Goal: Task Accomplishment & Management: Manage account settings

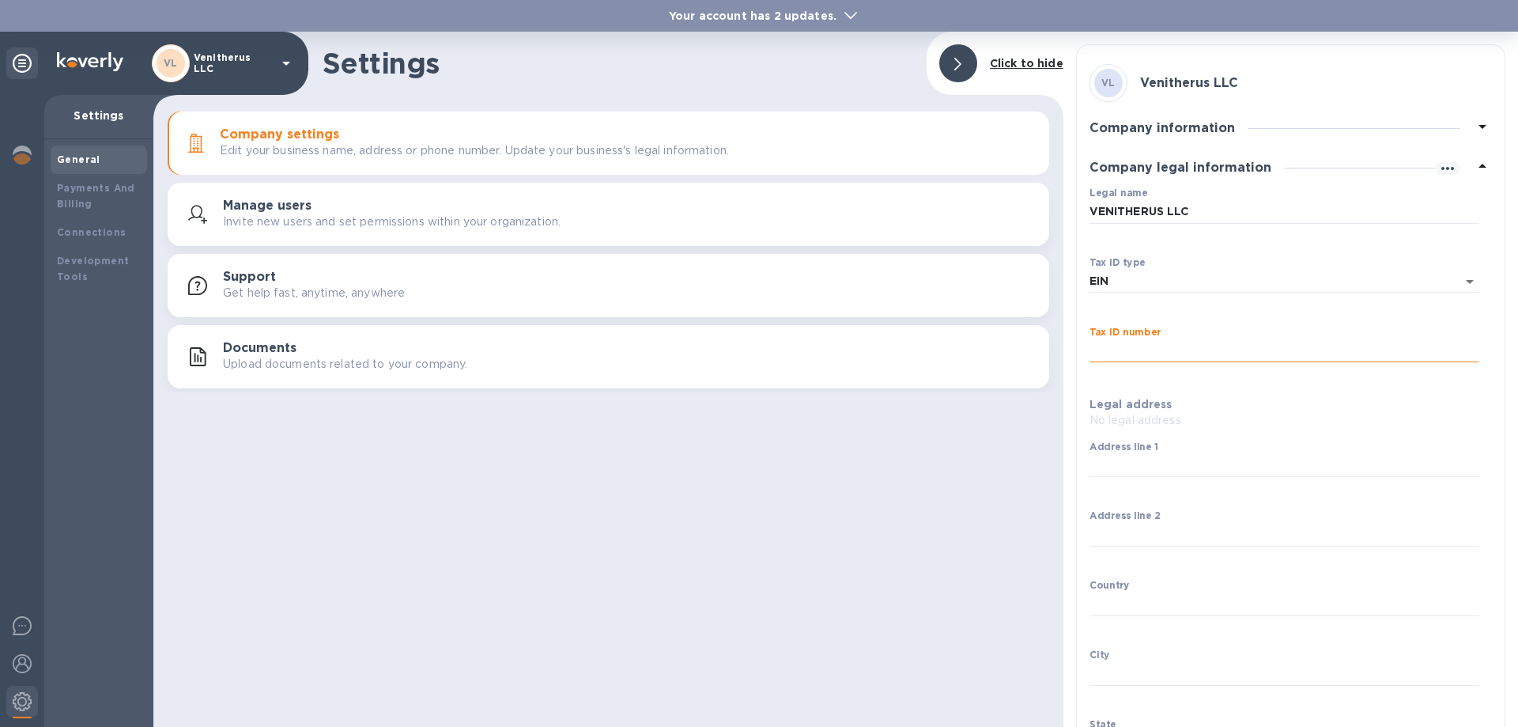
click at [1114, 349] on input "Tax ID number" at bounding box center [1285, 351] width 390 height 24
click at [1126, 346] on input "Tax ID number" at bounding box center [1285, 351] width 390 height 24
type input "474508878"
click at [1119, 417] on p "No legal address" at bounding box center [1285, 420] width 390 height 17
click at [1108, 399] on b "Legal address" at bounding box center [1131, 404] width 83 height 13
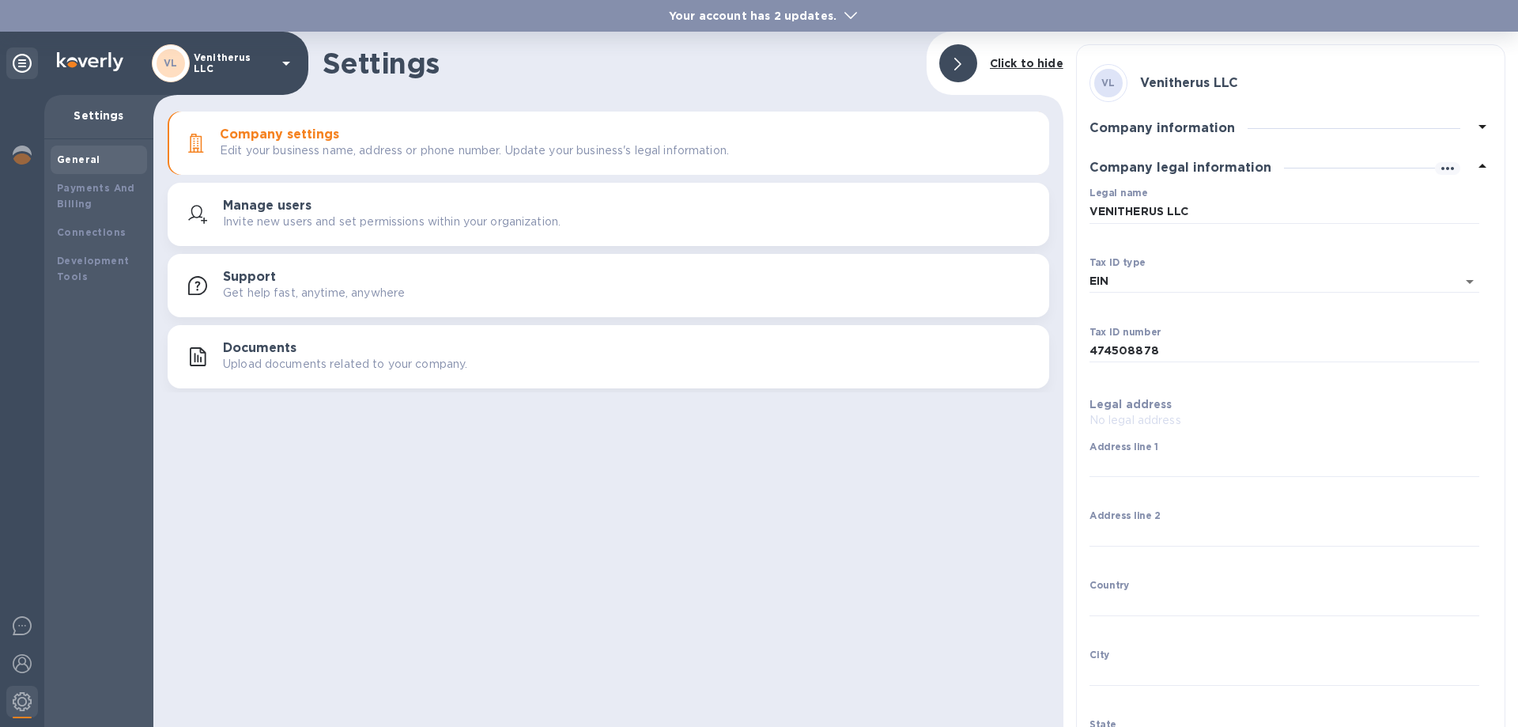
click at [1141, 398] on b "Legal address" at bounding box center [1131, 404] width 83 height 13
click at [1116, 455] on input "Address line 1" at bounding box center [1285, 466] width 390 height 24
type input "[STREET_ADDRESS][PERSON_NAME]"
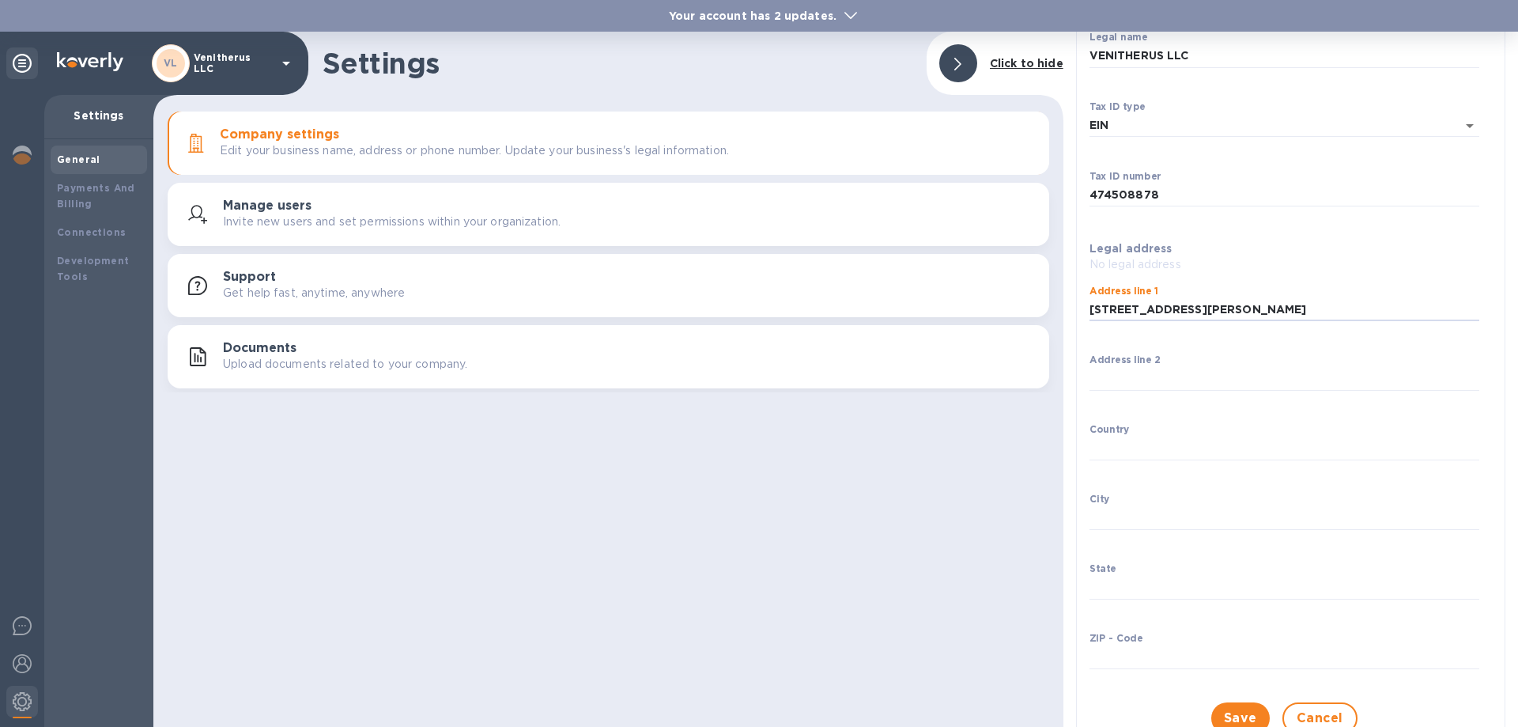
scroll to position [158, 0]
click at [1111, 444] on input "Country" at bounding box center [1285, 446] width 390 height 24
type input "[GEOGRAPHIC_DATA]"
click at [1116, 517] on input "City" at bounding box center [1285, 516] width 390 height 24
type input "[US_STATE]"
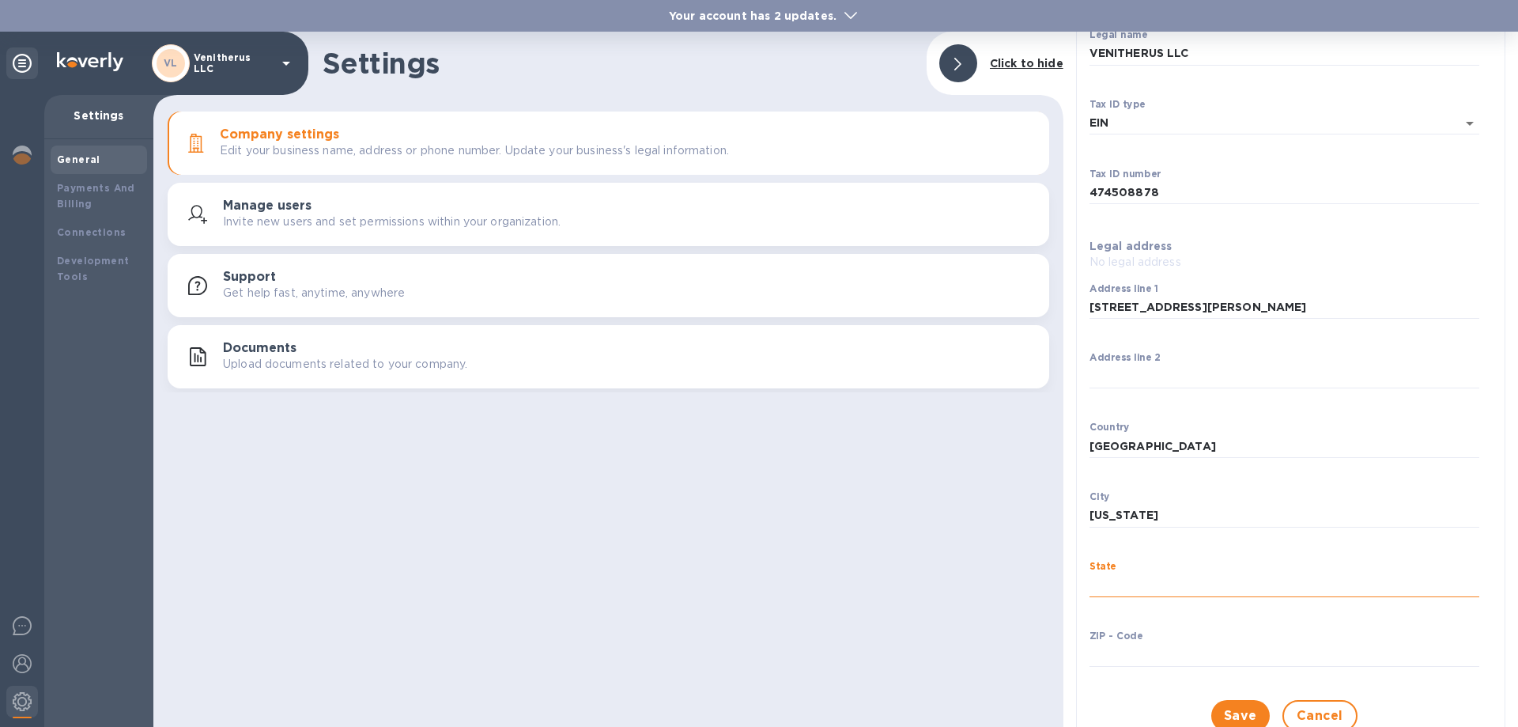
click at [1133, 588] on input "State" at bounding box center [1285, 585] width 390 height 24
click at [1114, 582] on input "State" at bounding box center [1285, 585] width 390 height 24
type input "n"
type input "NJ"
click at [1116, 660] on input "ZIP - Code" at bounding box center [1285, 655] width 390 height 24
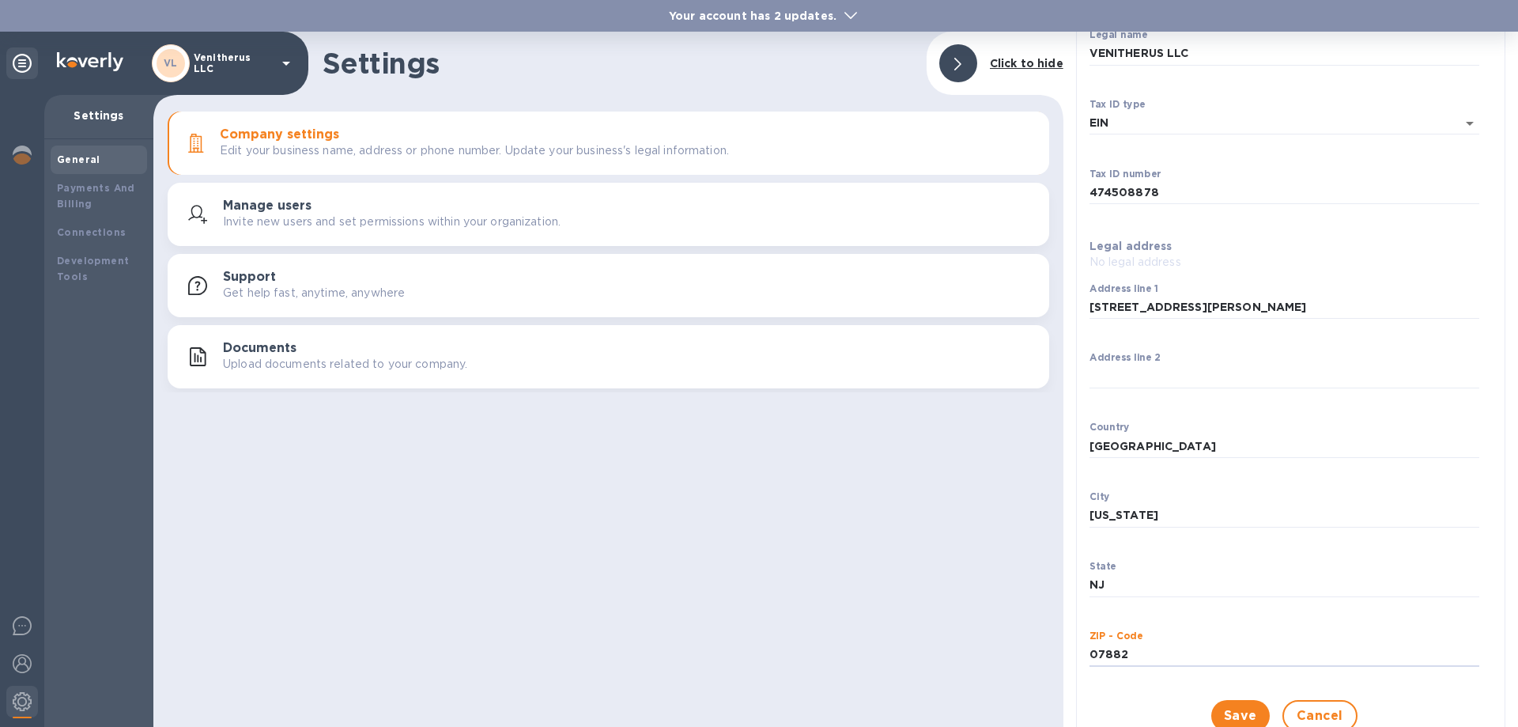
type input "07882"
click at [1147, 708] on div "Save Cancel" at bounding box center [1284, 715] width 415 height 57
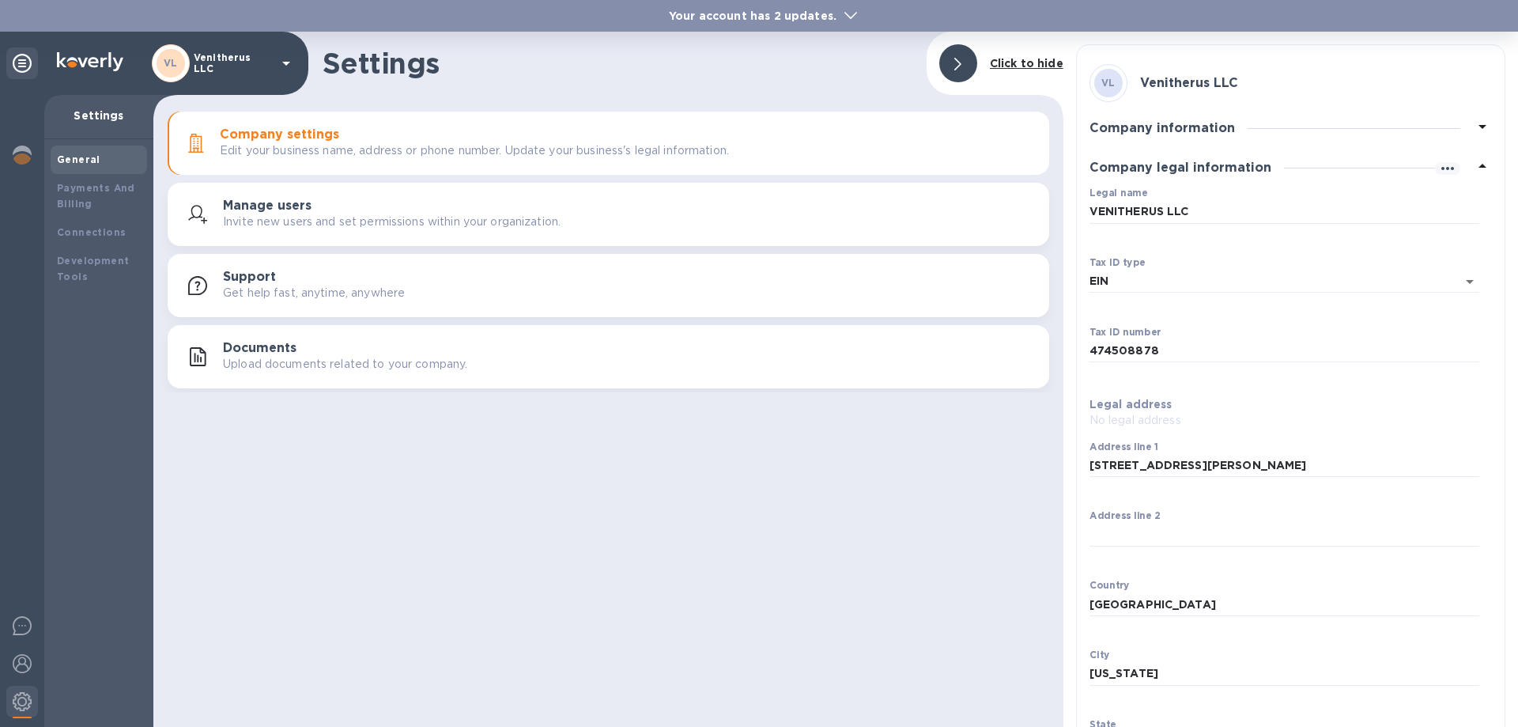
scroll to position [229, 0]
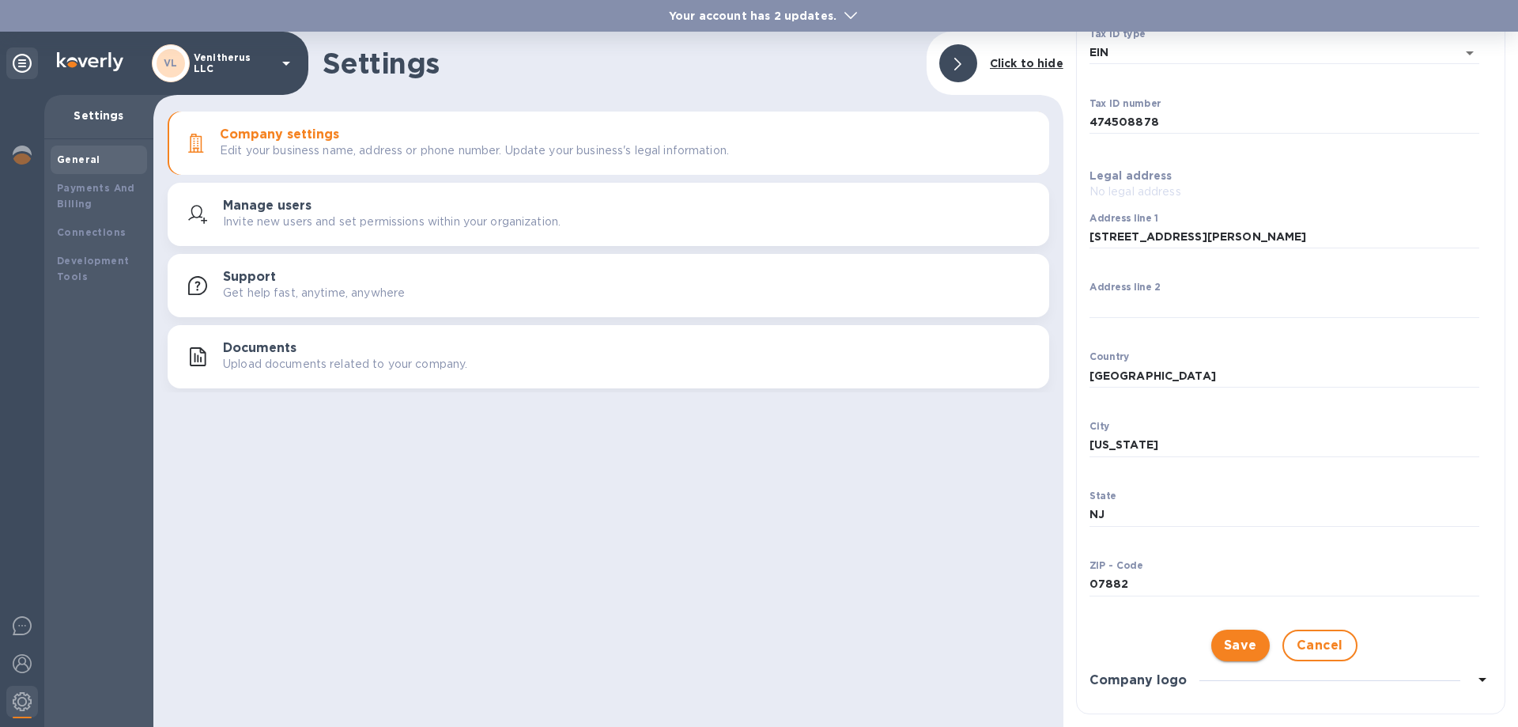
click at [1237, 644] on span "Save" at bounding box center [1240, 645] width 33 height 19
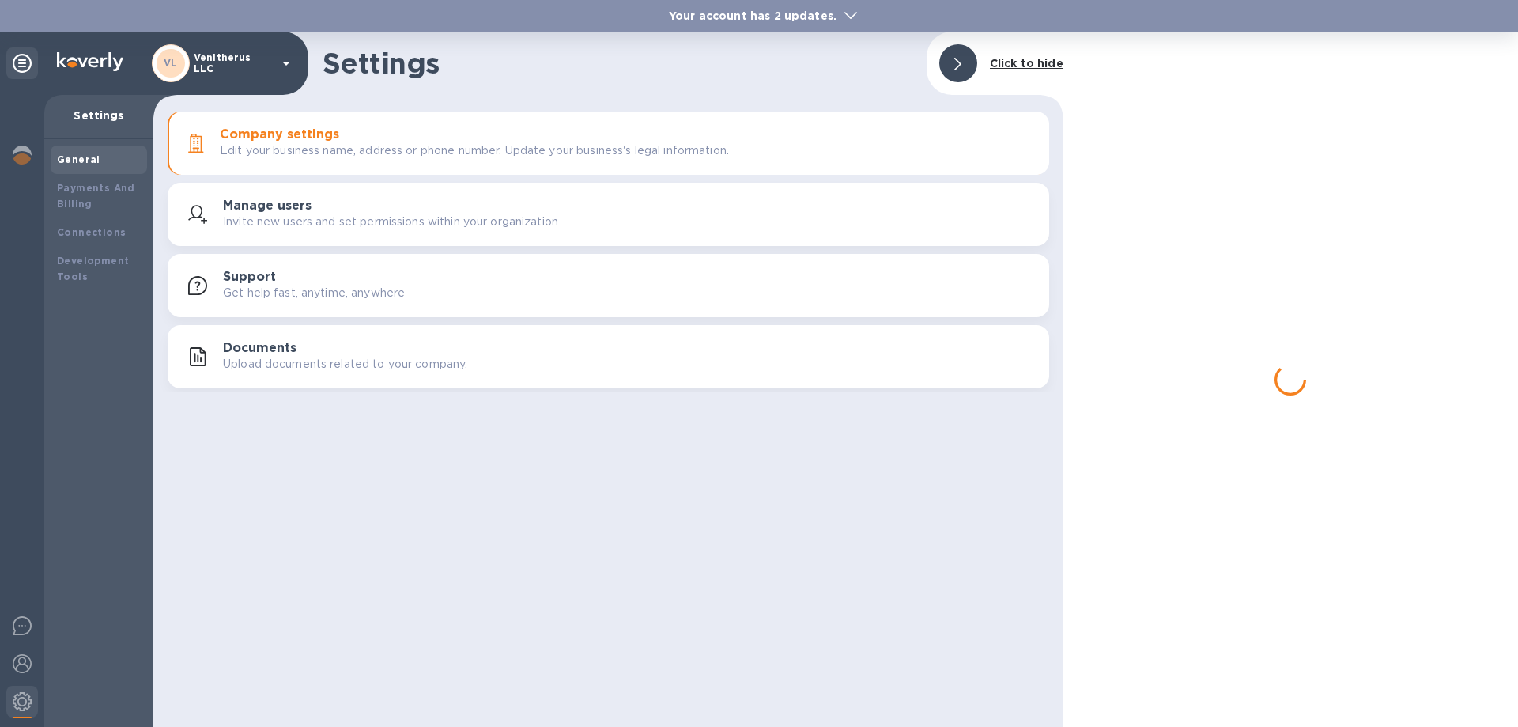
scroll to position [0, 0]
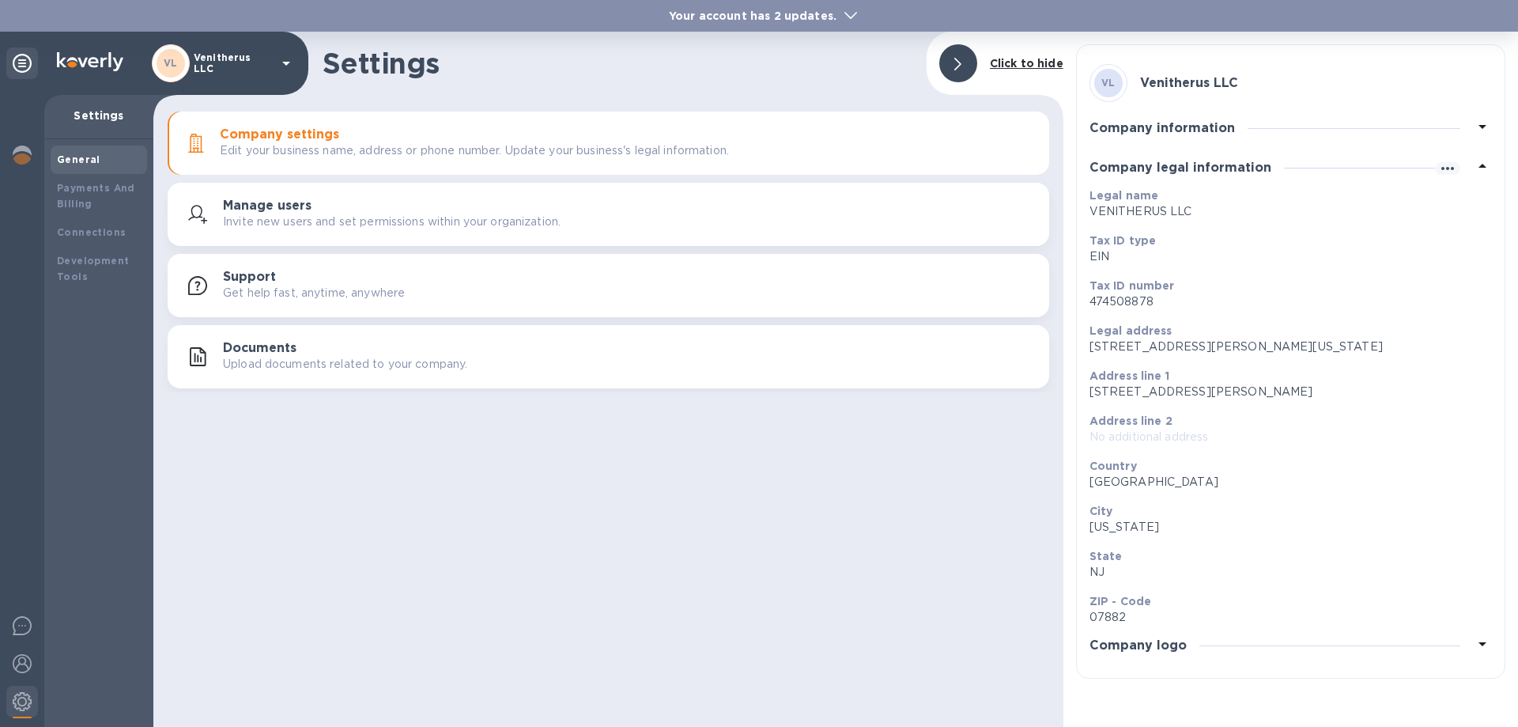
click at [1486, 644] on icon at bounding box center [1482, 643] width 19 height 19
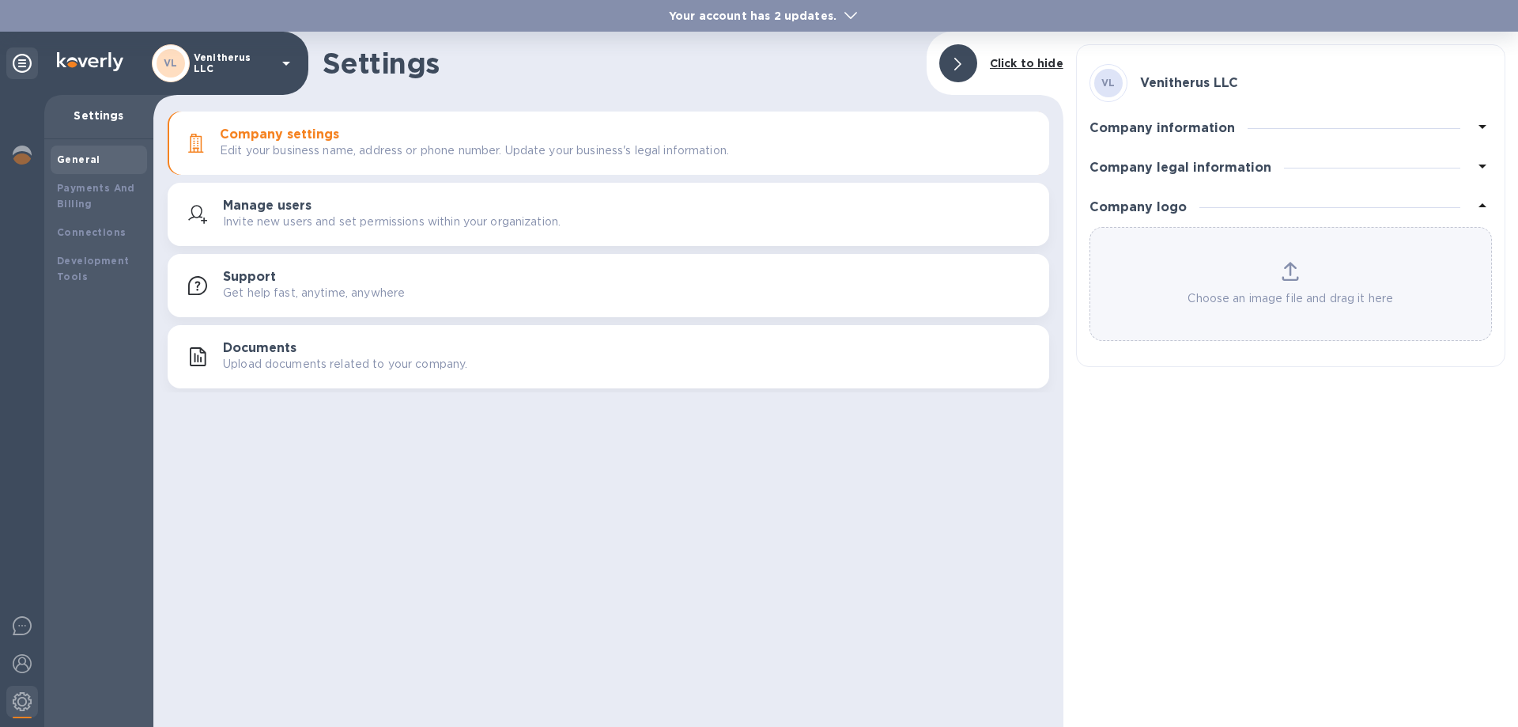
click at [1479, 127] on icon at bounding box center [1482, 126] width 19 height 19
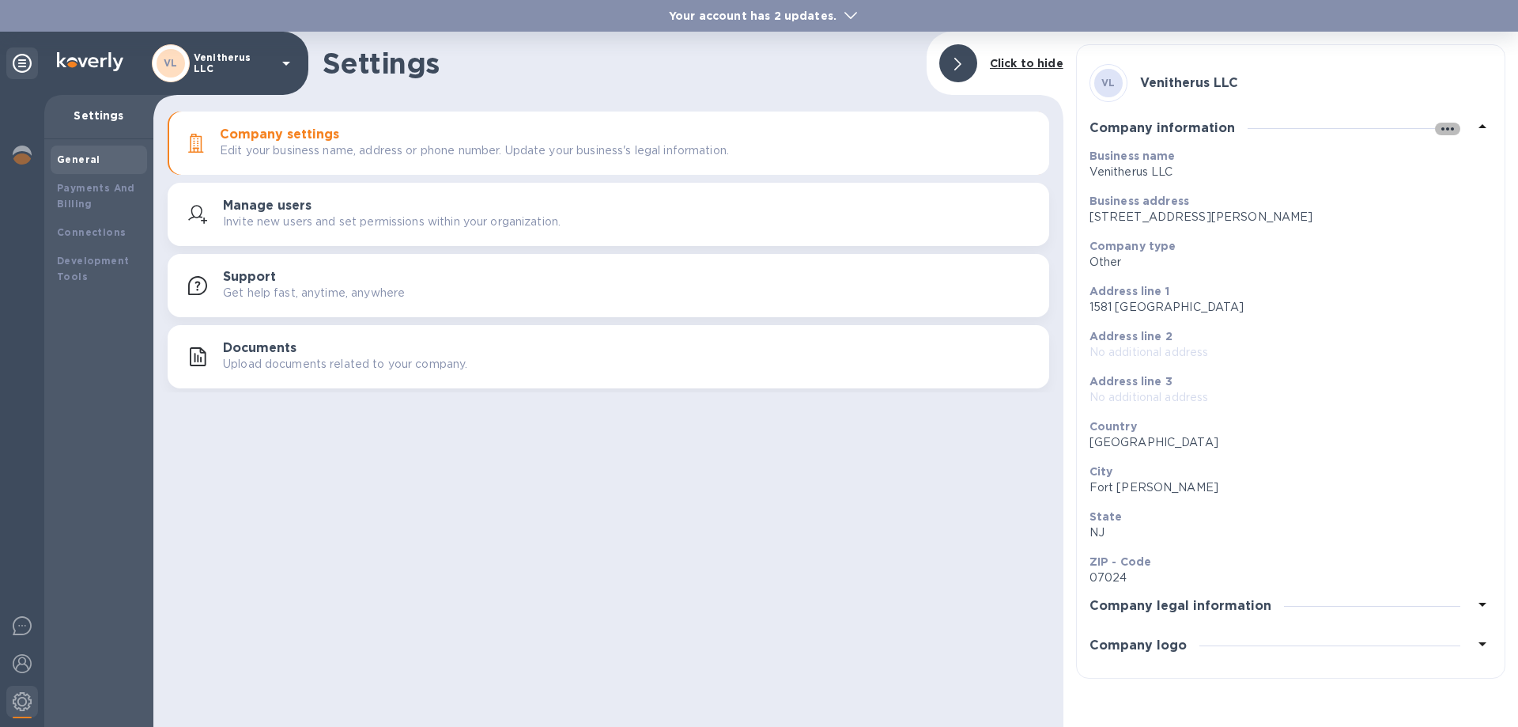
click at [1448, 131] on icon "button" at bounding box center [1447, 128] width 19 height 19
click at [1462, 169] on li "Edit" at bounding box center [1466, 161] width 62 height 51
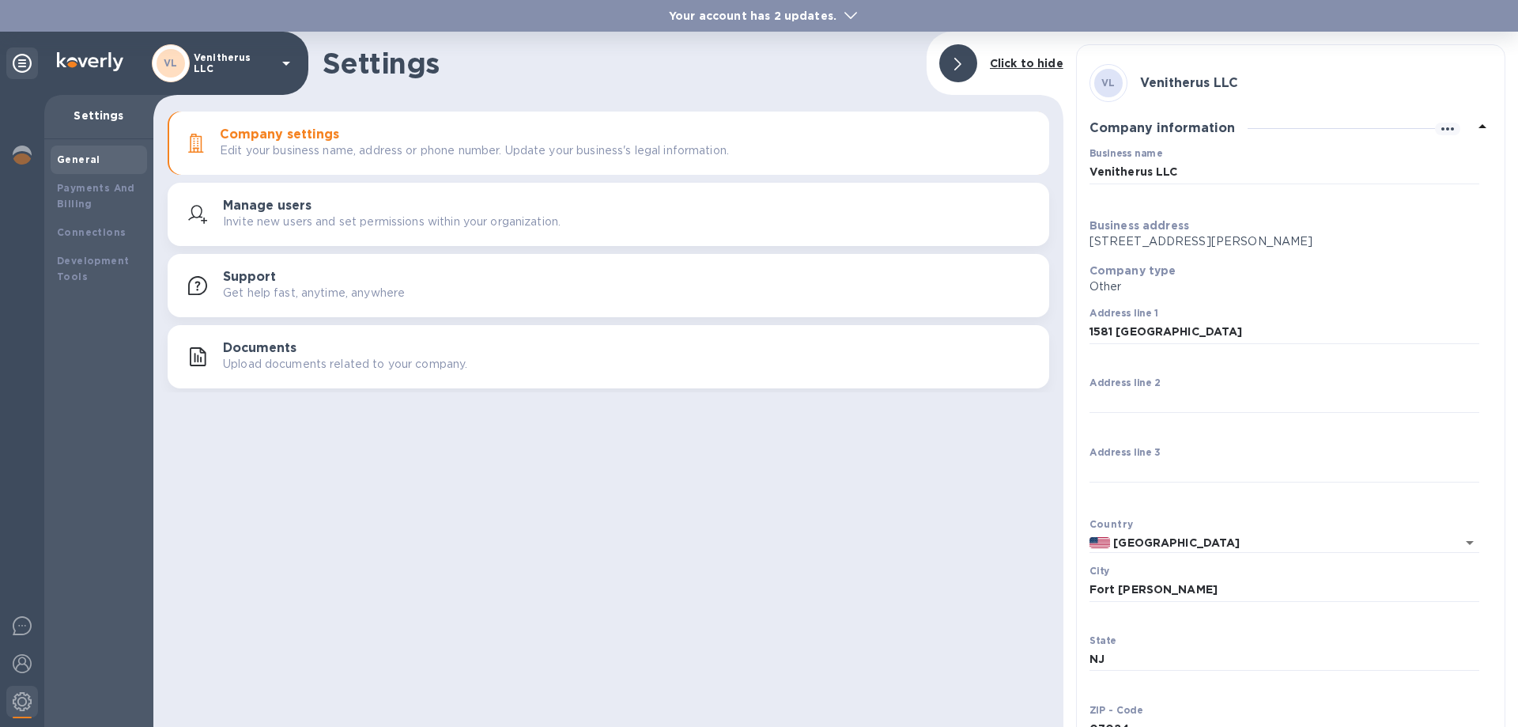
click at [1178, 241] on p "[STREET_ADDRESS][PERSON_NAME]" at bounding box center [1285, 241] width 390 height 17
click at [1170, 331] on input "1581 [GEOGRAPHIC_DATA]" at bounding box center [1285, 332] width 390 height 24
type input "1"
type input "[STREET_ADDRESS]"
click at [1111, 395] on input "Address line 2" at bounding box center [1285, 402] width 390 height 24
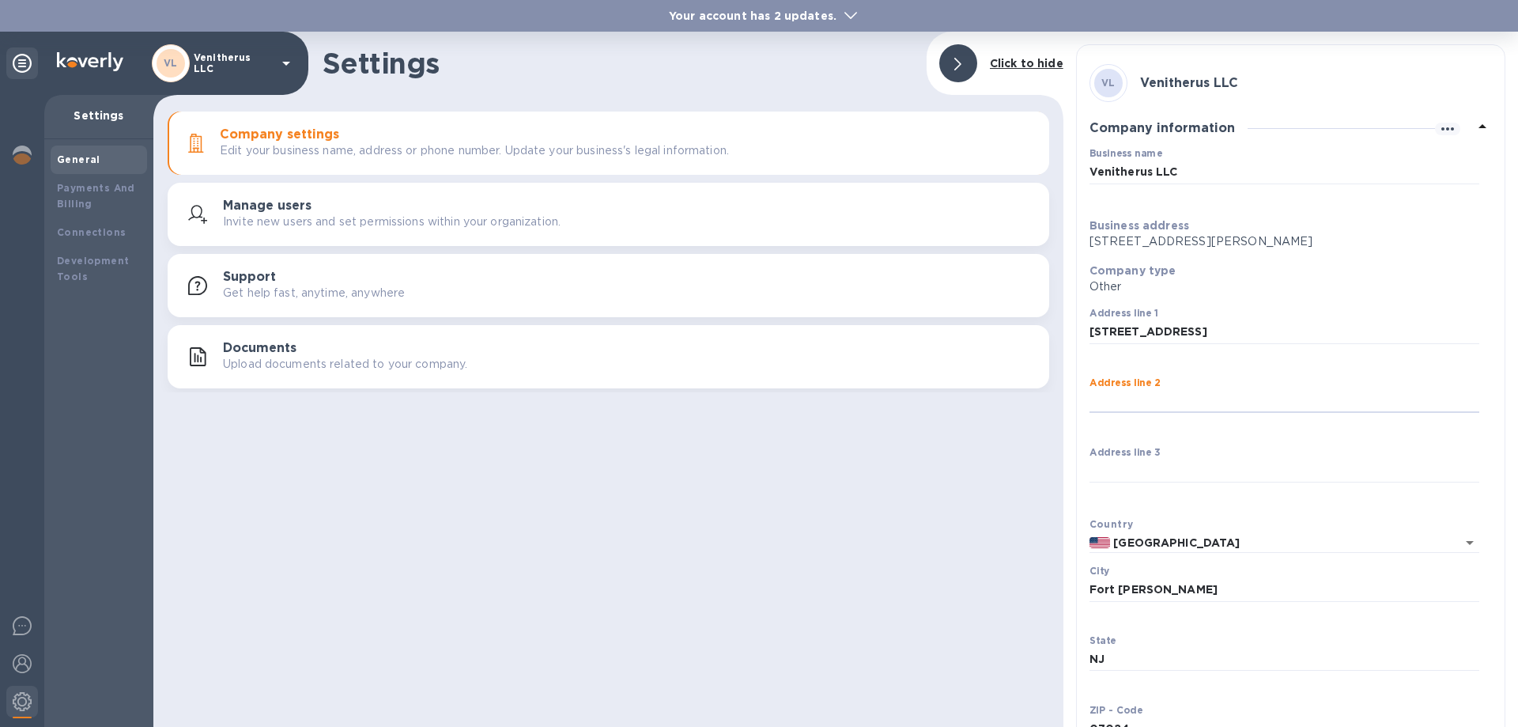
type input "Suite 2"
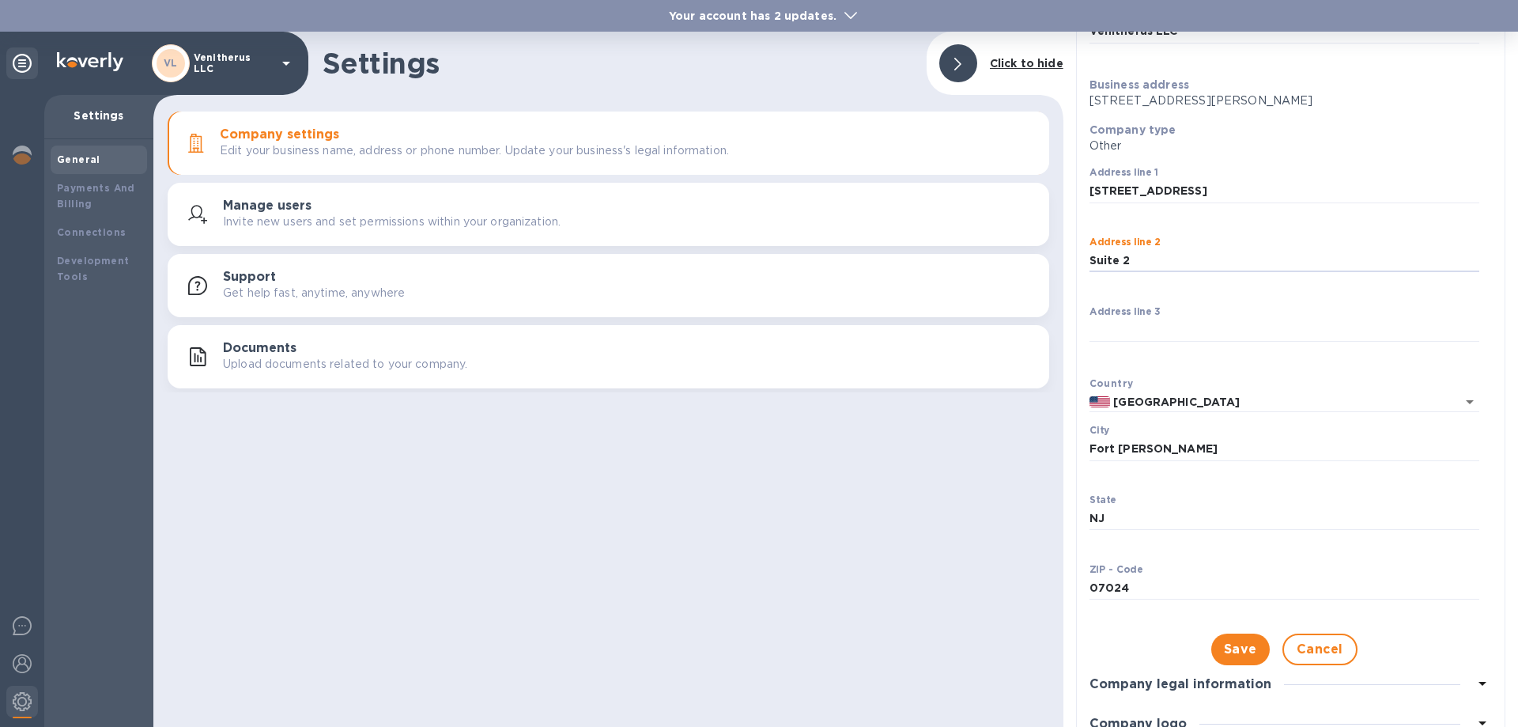
scroll to position [158, 0]
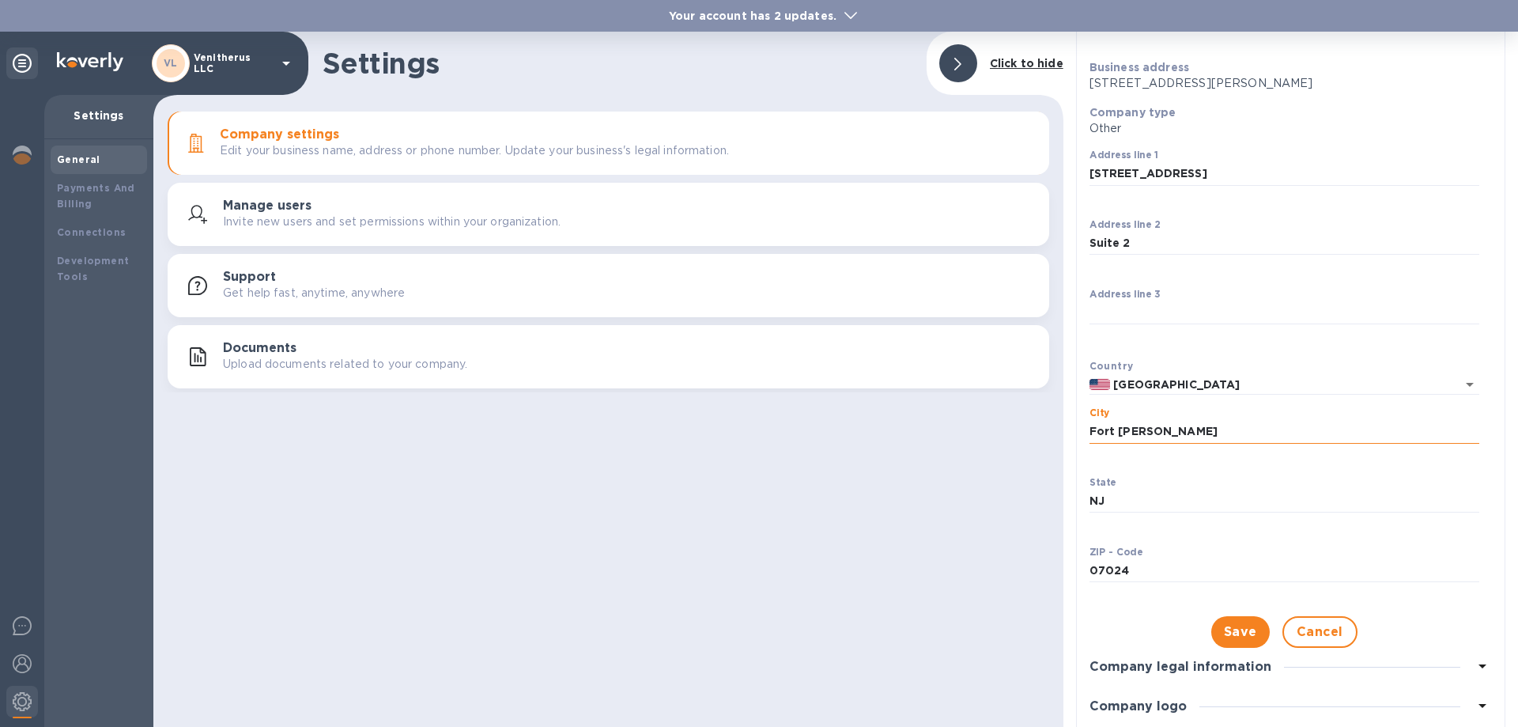
click at [1159, 430] on input "Fort [PERSON_NAME]" at bounding box center [1285, 432] width 390 height 24
type input "F"
type input "u"
type input "[GEOGRAPHIC_DATA]"
click at [1152, 577] on input "07024" at bounding box center [1285, 571] width 390 height 24
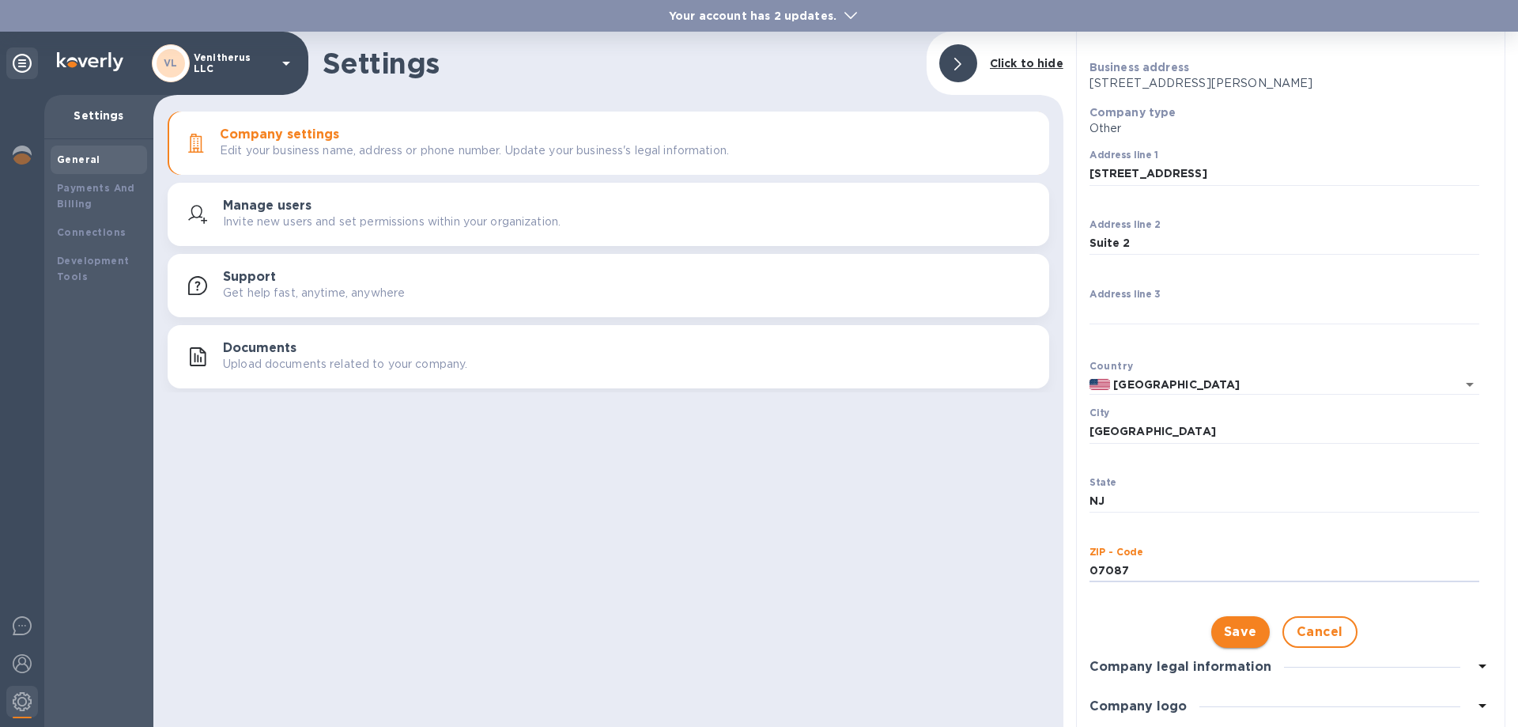
type input "07087"
click at [1224, 632] on span "Save" at bounding box center [1240, 631] width 33 height 19
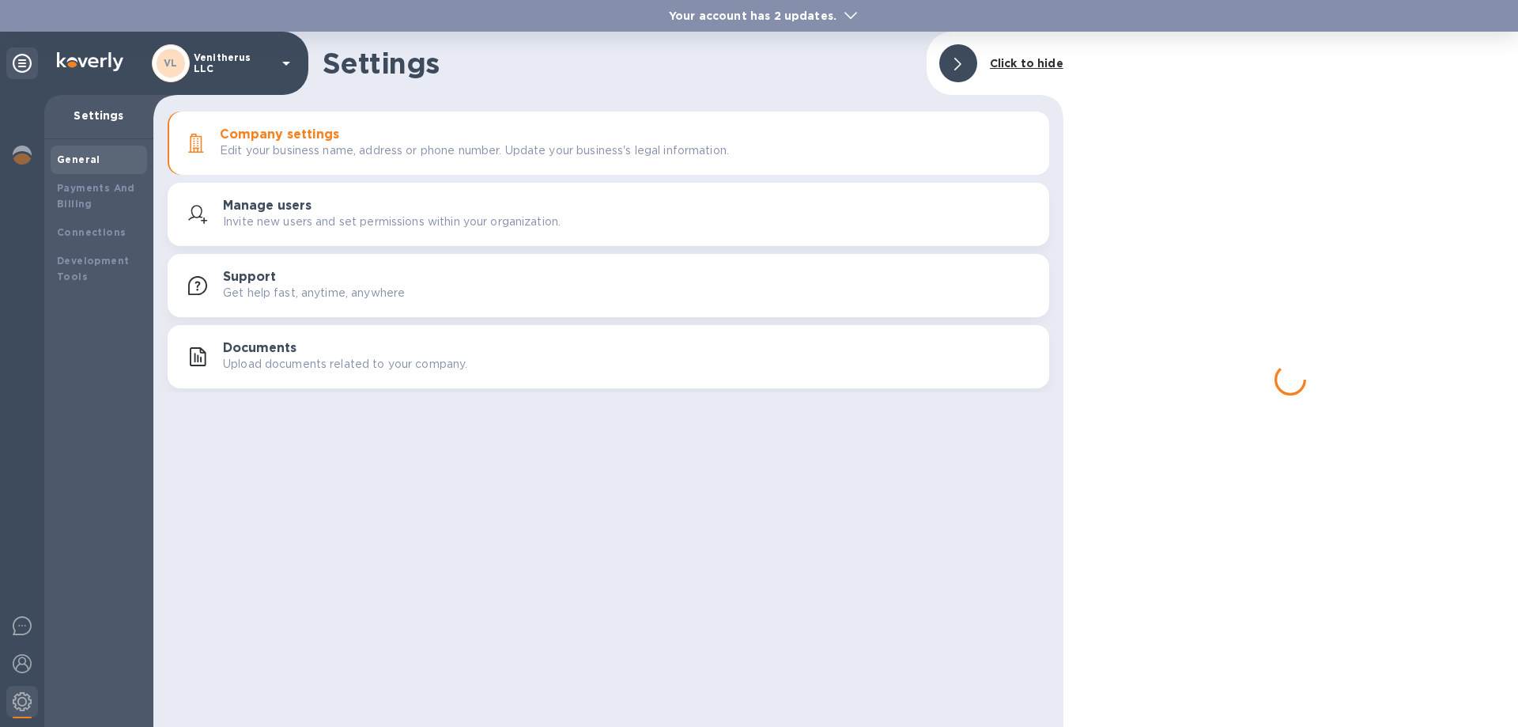
scroll to position [0, 0]
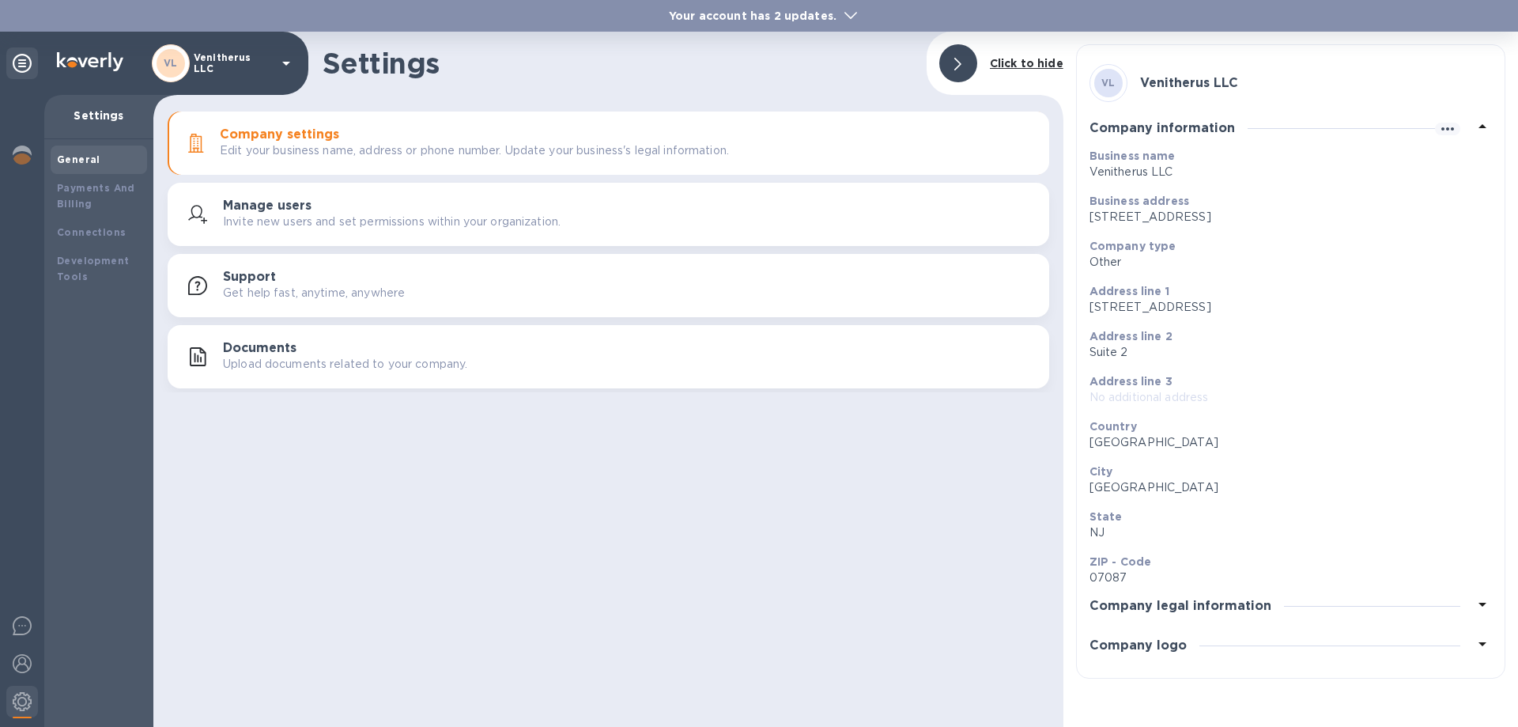
click at [1485, 128] on icon at bounding box center [1483, 126] width 8 height 4
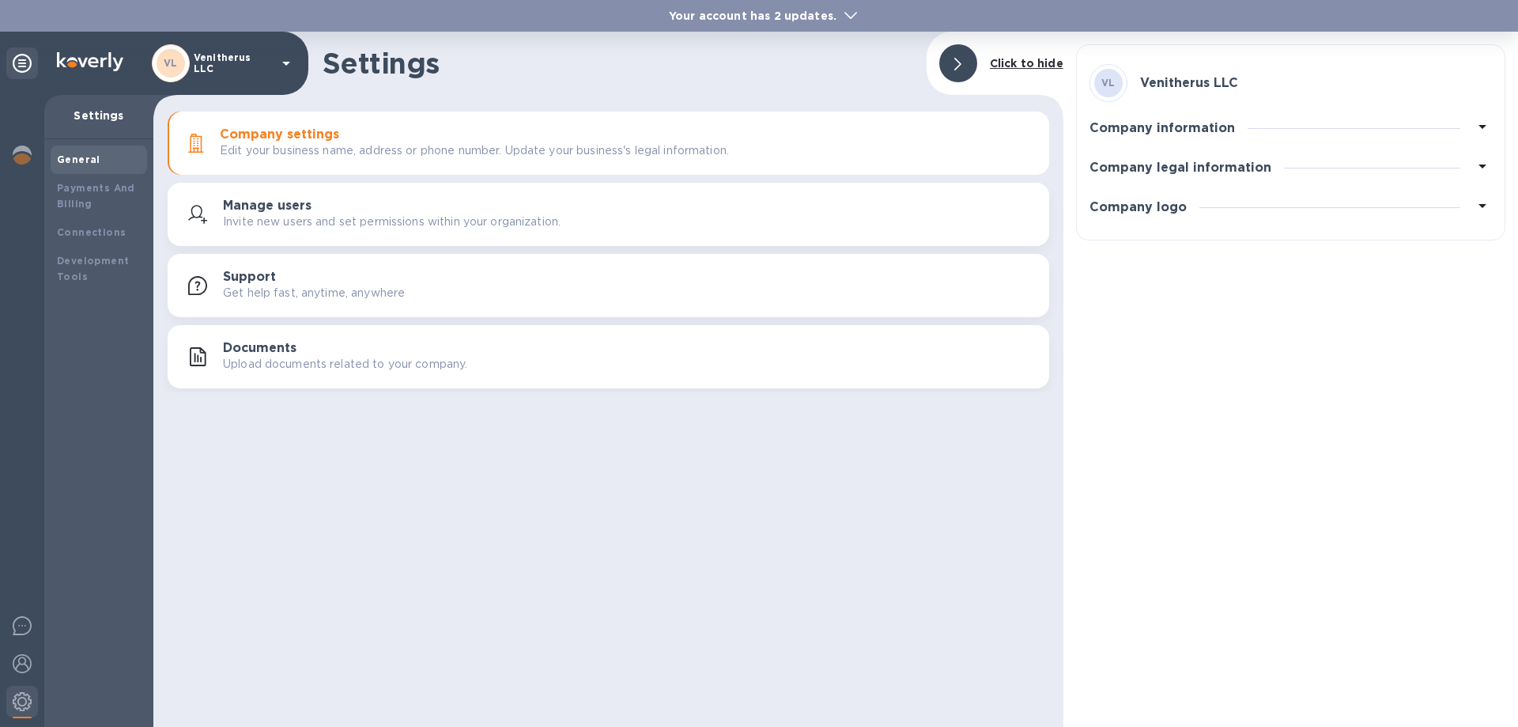
click at [1483, 170] on icon at bounding box center [1482, 166] width 19 height 19
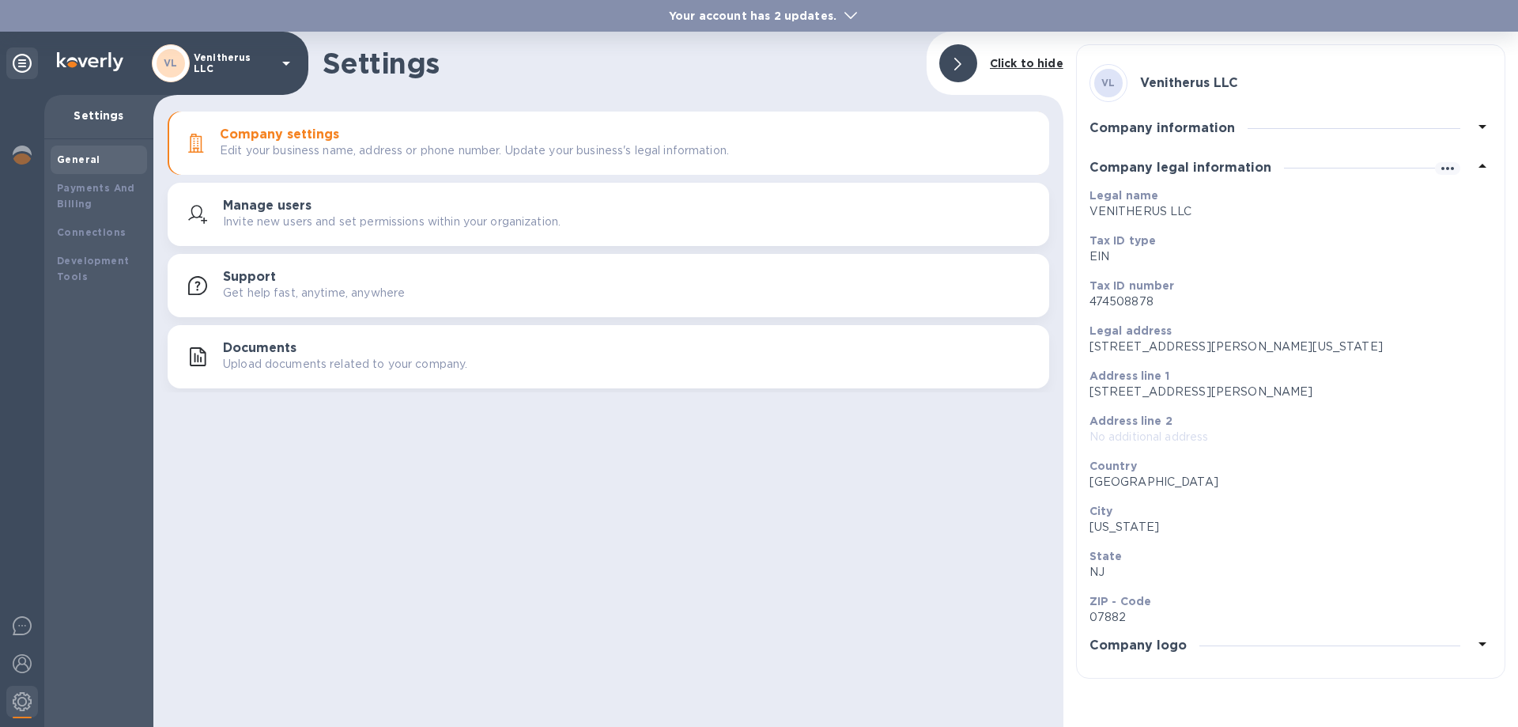
click at [1483, 170] on icon at bounding box center [1482, 166] width 19 height 19
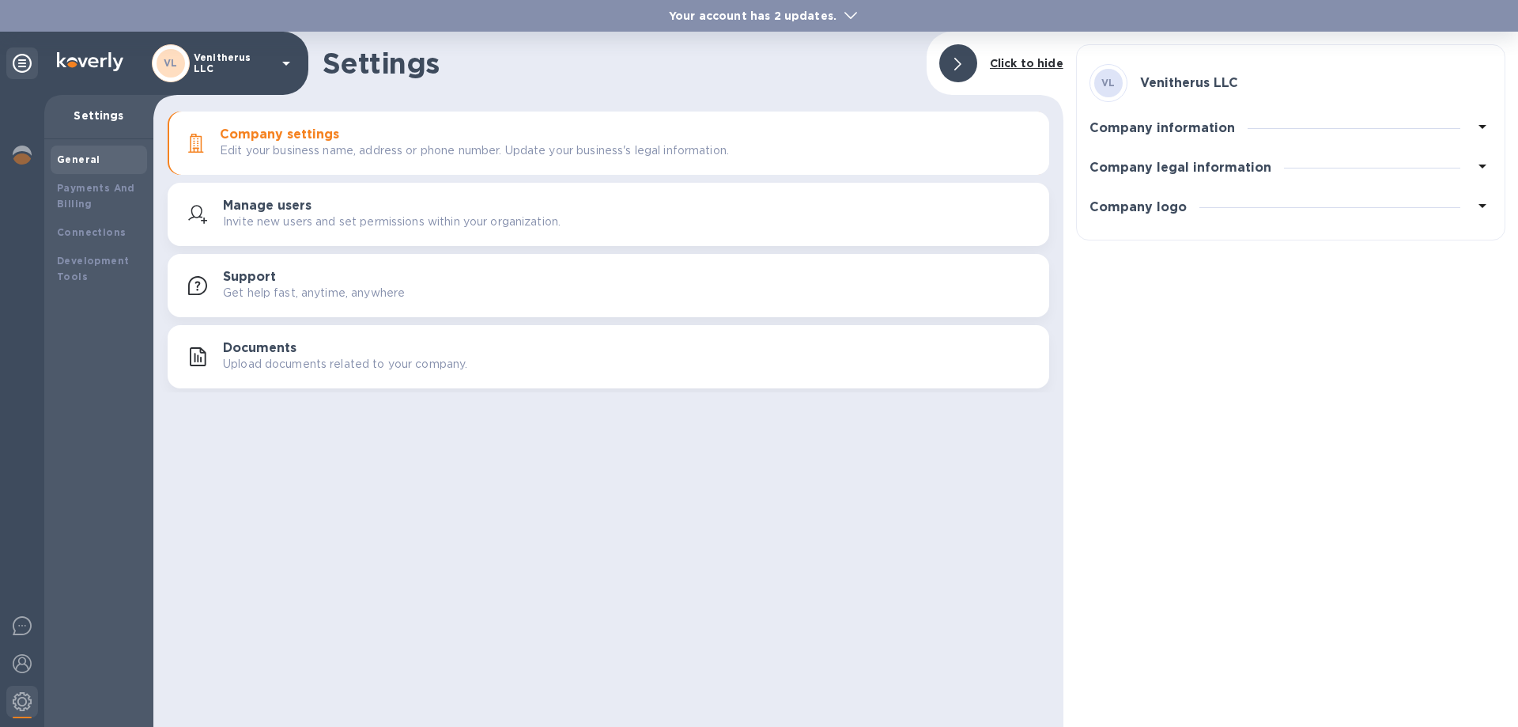
click at [1483, 127] on icon at bounding box center [1483, 127] width 8 height 4
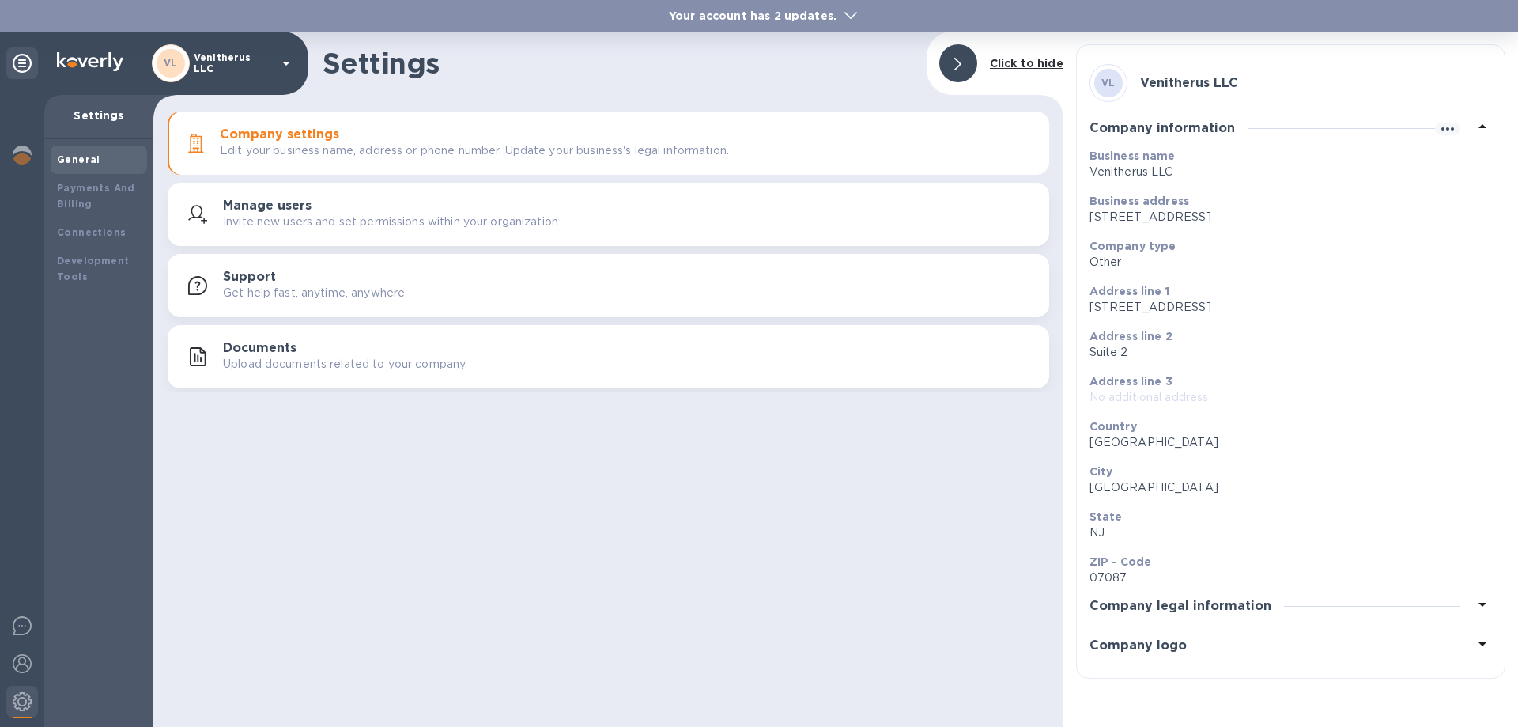
click at [1483, 127] on icon at bounding box center [1483, 126] width 8 height 4
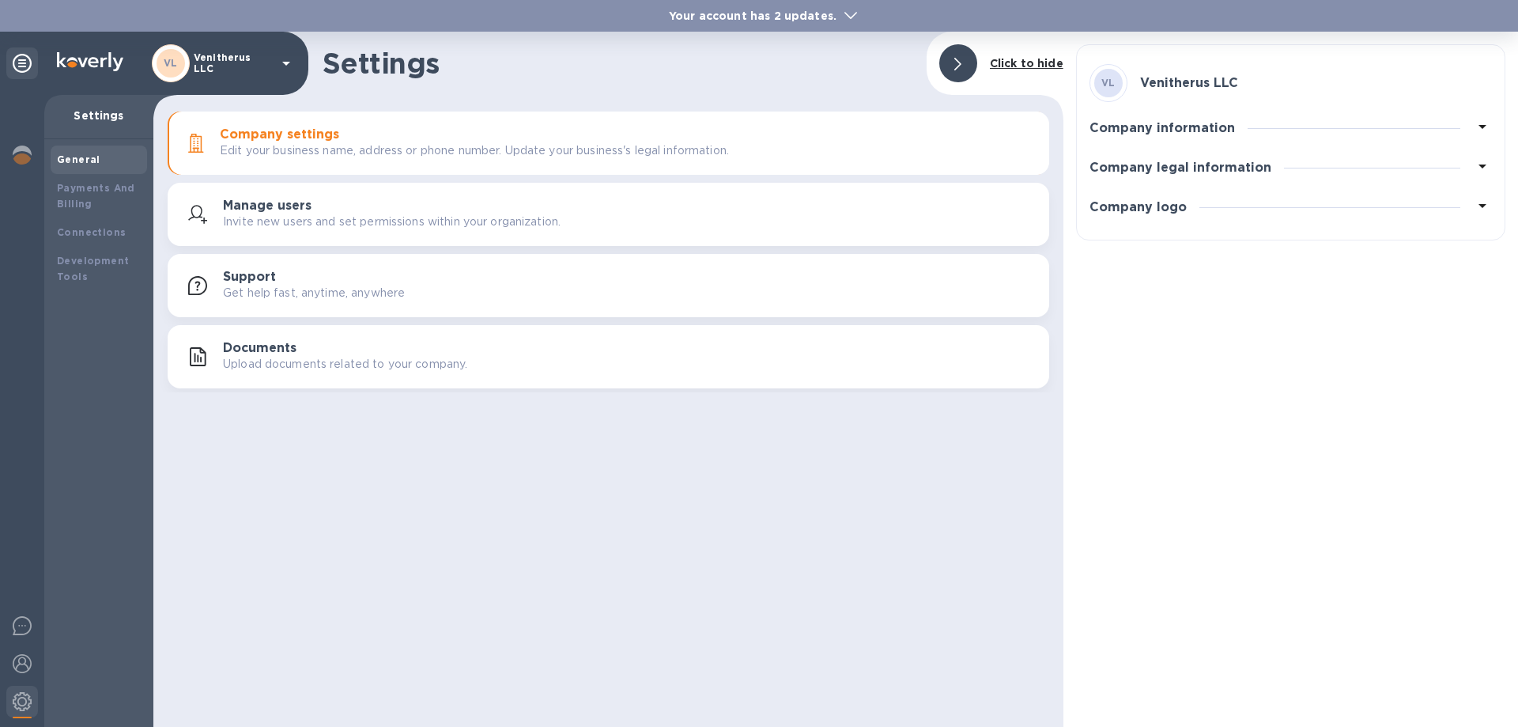
click at [1481, 169] on icon at bounding box center [1482, 166] width 19 height 19
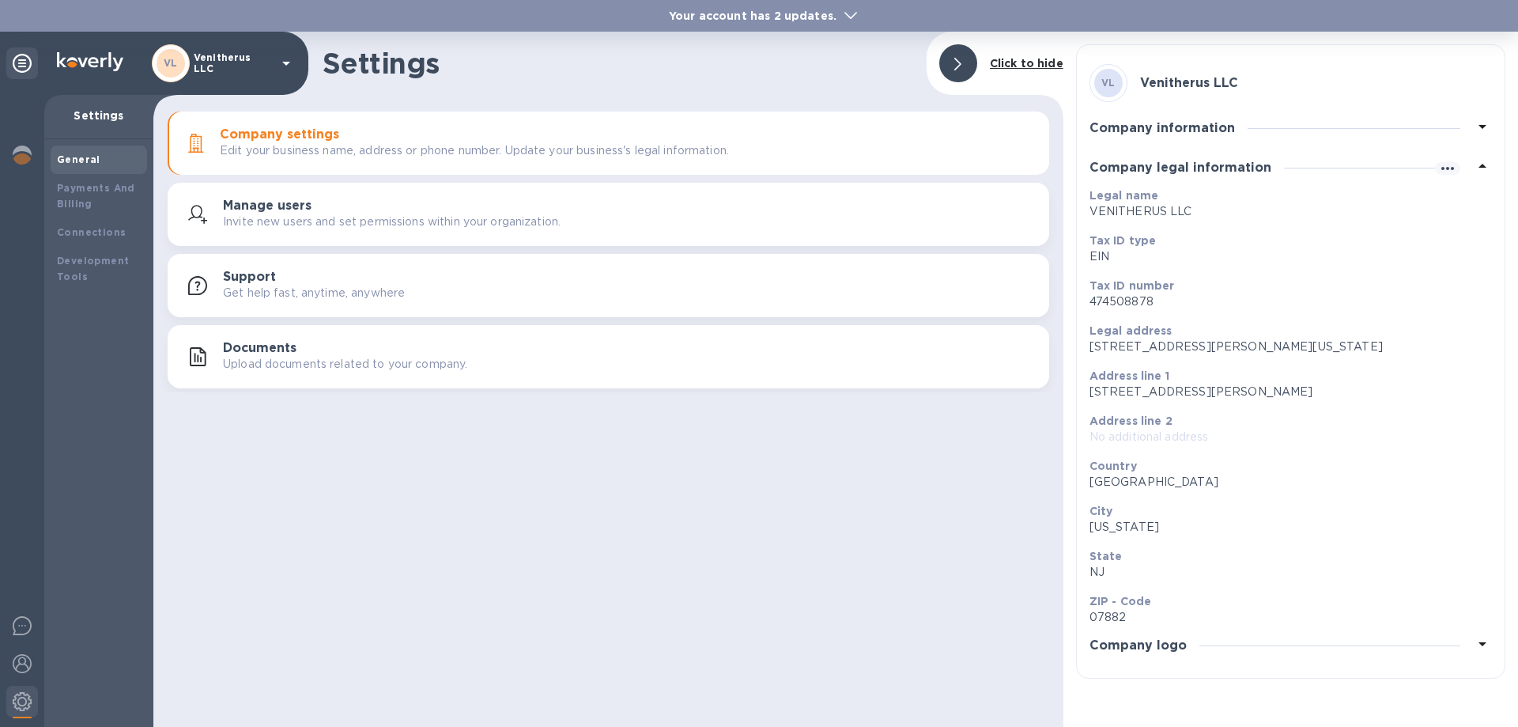
click at [1481, 169] on icon at bounding box center [1482, 166] width 19 height 19
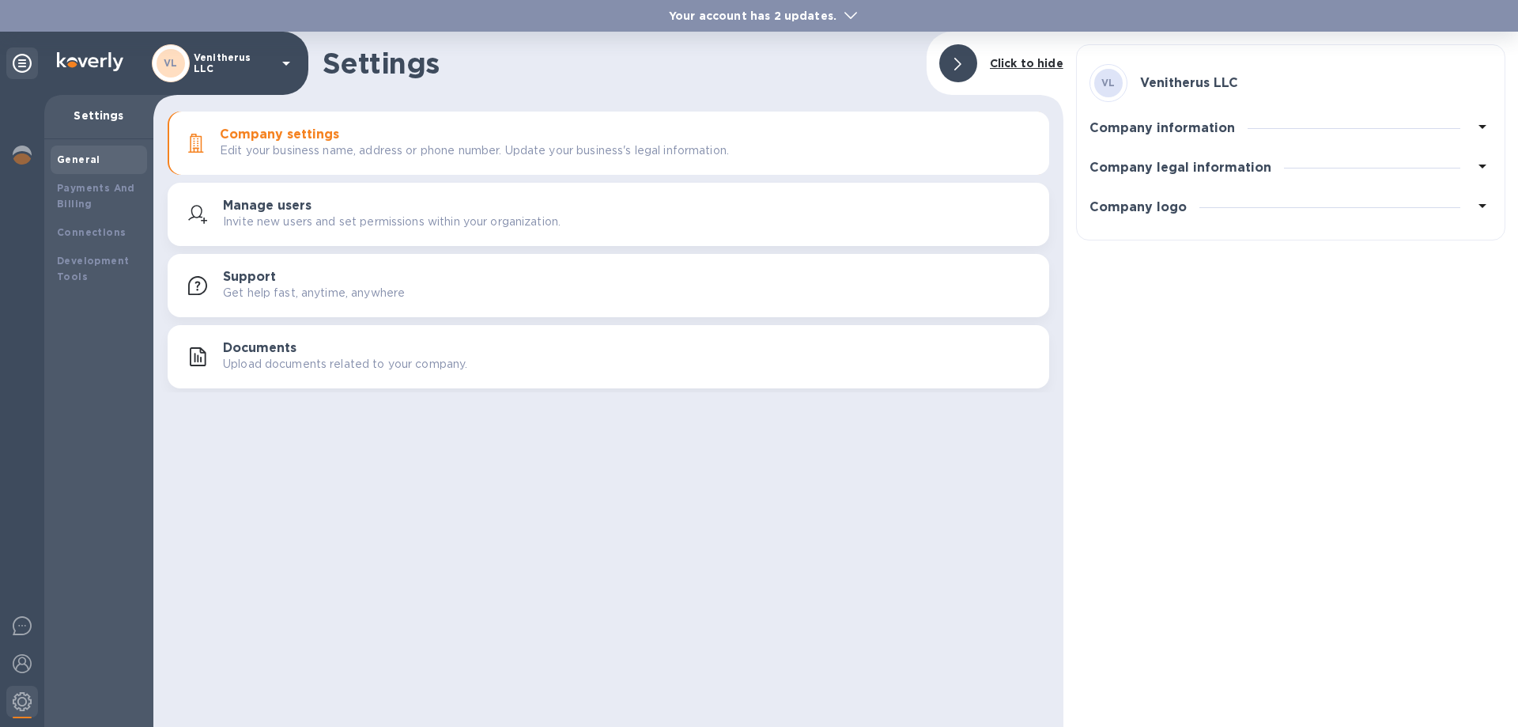
click at [1483, 206] on icon at bounding box center [1483, 206] width 8 height 4
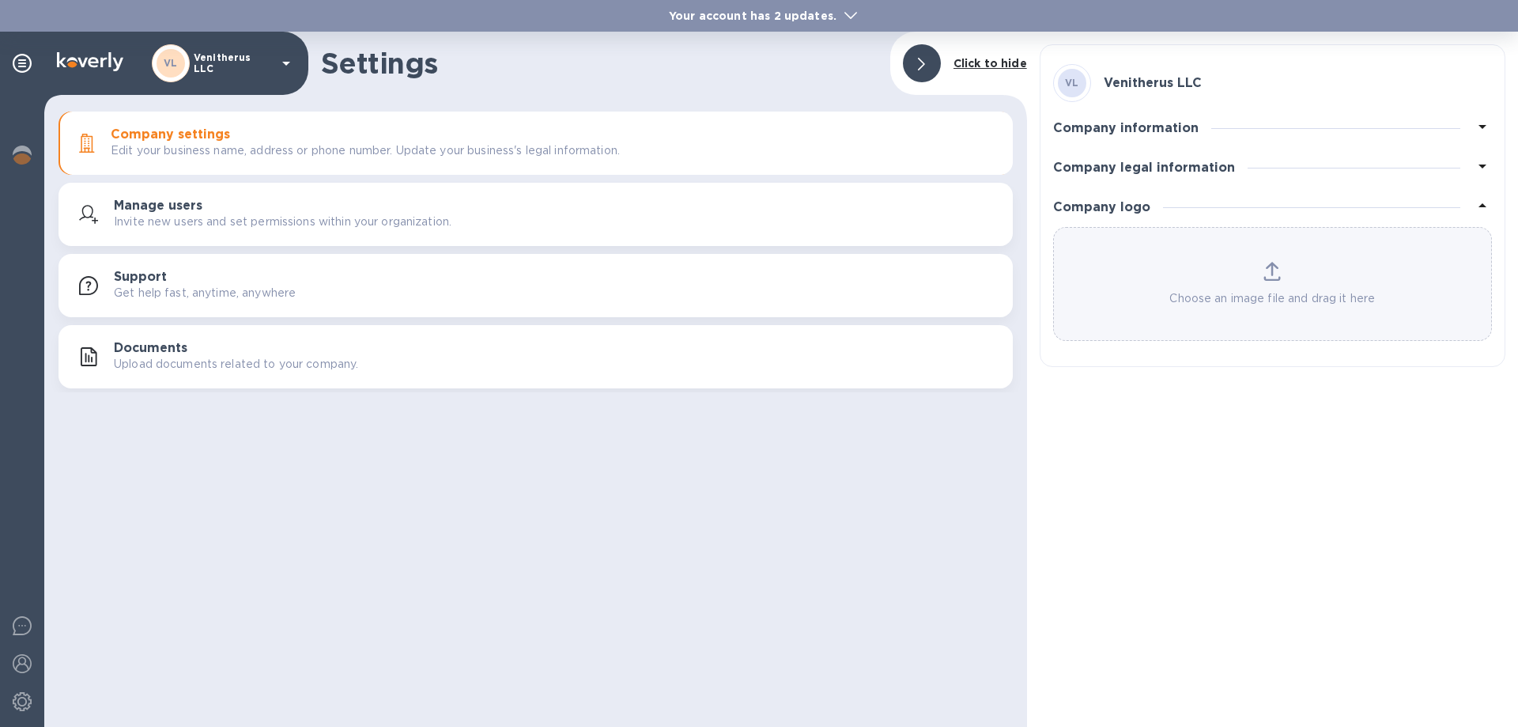
click at [1271, 280] on icon at bounding box center [1272, 278] width 17 height 4
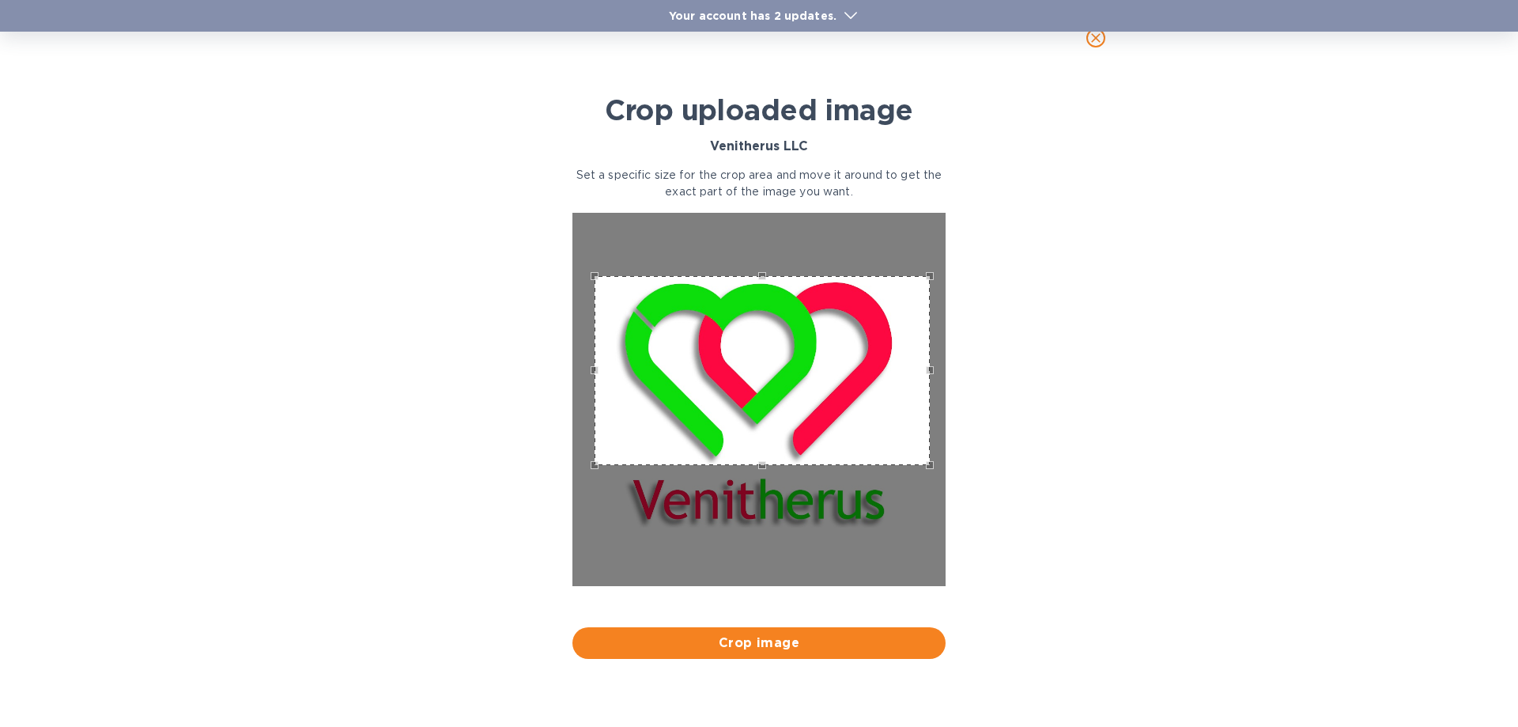
click at [767, 376] on div "Use the arrow keys to move the crop selection area" at bounding box center [763, 370] width 336 height 189
click at [610, 276] on div "Use the arrow keys to move the crop selection area" at bounding box center [770, 276] width 320 height 0
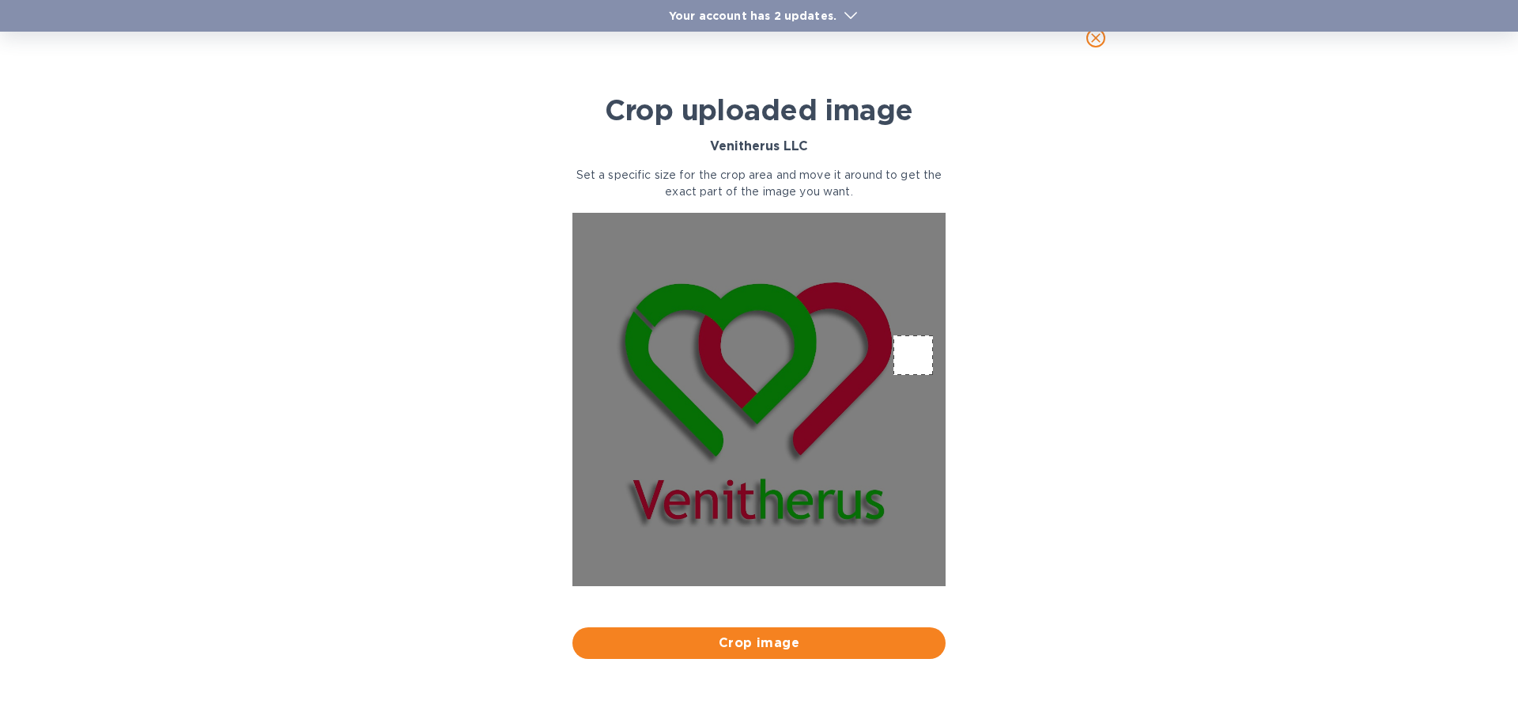
click at [909, 373] on div at bounding box center [758, 399] width 373 height 373
click at [637, 301] on div "Use the arrow keys to move the crop selection area" at bounding box center [634, 297] width 40 height 40
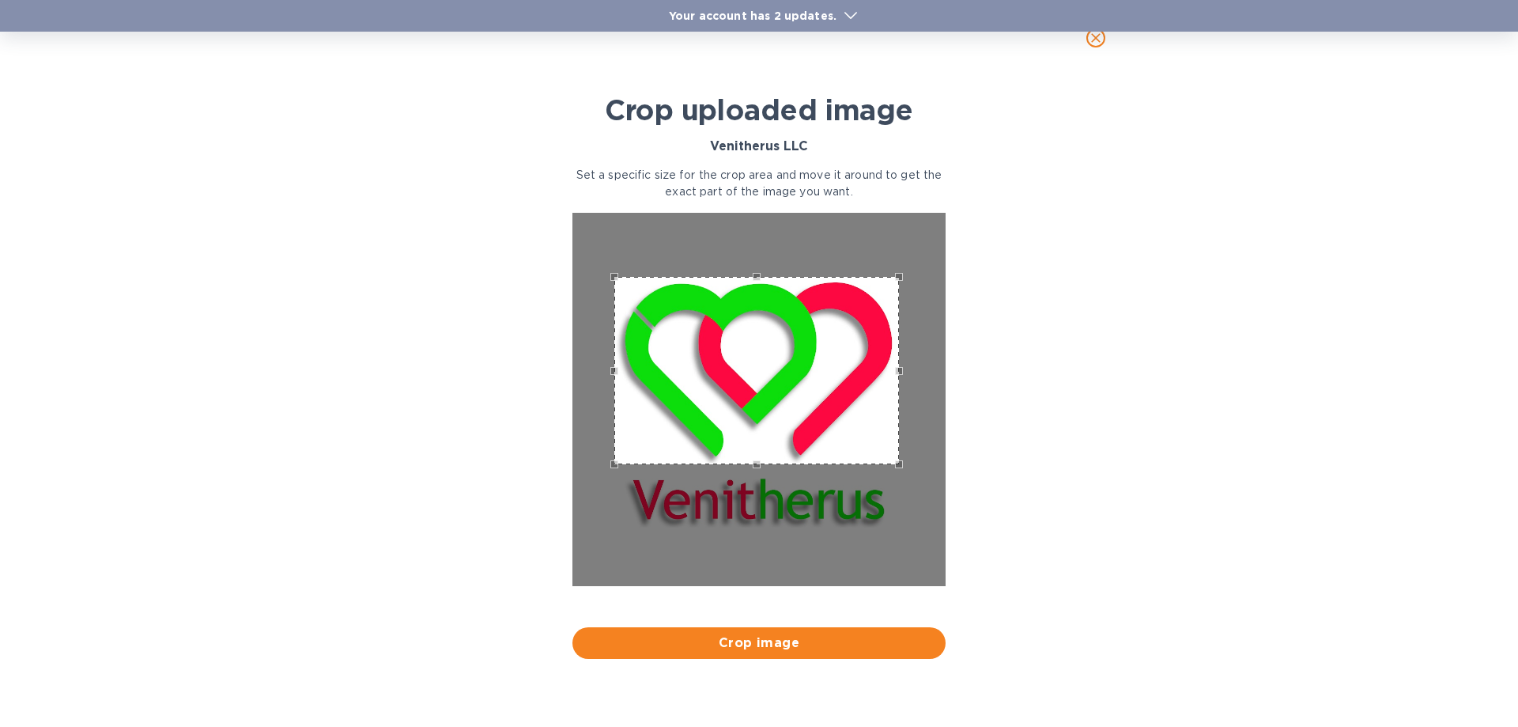
click at [903, 468] on div "Use the arrow keys to move the south east drag handle to change the crop select…" at bounding box center [903, 468] width 0 height 0
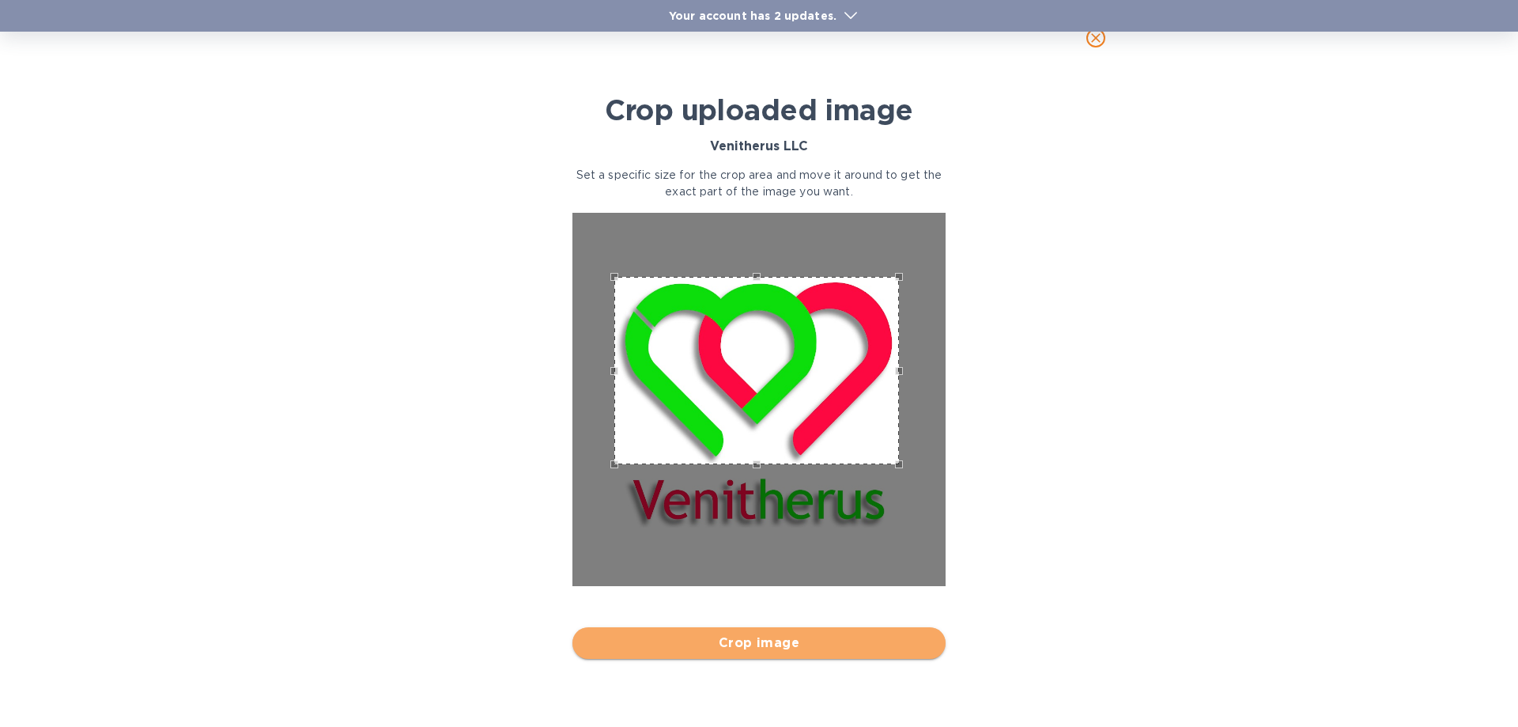
click at [769, 648] on span "Crop image" at bounding box center [759, 642] width 348 height 19
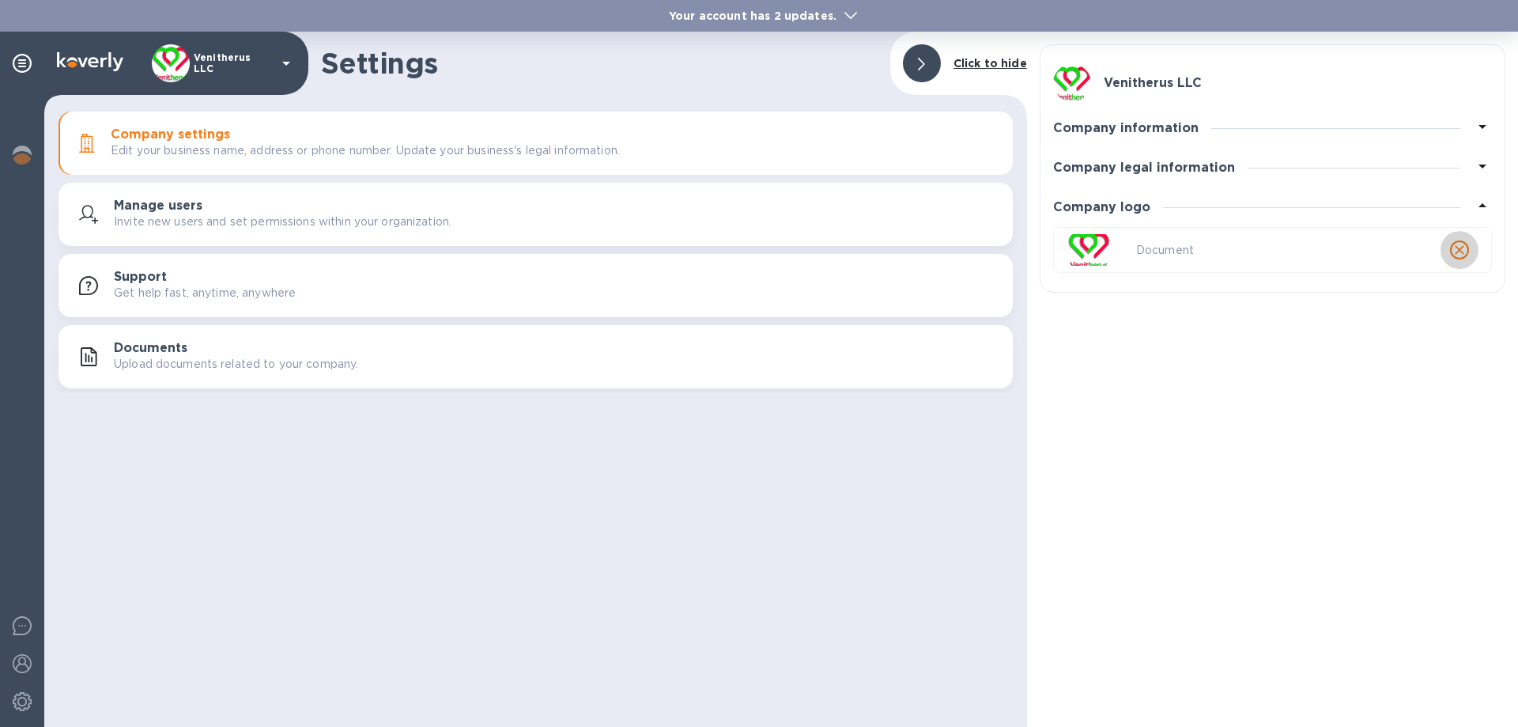
click at [1457, 253] on icon "close" at bounding box center [1459, 249] width 9 height 9
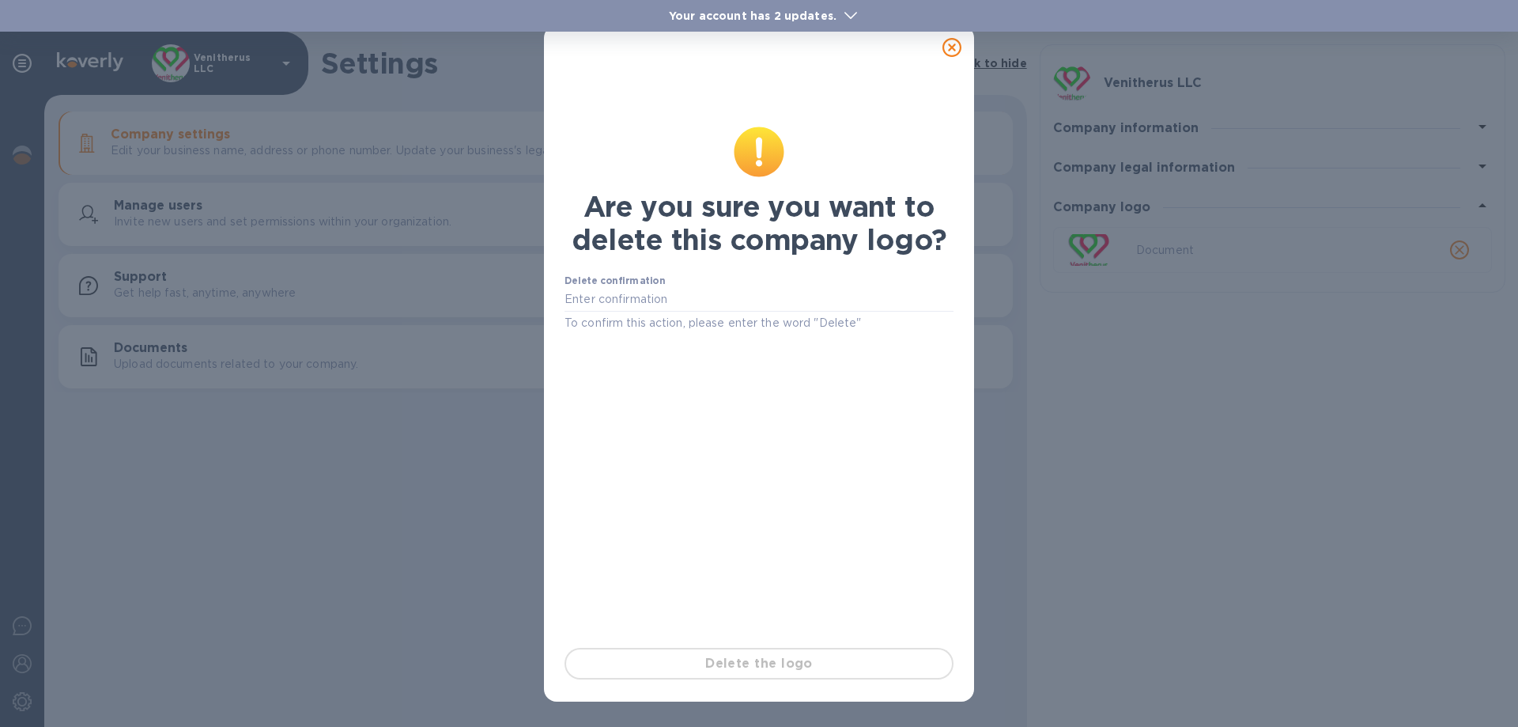
click at [954, 48] on icon at bounding box center [952, 47] width 19 height 19
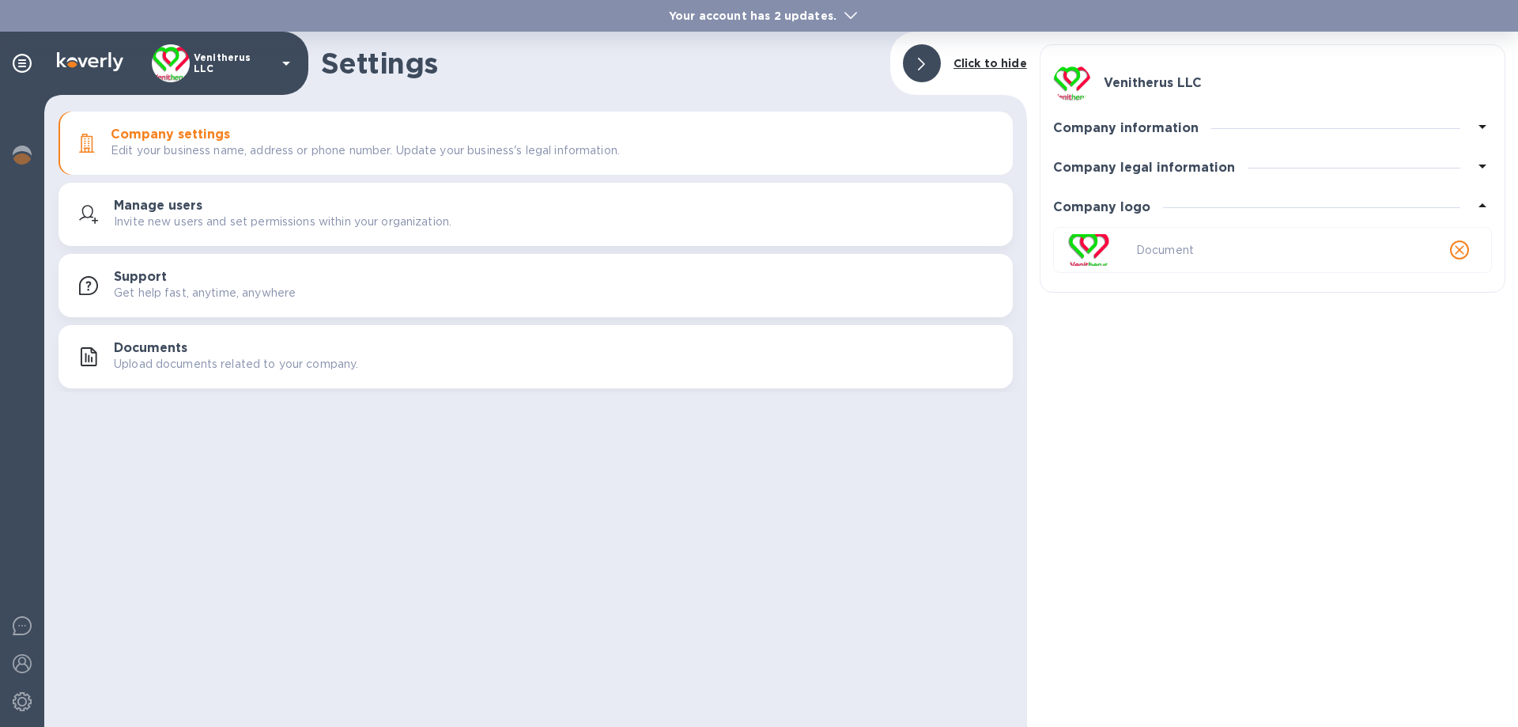
click at [1089, 251] on img at bounding box center [1089, 249] width 44 height 40
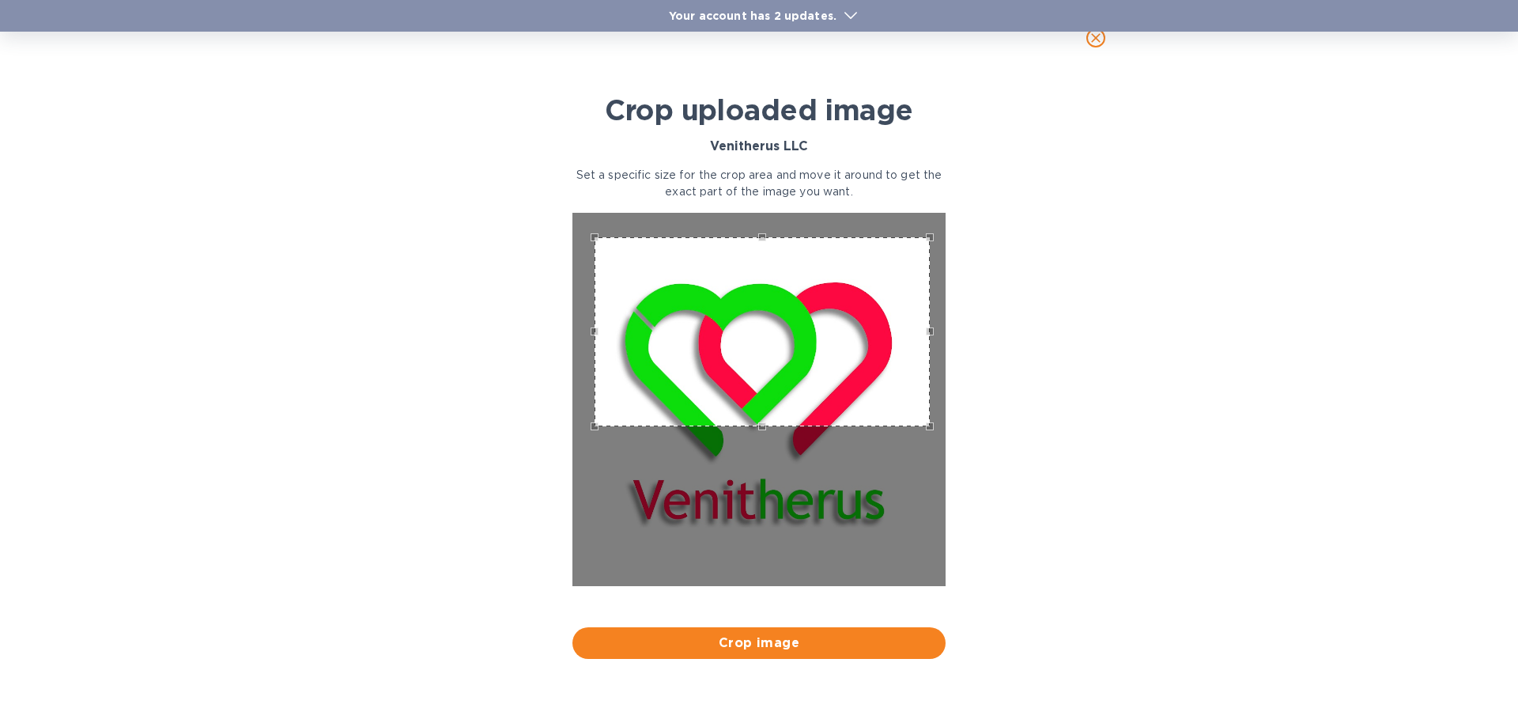
click at [734, 326] on div "Use the arrow keys to move the crop selection area" at bounding box center [763, 331] width 336 height 189
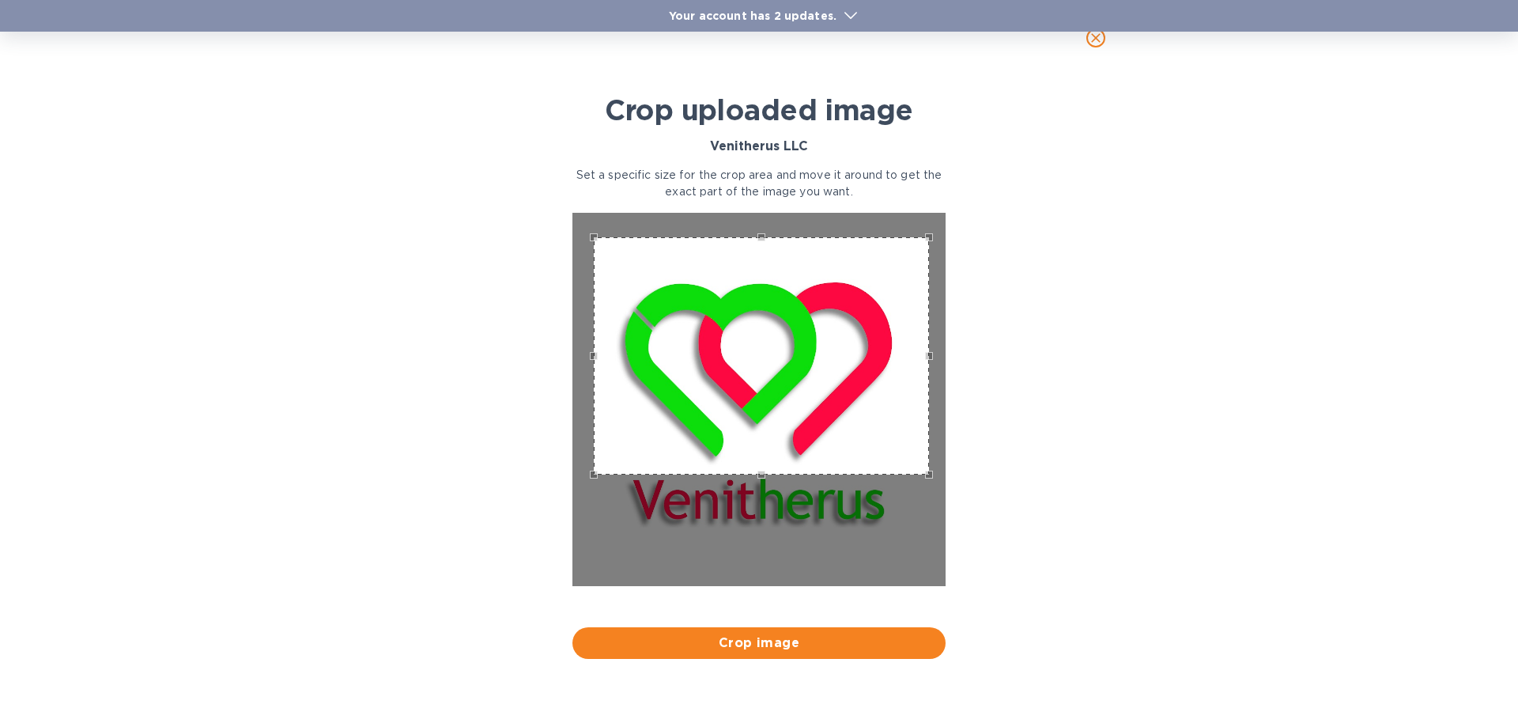
click at [758, 478] on div "Use the up and down arrow keys to move the south drag handle to change the crop…" at bounding box center [758, 478] width 0 height 0
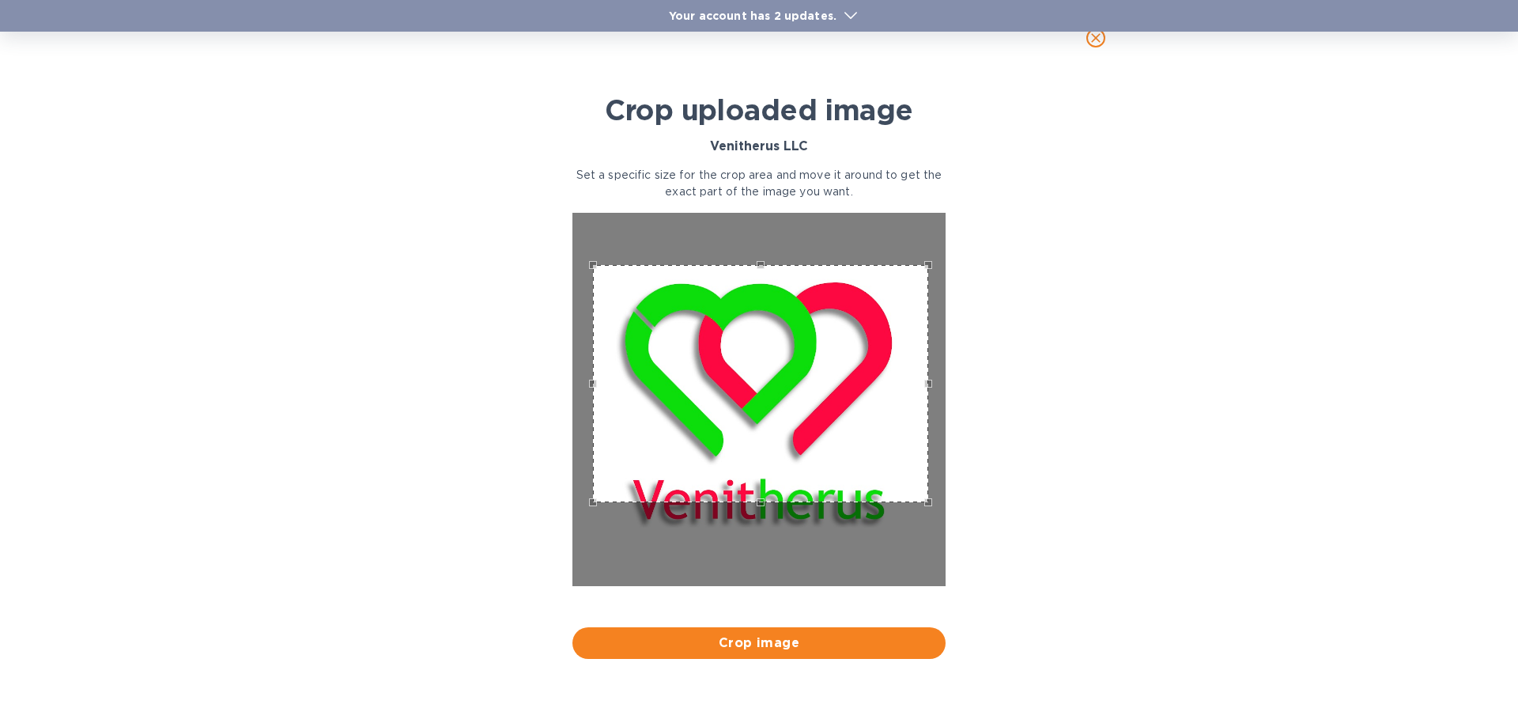
click at [769, 391] on div "Use the arrow keys to move the crop selection area" at bounding box center [761, 383] width 336 height 237
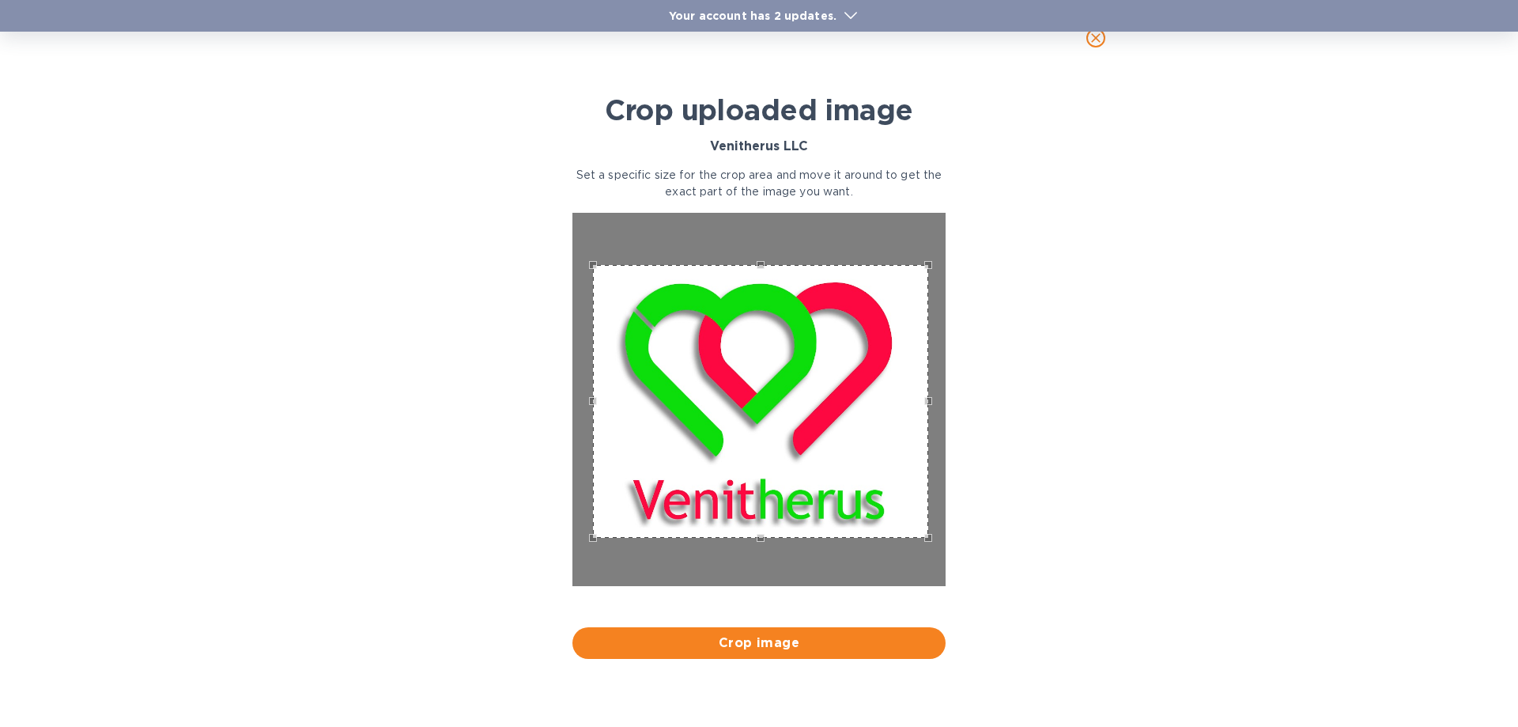
click at [757, 542] on div "Use the up and down arrow keys to move the south drag handle to change the crop…" at bounding box center [757, 542] width 0 height 0
click at [603, 397] on div "Use the up and down arrow keys to move the west drag handle to change the crop …" at bounding box center [603, 397] width 0 height 0
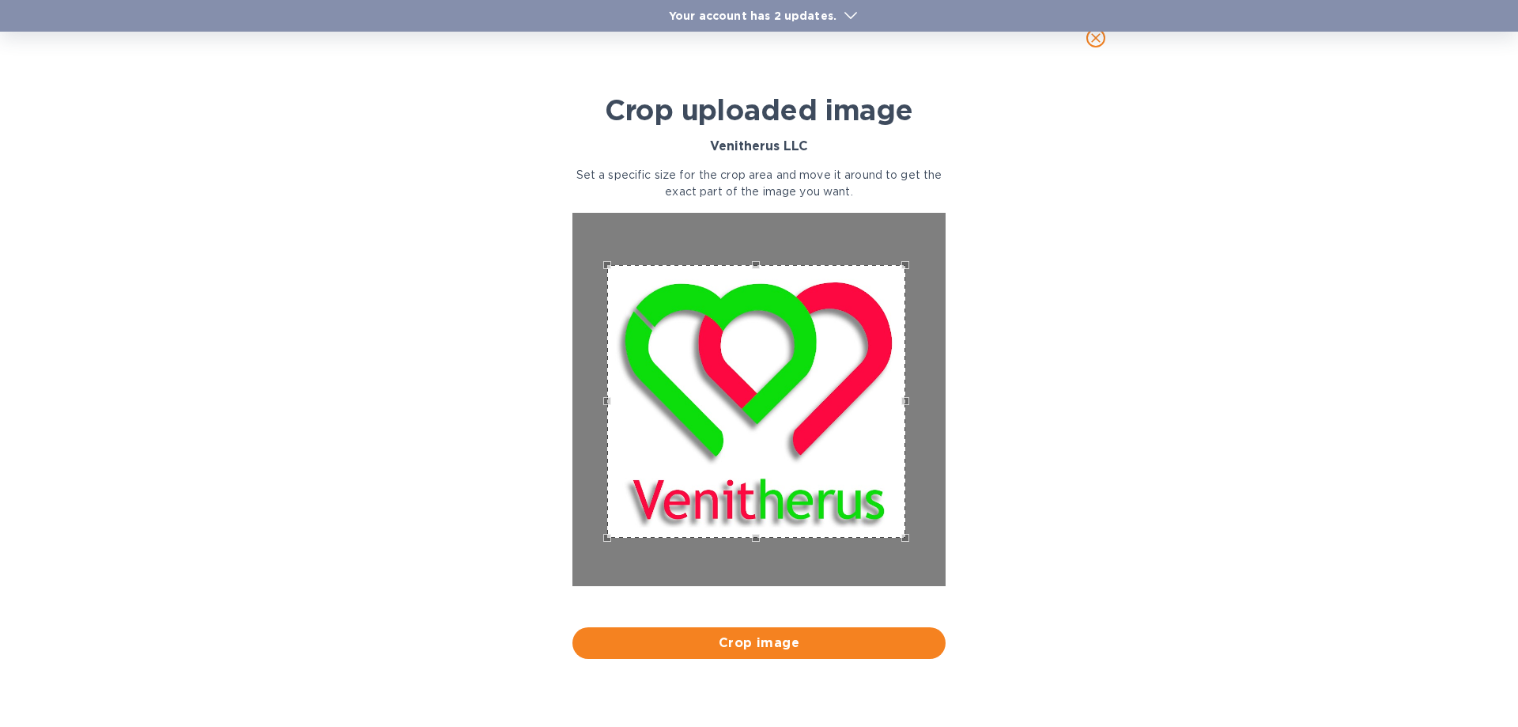
click at [909, 397] on div "Use the up and down arrow keys to move the east drag handle to change the crop …" at bounding box center [909, 397] width 0 height 0
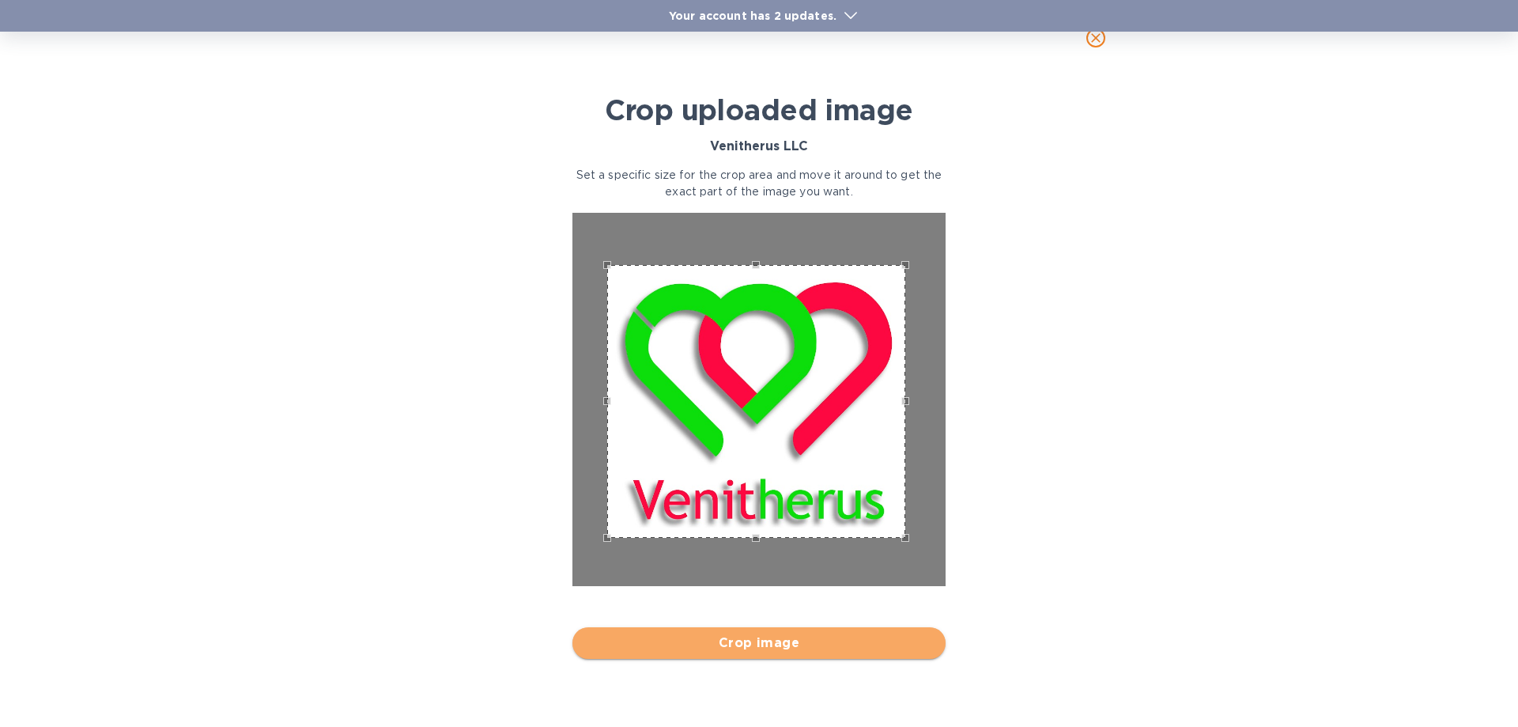
click at [795, 647] on span "Crop image" at bounding box center [759, 642] width 348 height 19
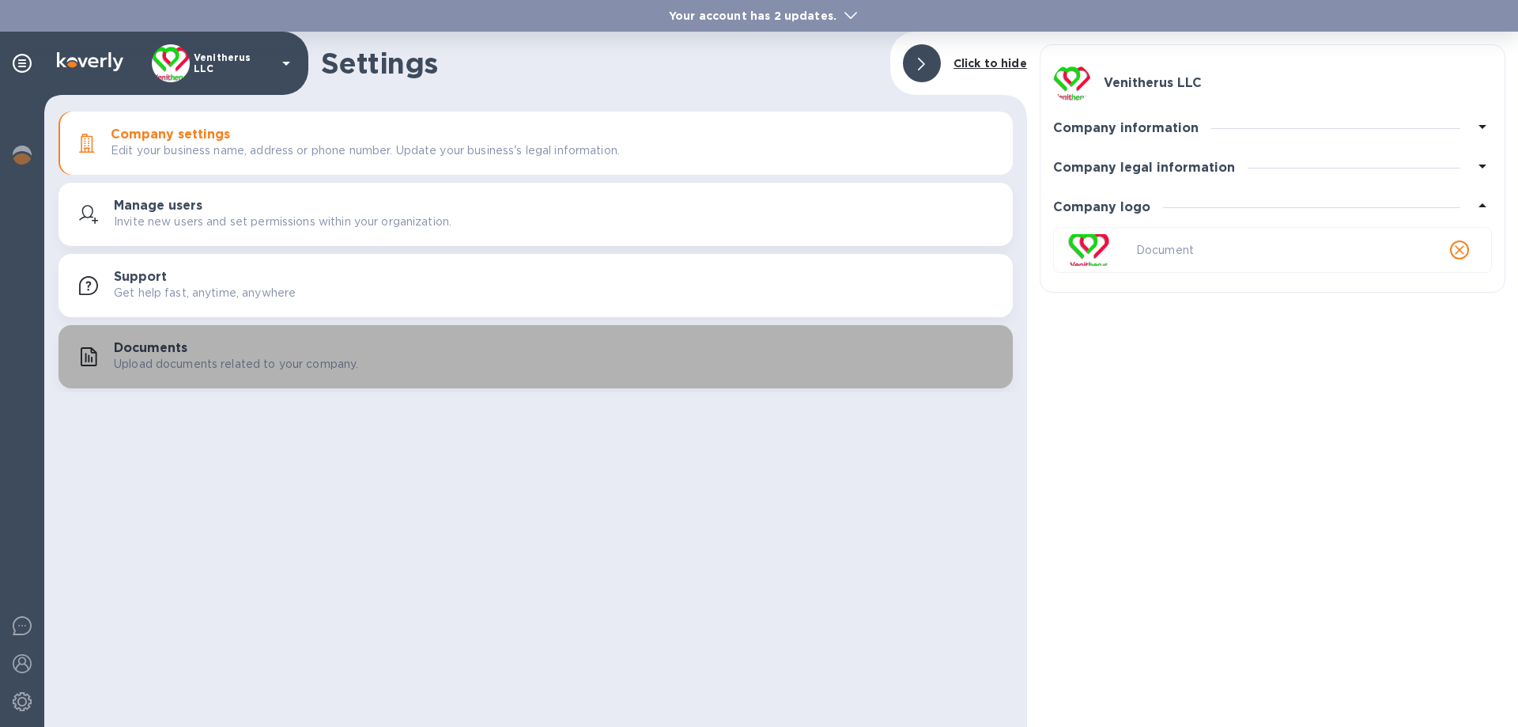
click at [218, 343] on div "Documents Upload documents related to your company." at bounding box center [557, 357] width 886 height 32
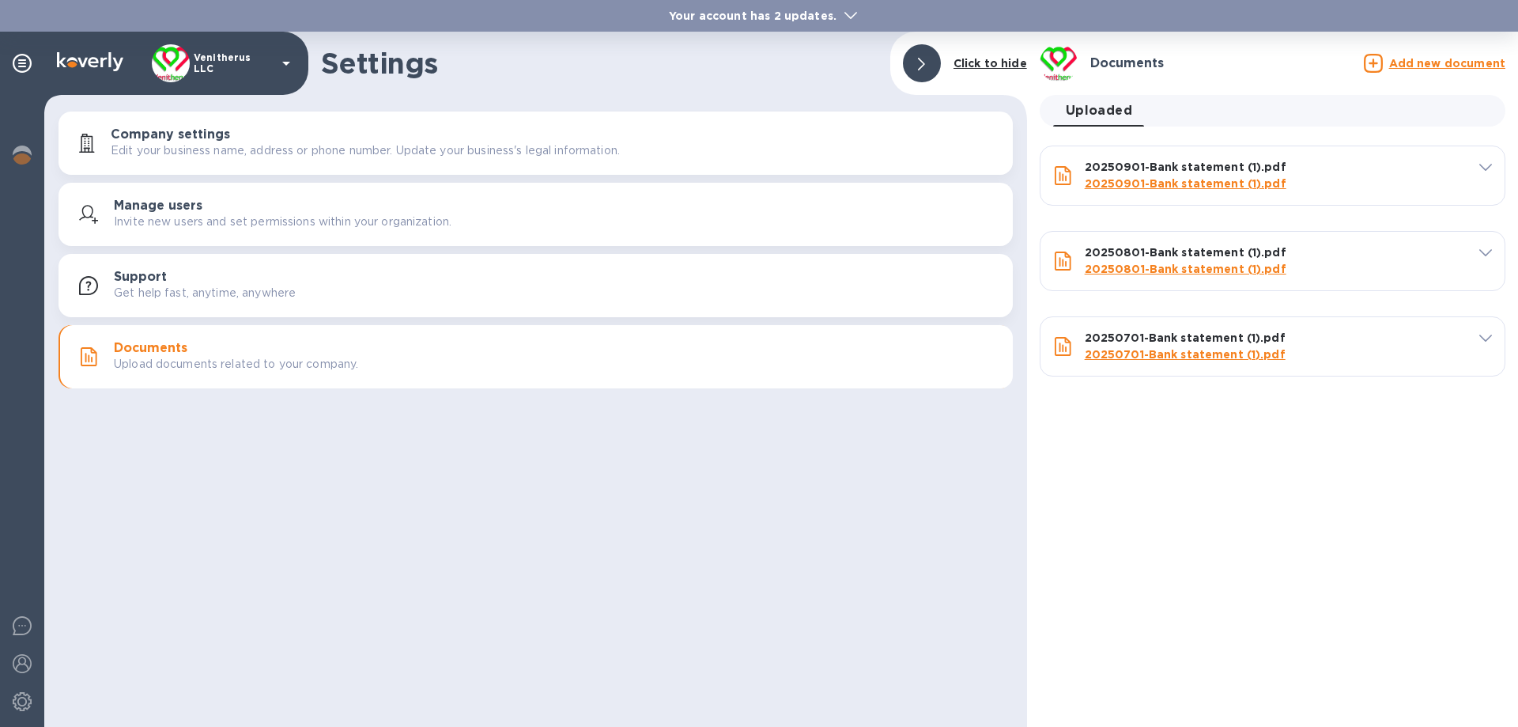
click at [1414, 65] on u "Add new document" at bounding box center [1447, 63] width 116 height 13
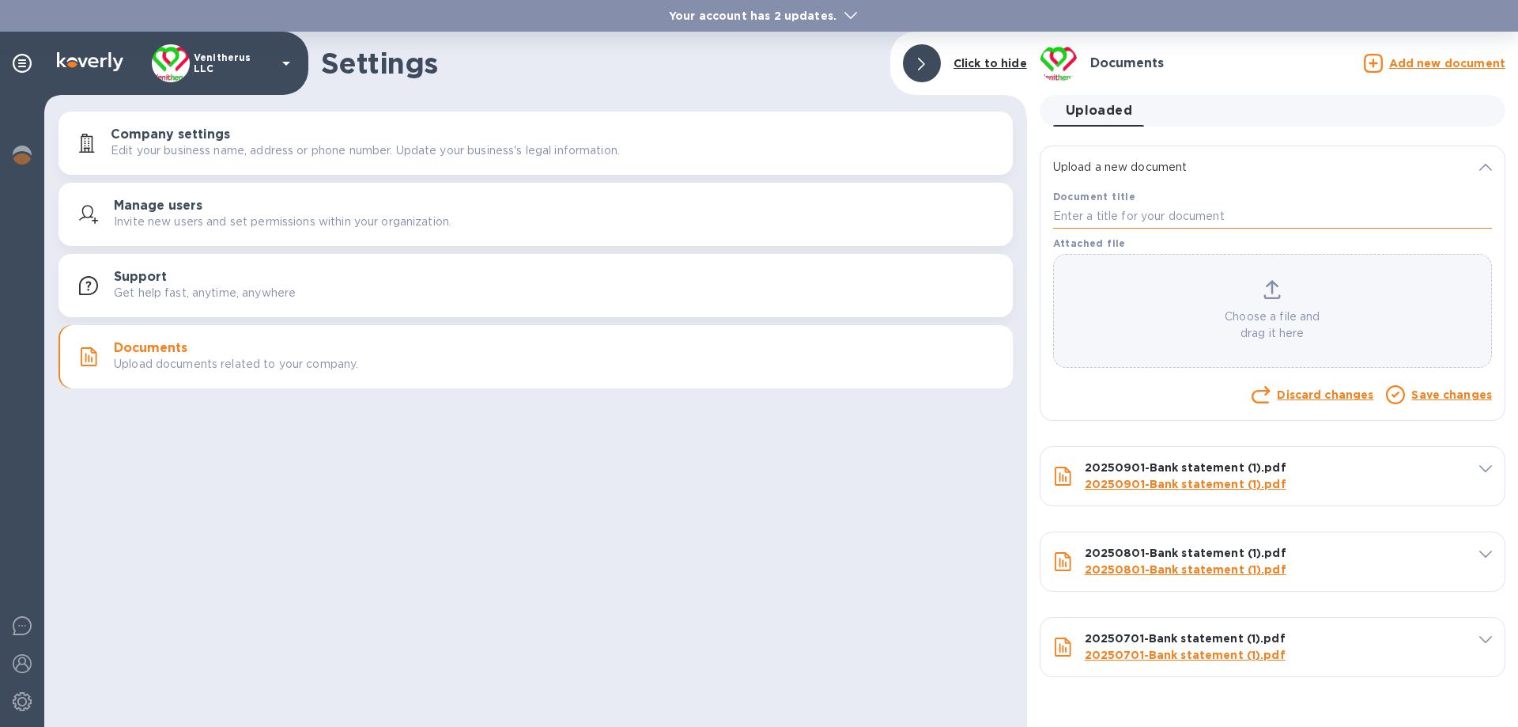
click at [1101, 219] on input "text" at bounding box center [1272, 217] width 439 height 24
type input "EIN"
click at [1257, 290] on div "Choose a file and drag it here" at bounding box center [1272, 311] width 437 height 62
click at [1277, 306] on div "Choose a file and drag it here" at bounding box center [1272, 311] width 437 height 62
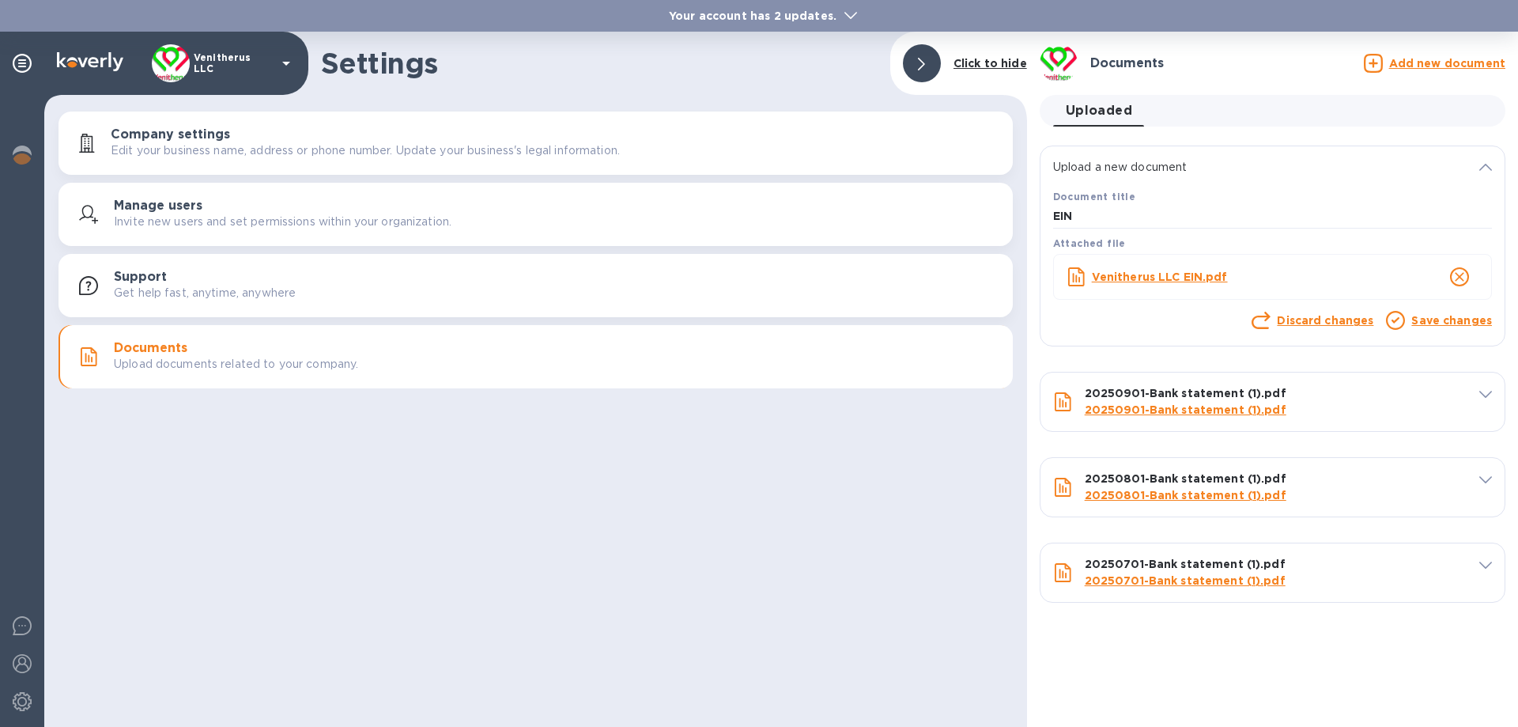
click at [1464, 322] on link "Save changes" at bounding box center [1451, 320] width 81 height 13
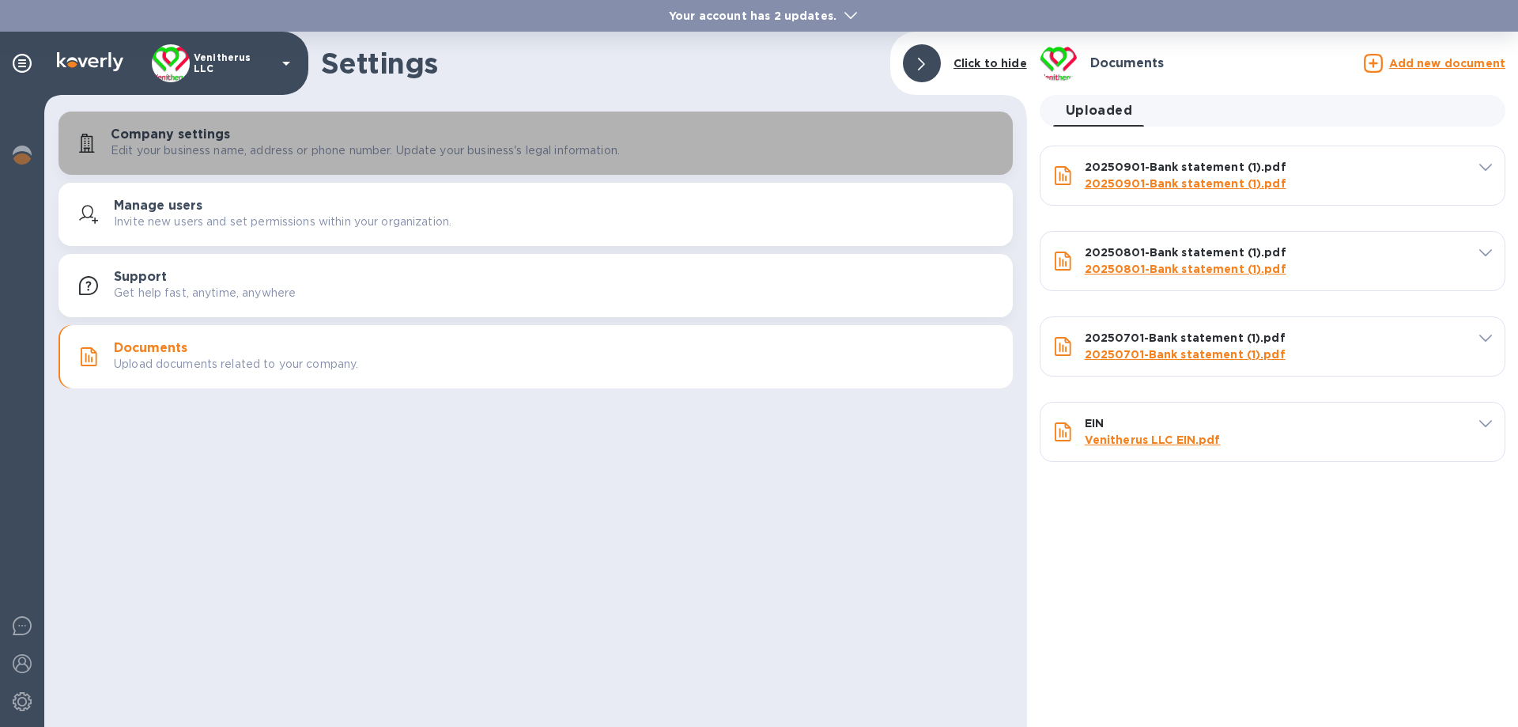
click at [199, 147] on p "Edit your business name, address or phone number. Update your business's legal …" at bounding box center [365, 150] width 509 height 17
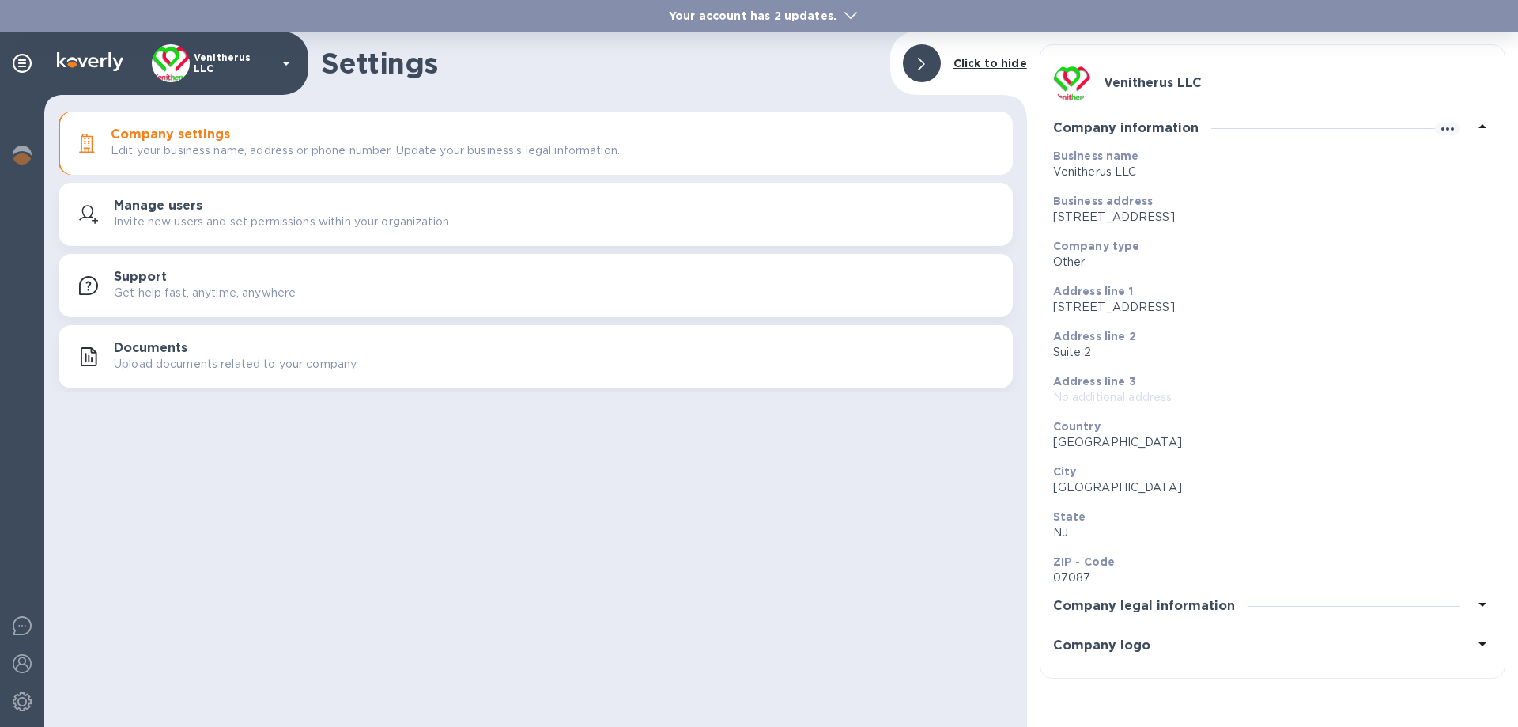
click at [847, 13] on icon at bounding box center [850, 15] width 13 height 7
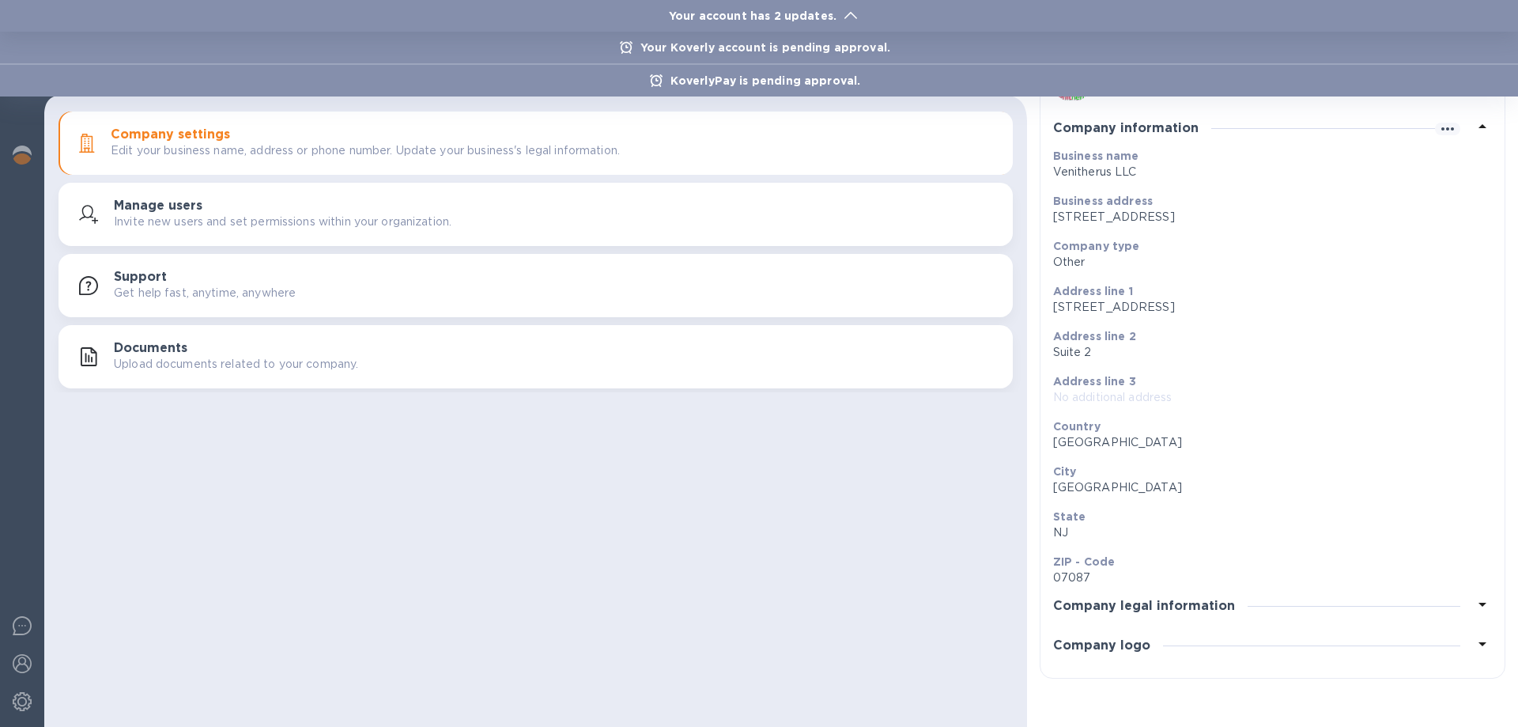
click at [543, 451] on div at bounding box center [759, 363] width 1518 height 727
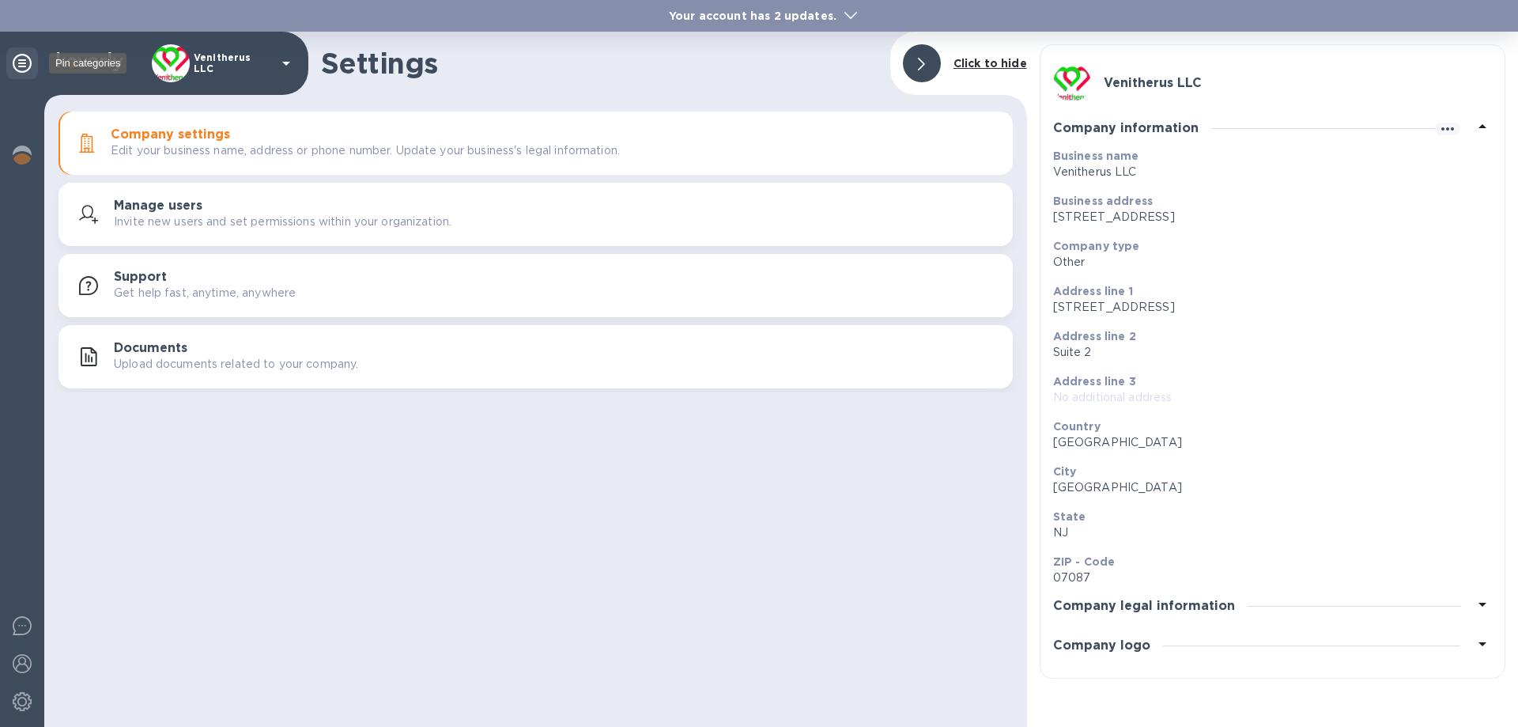
click at [23, 59] on icon at bounding box center [22, 63] width 19 height 19
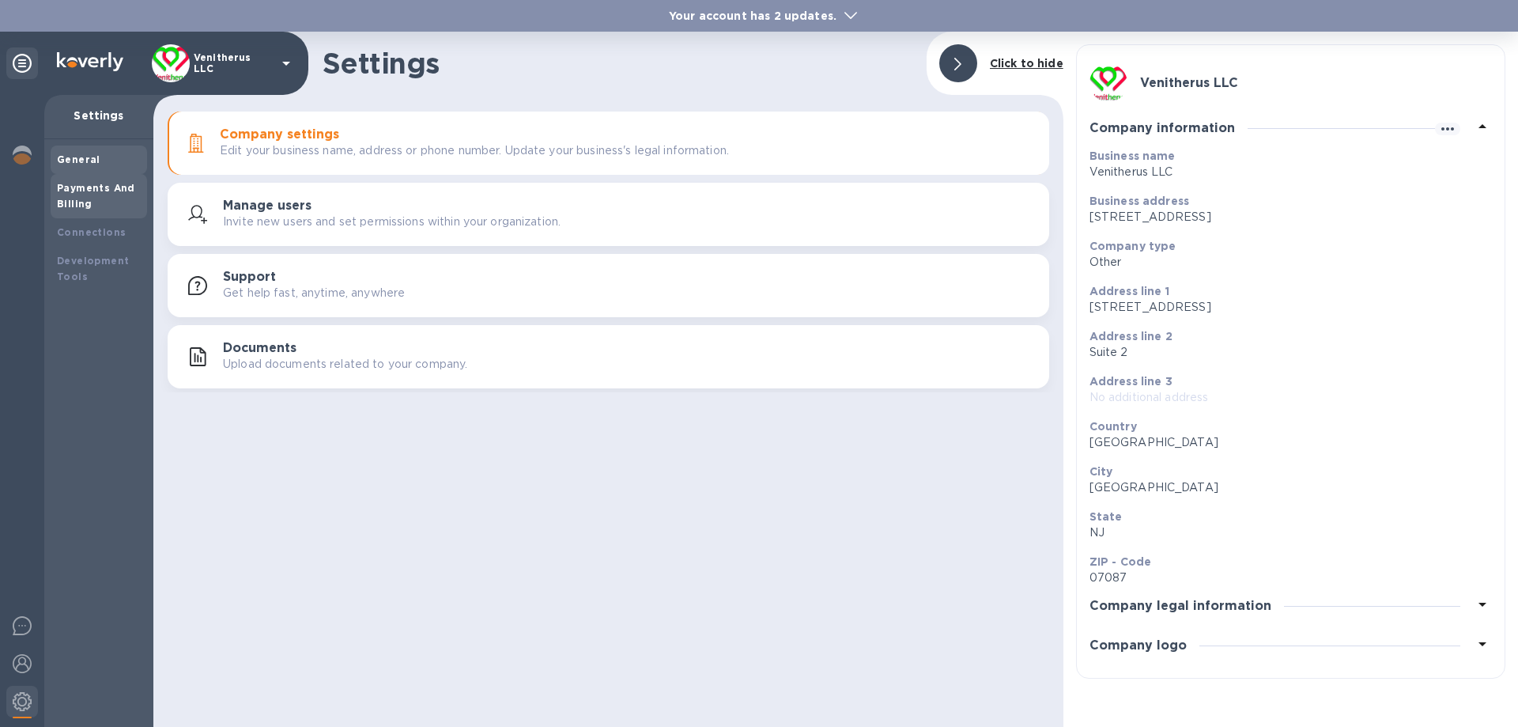
click at [73, 194] on div "Payments And Billing" at bounding box center [99, 196] width 84 height 32
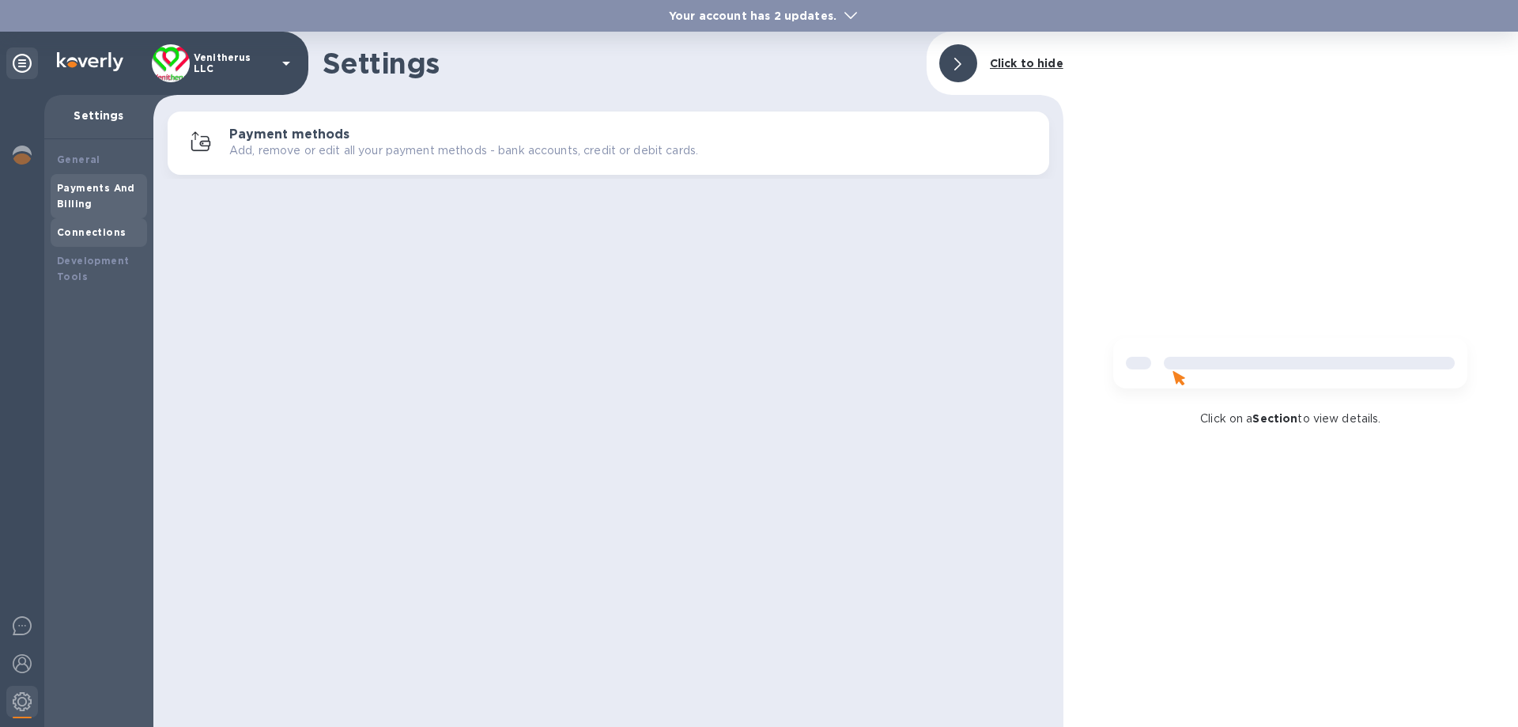
click at [74, 229] on b "Connections" at bounding box center [91, 232] width 69 height 12
click at [231, 146] on h3 "Plaid" at bounding box center [624, 143] width 825 height 15
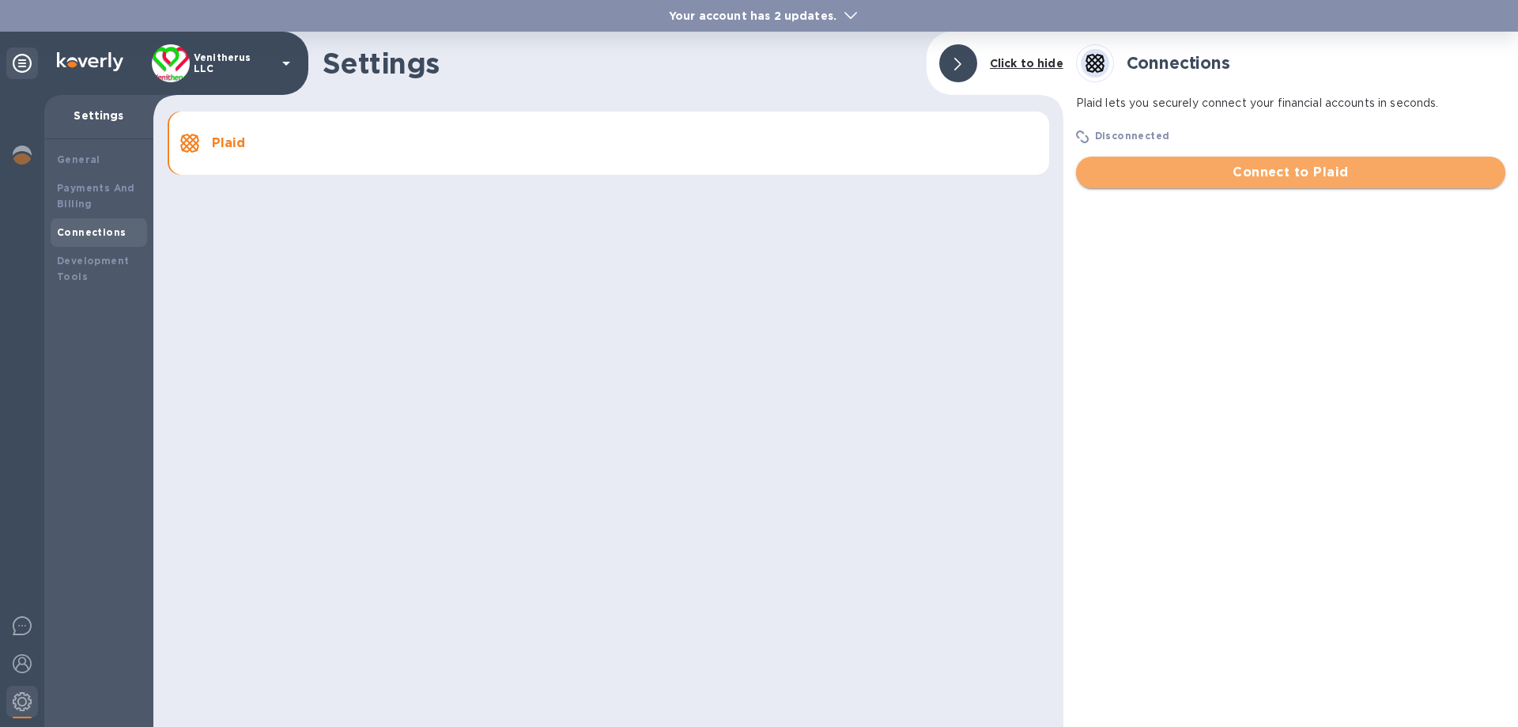
click at [1306, 172] on span "Connect to Plaid" at bounding box center [1291, 172] width 404 height 19
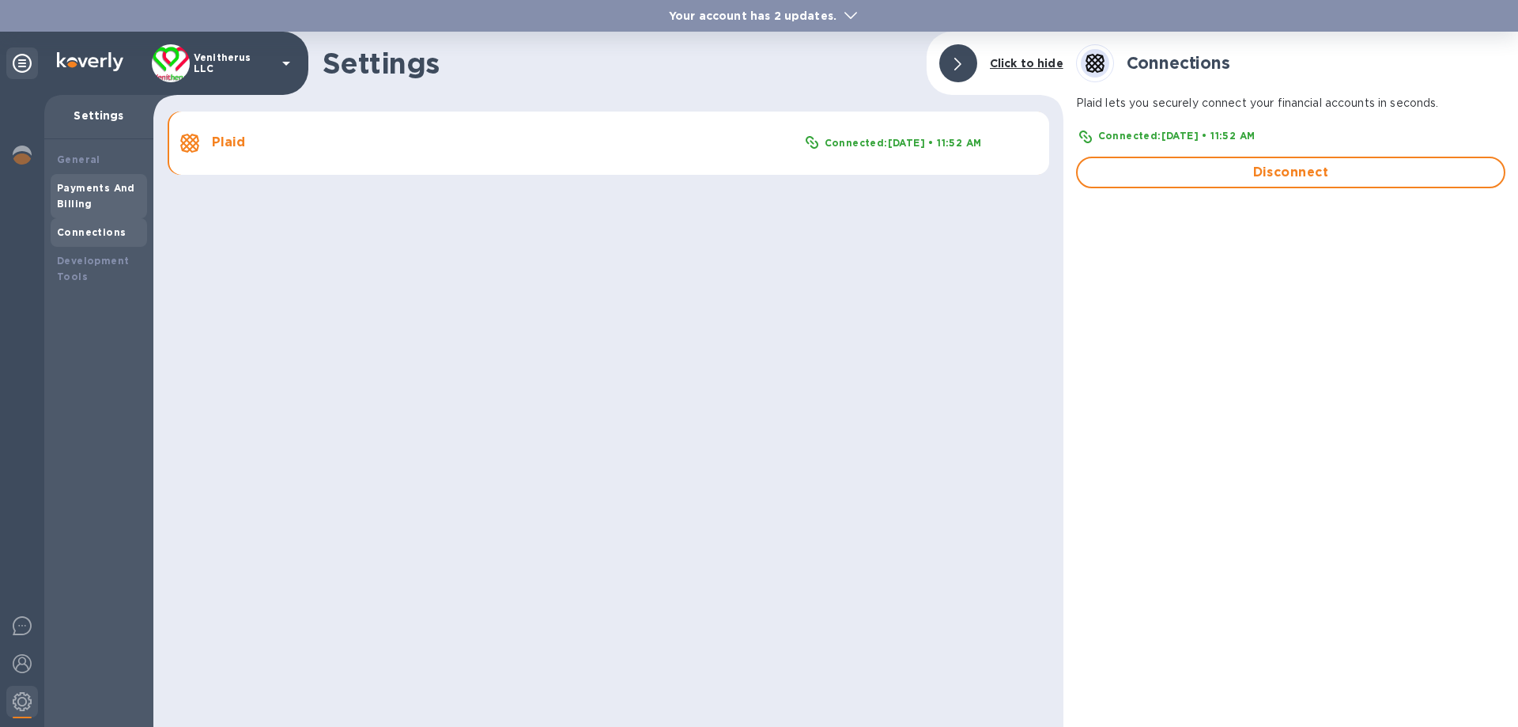
click at [80, 187] on b "Payments And Billing" at bounding box center [96, 196] width 78 height 28
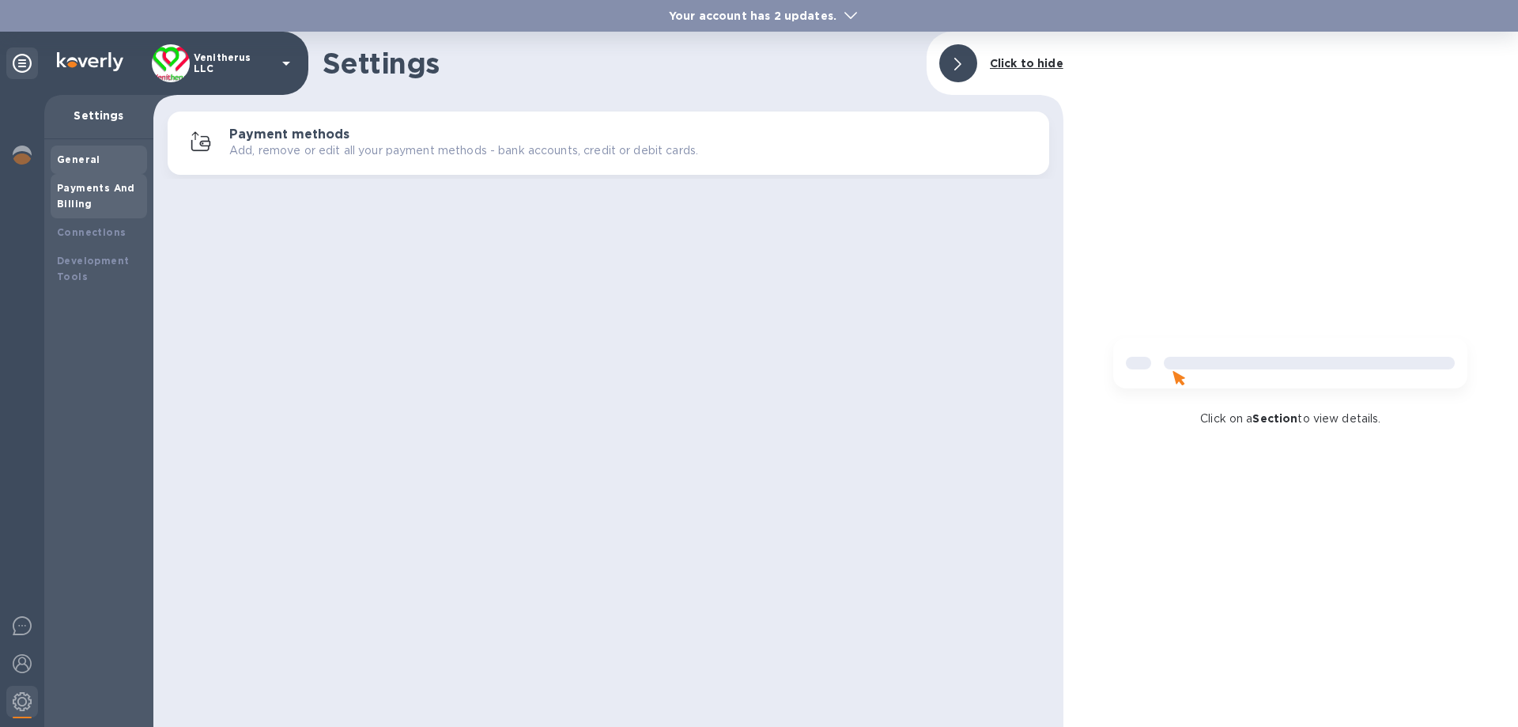
click at [81, 157] on b "General" at bounding box center [78, 159] width 43 height 12
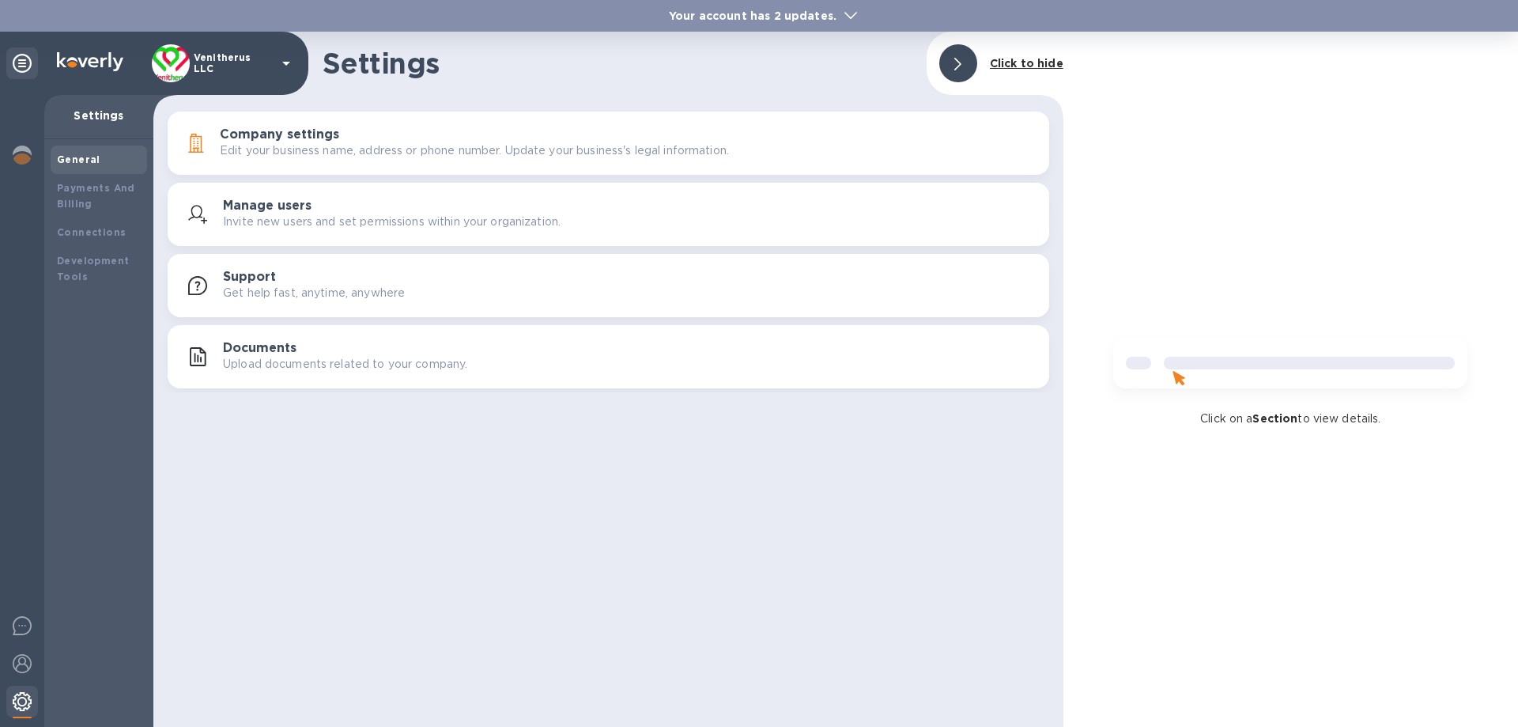
click at [26, 701] on img at bounding box center [22, 701] width 19 height 19
click at [21, 700] on img at bounding box center [22, 701] width 19 height 19
click at [288, 62] on icon at bounding box center [286, 64] width 8 height 4
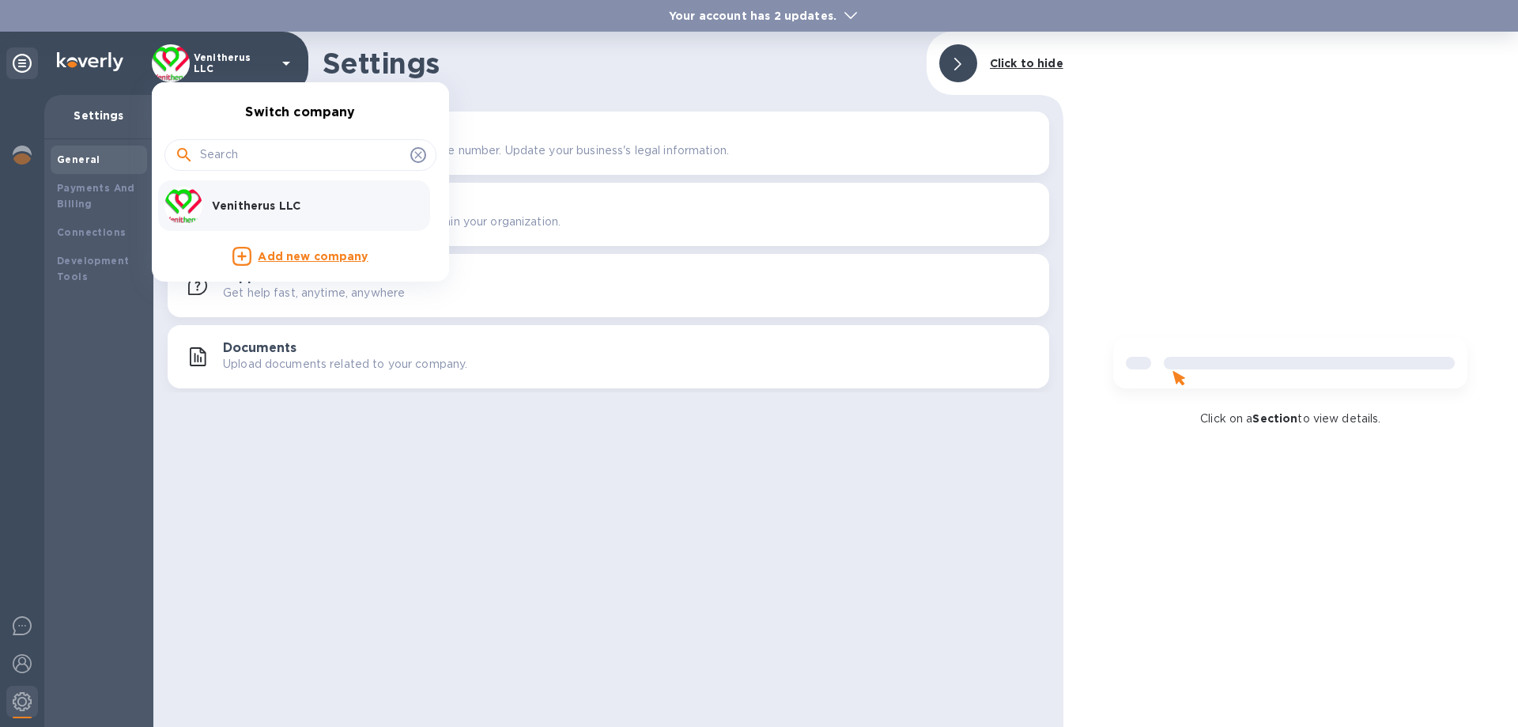
click at [21, 61] on div at bounding box center [759, 363] width 1518 height 727
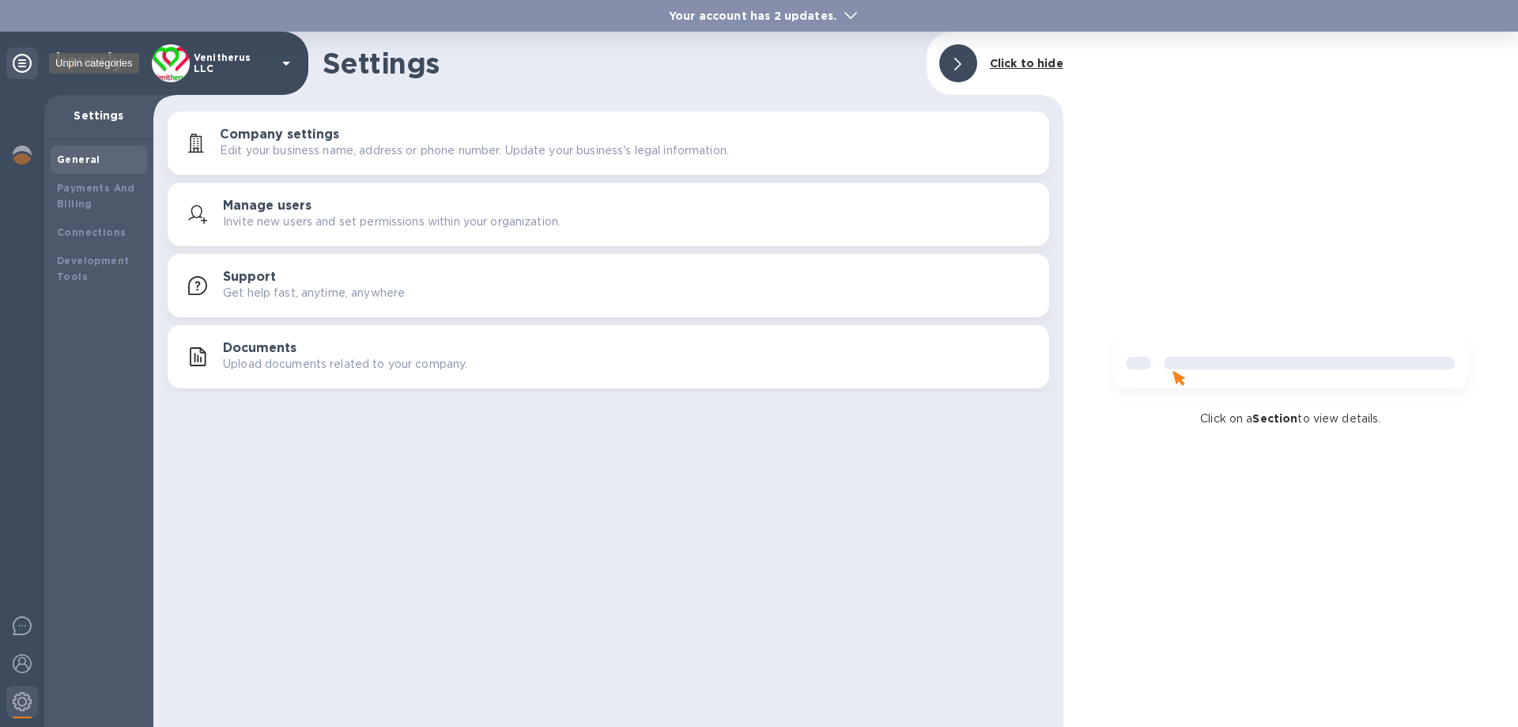
click at [21, 61] on icon at bounding box center [22, 63] width 19 height 19
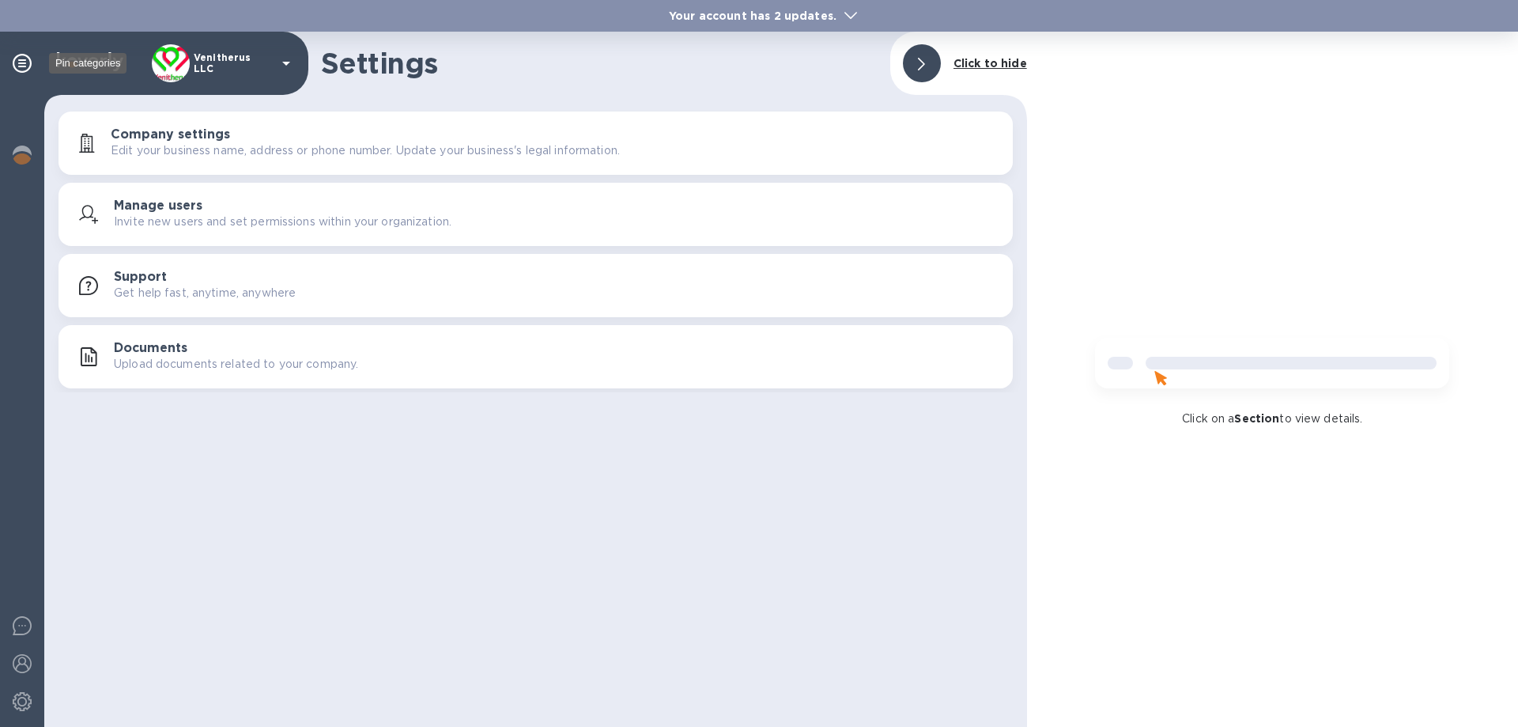
click at [21, 61] on icon at bounding box center [22, 63] width 19 height 19
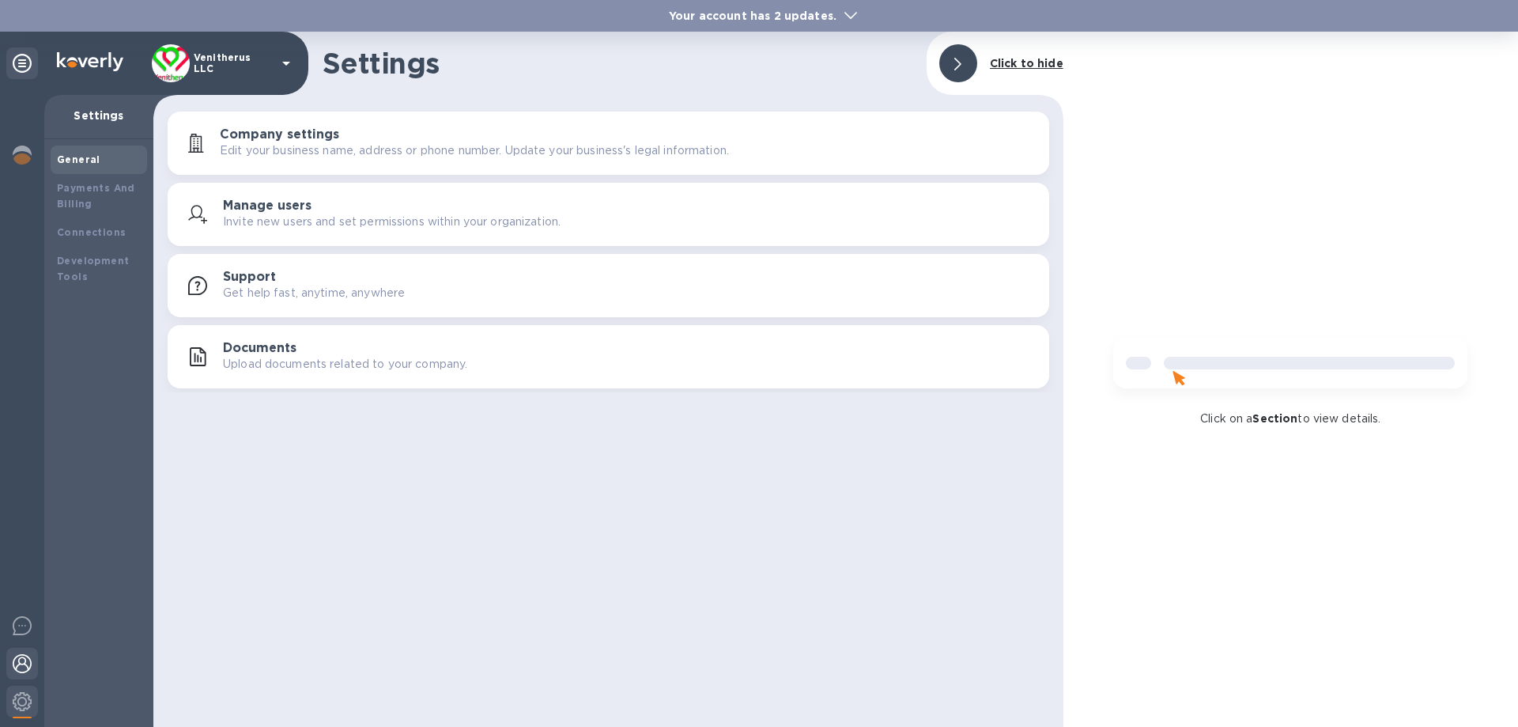
click at [25, 666] on img at bounding box center [22, 663] width 19 height 19
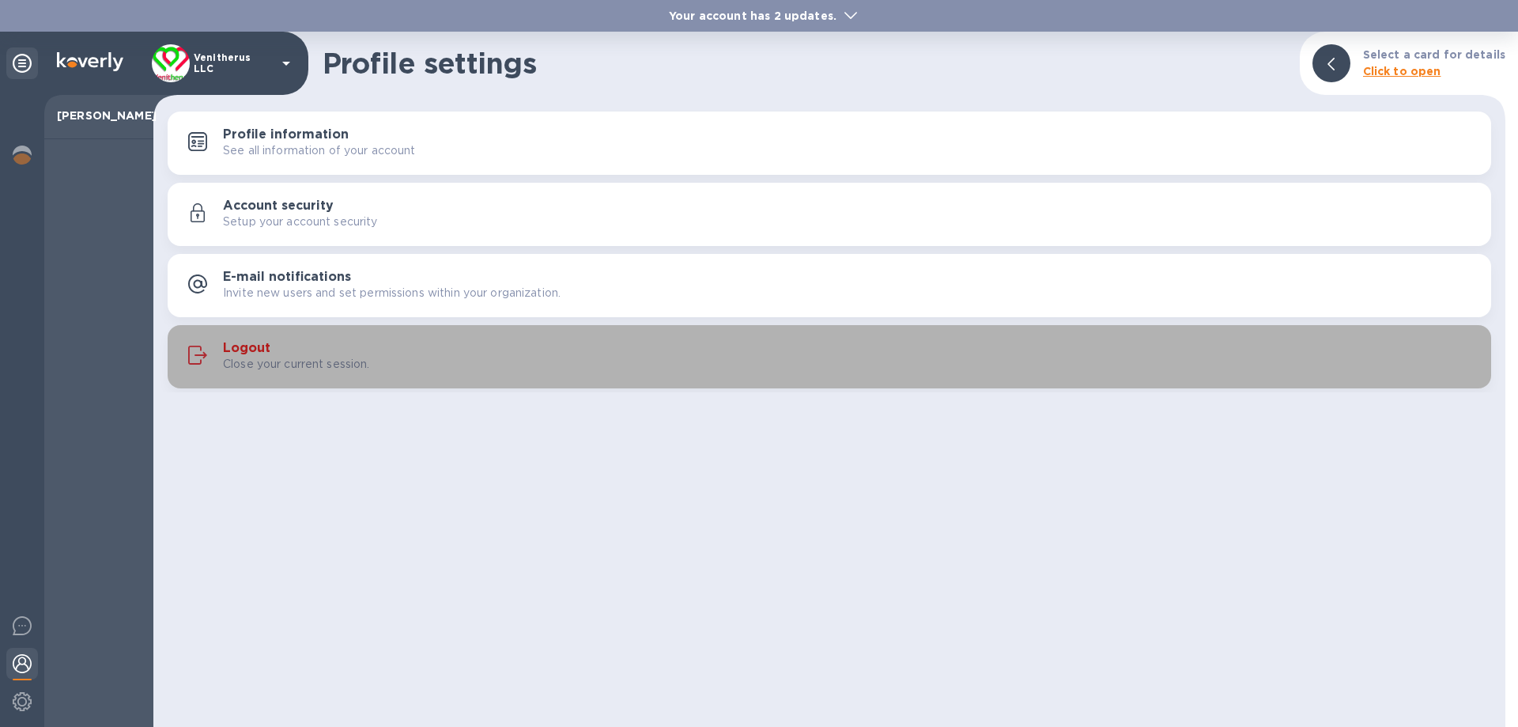
click at [247, 357] on p "Close your current session." at bounding box center [296, 364] width 147 height 17
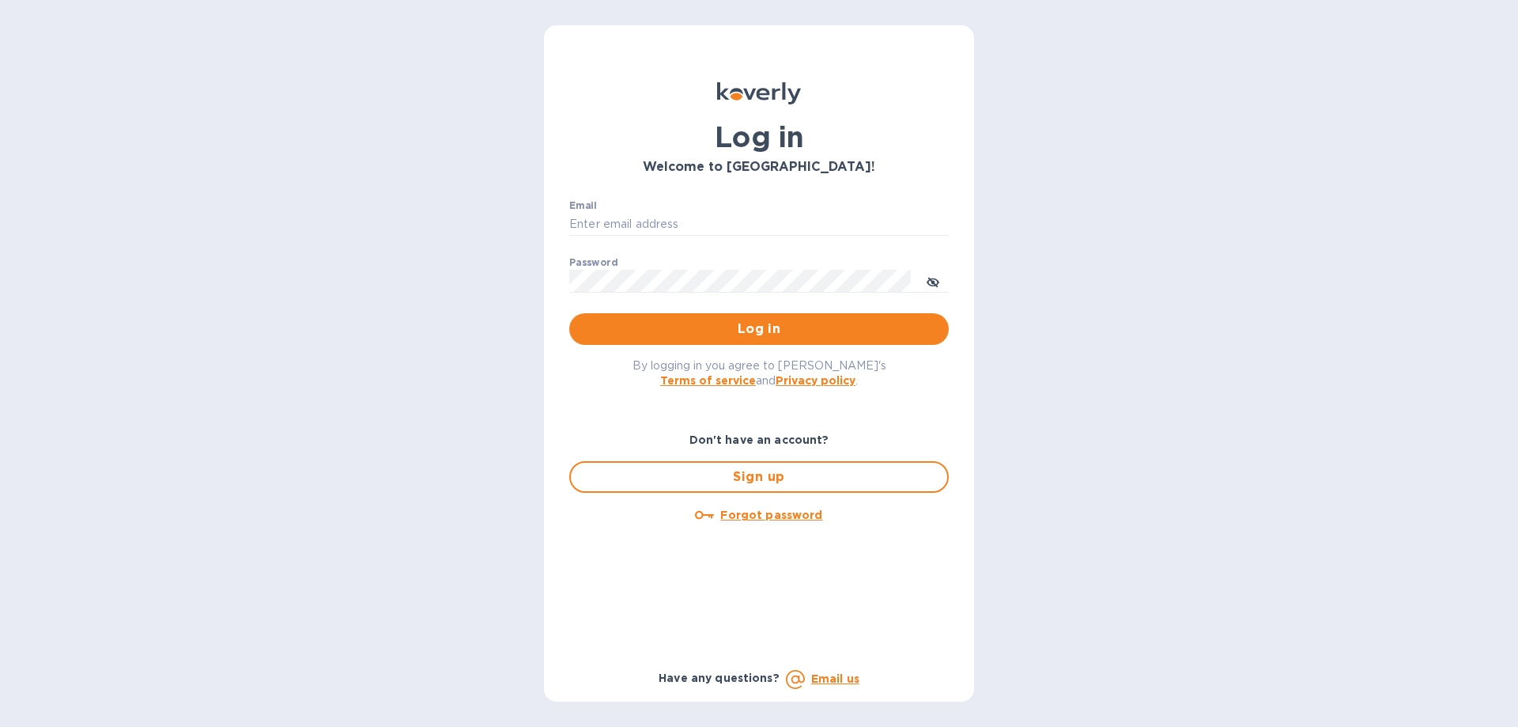
type input "[EMAIL_ADDRESS][DOMAIN_NAME]"
type input "jcastellanos@venitherus.com"
click at [766, 324] on span "Log in" at bounding box center [759, 328] width 354 height 19
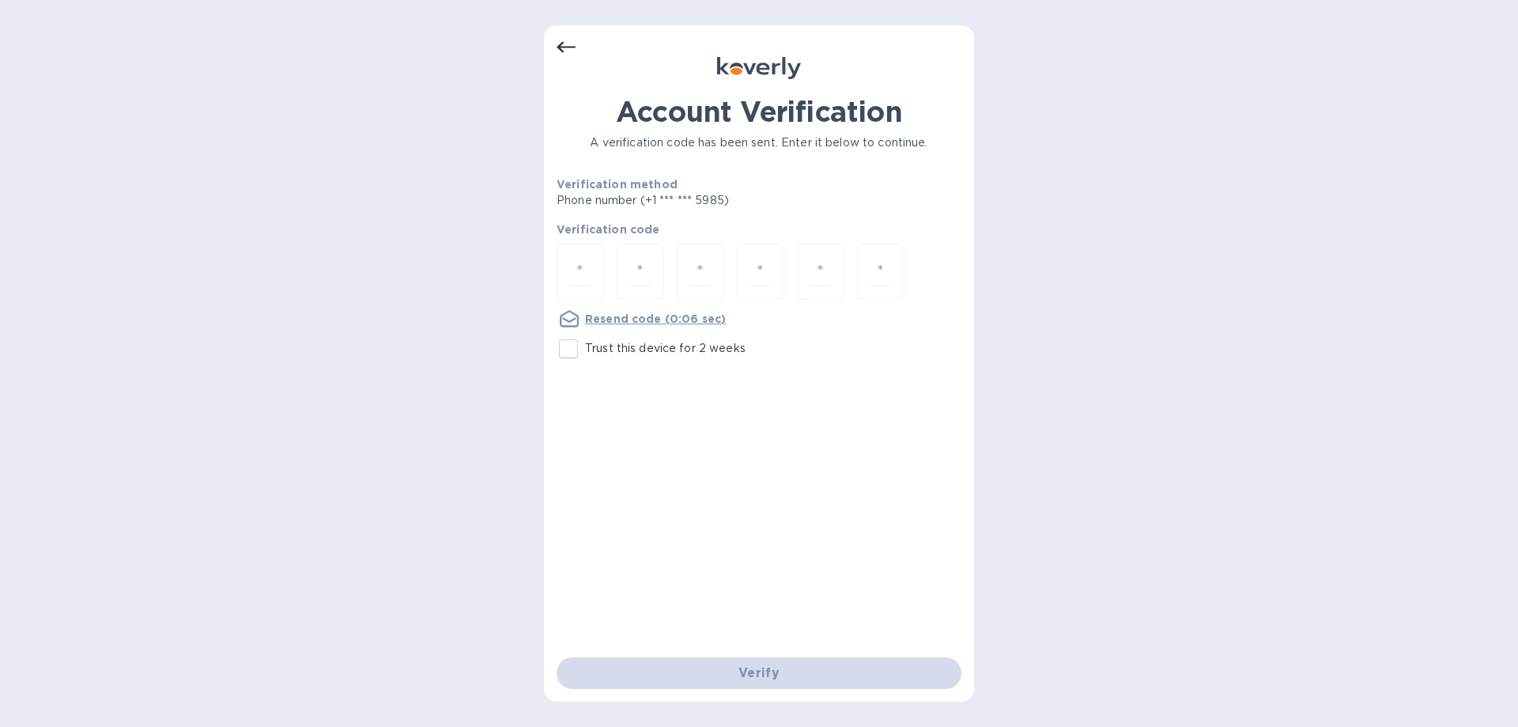
click at [569, 347] on input "Trust this device for 2 weeks" at bounding box center [568, 348] width 33 height 33
checkbox input "true"
click at [580, 271] on input "number" at bounding box center [580, 271] width 21 height 29
click at [605, 316] on u "Resend code" at bounding box center [623, 318] width 77 height 13
click at [583, 265] on input "number" at bounding box center [580, 271] width 21 height 29
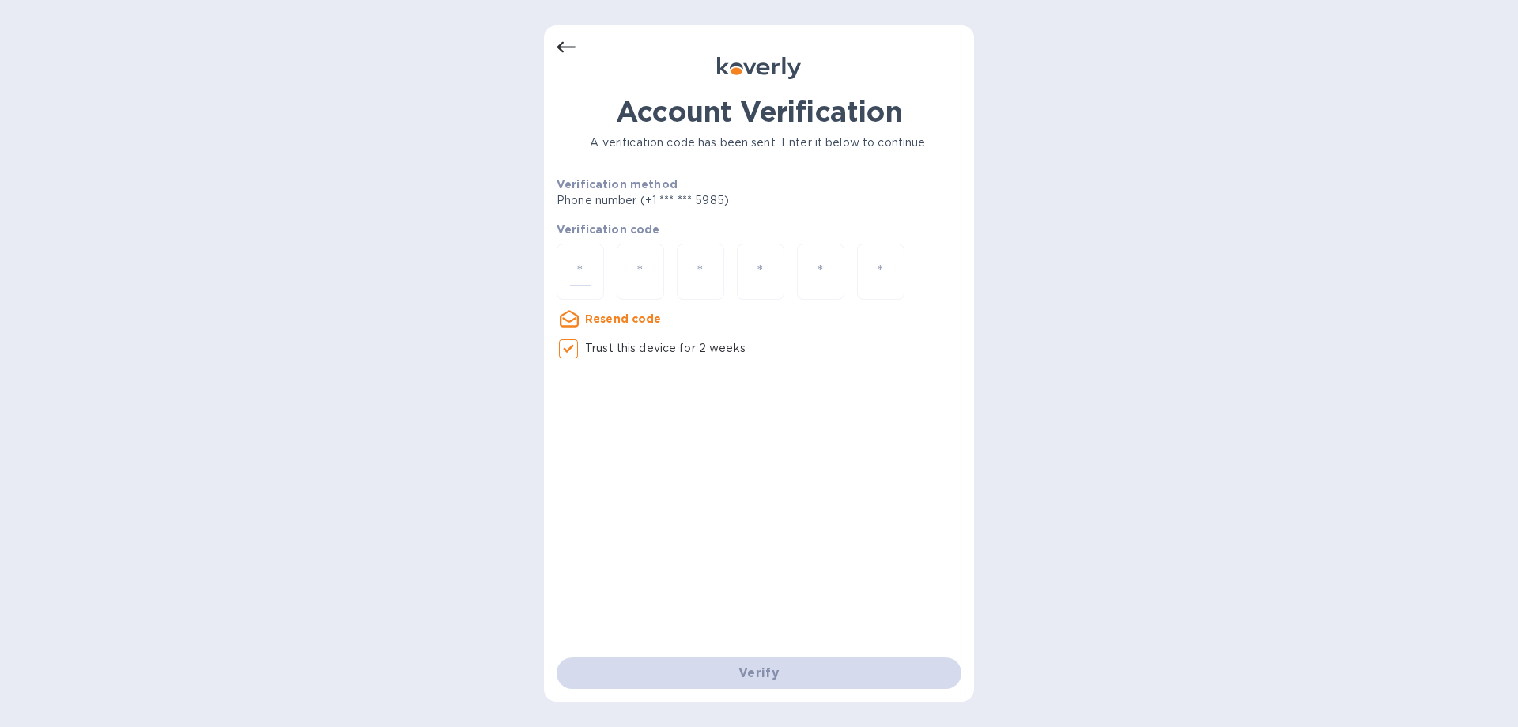
type input "1"
type input "0"
type input "7"
type input "5"
type input "6"
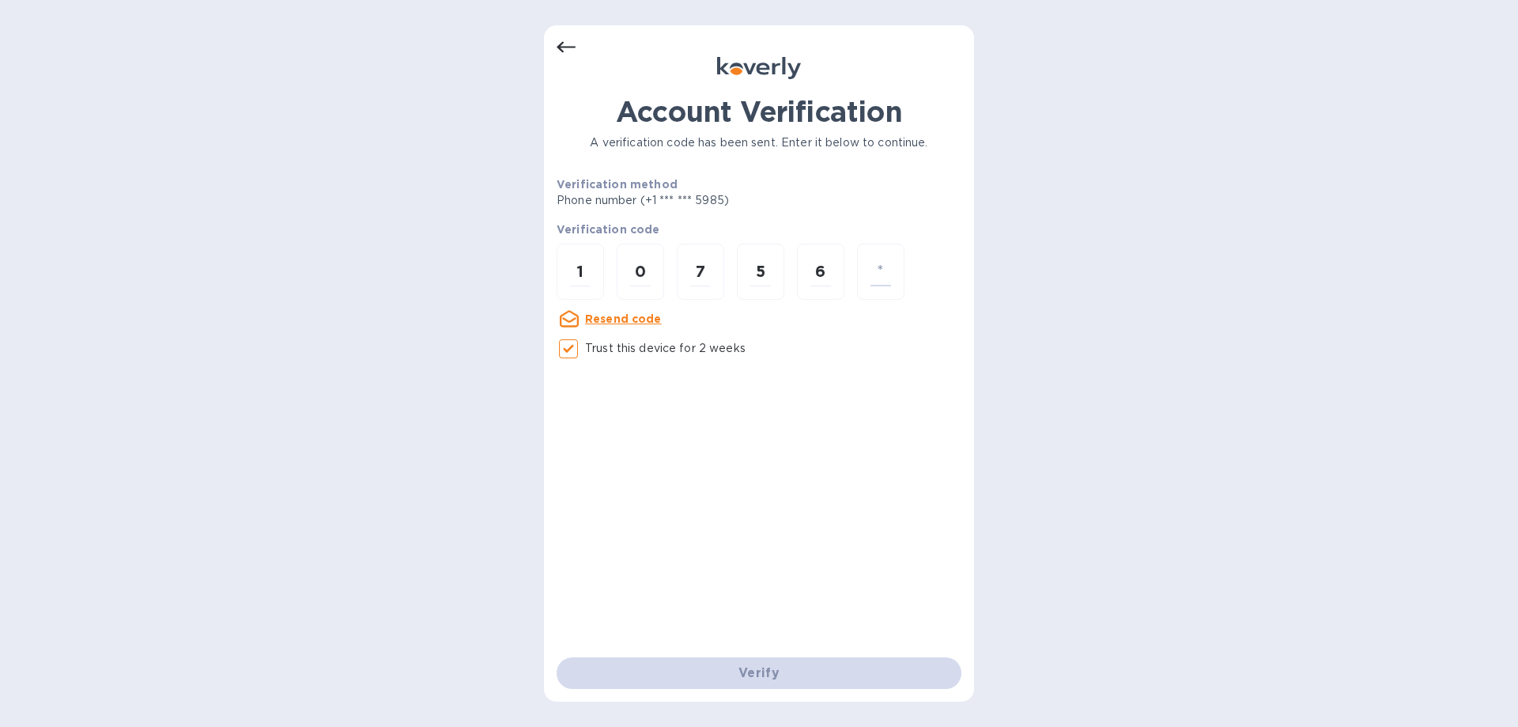
type input "2"
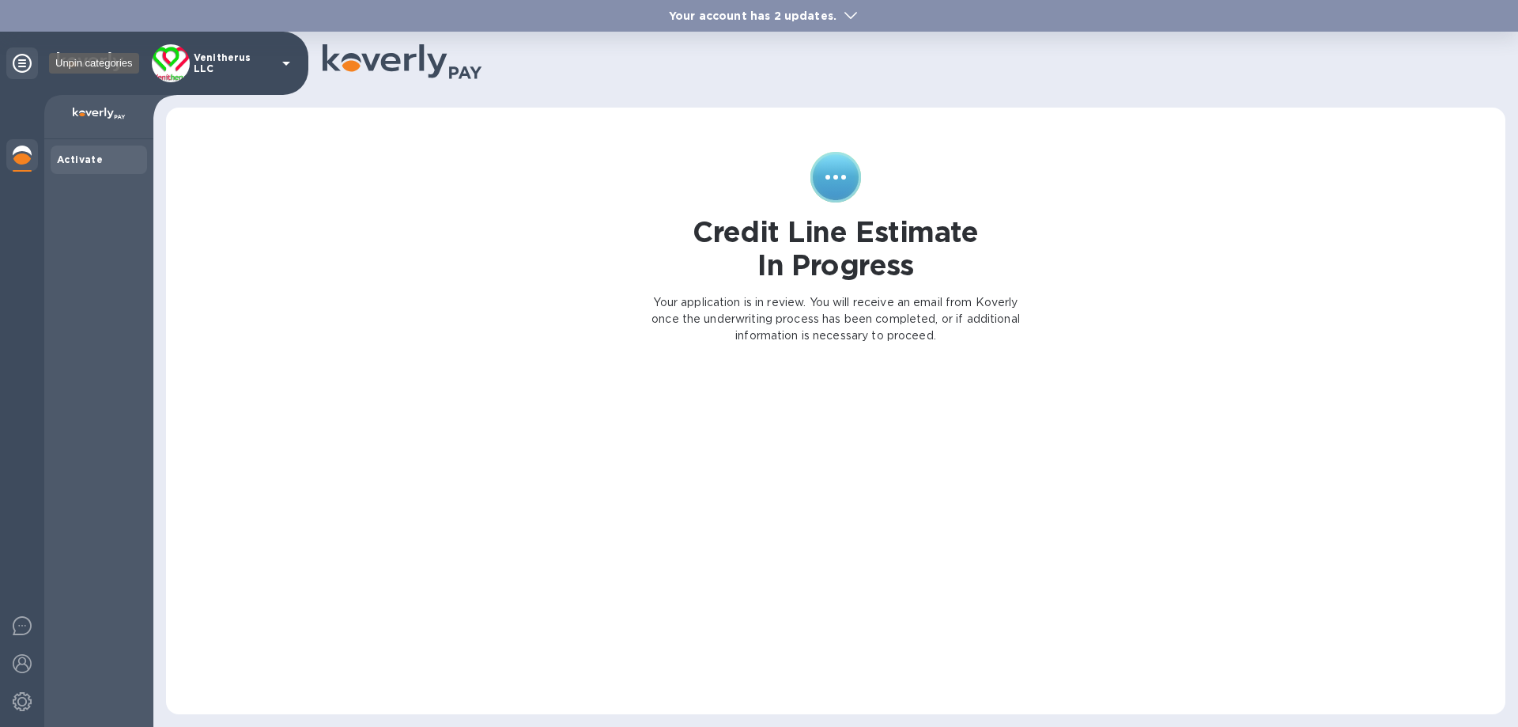
click at [27, 59] on icon at bounding box center [22, 63] width 19 height 19
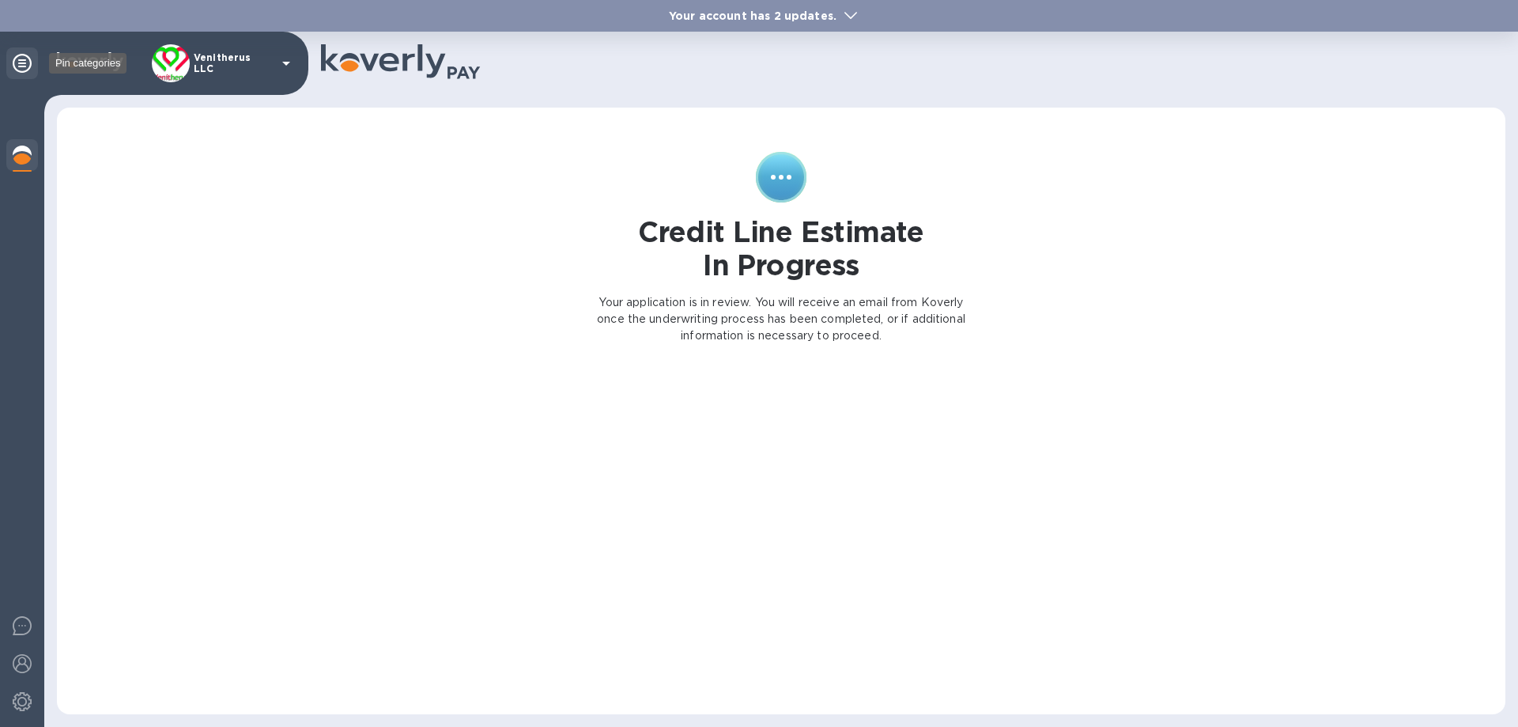
click at [27, 59] on icon at bounding box center [22, 63] width 19 height 19
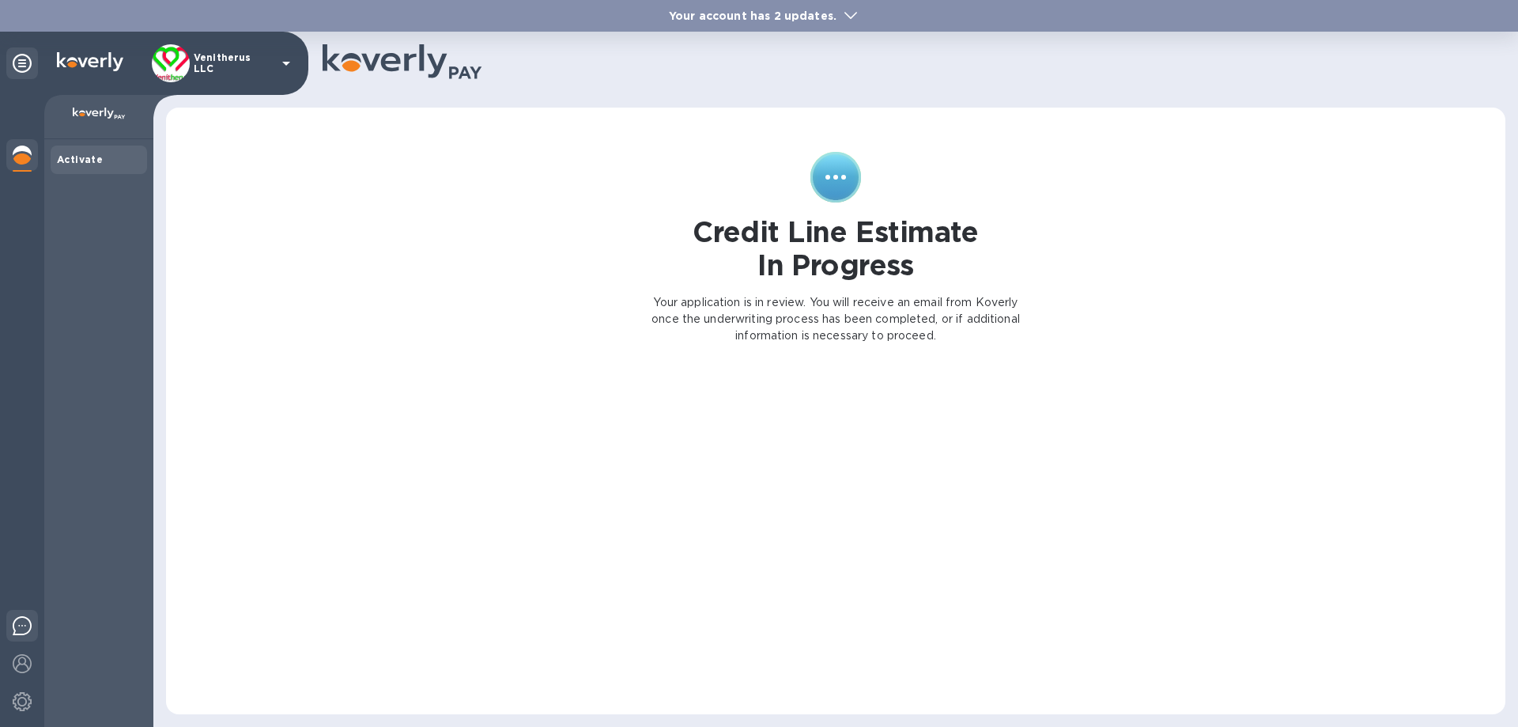
click at [21, 628] on img at bounding box center [22, 625] width 19 height 19
click at [22, 705] on img at bounding box center [22, 701] width 19 height 19
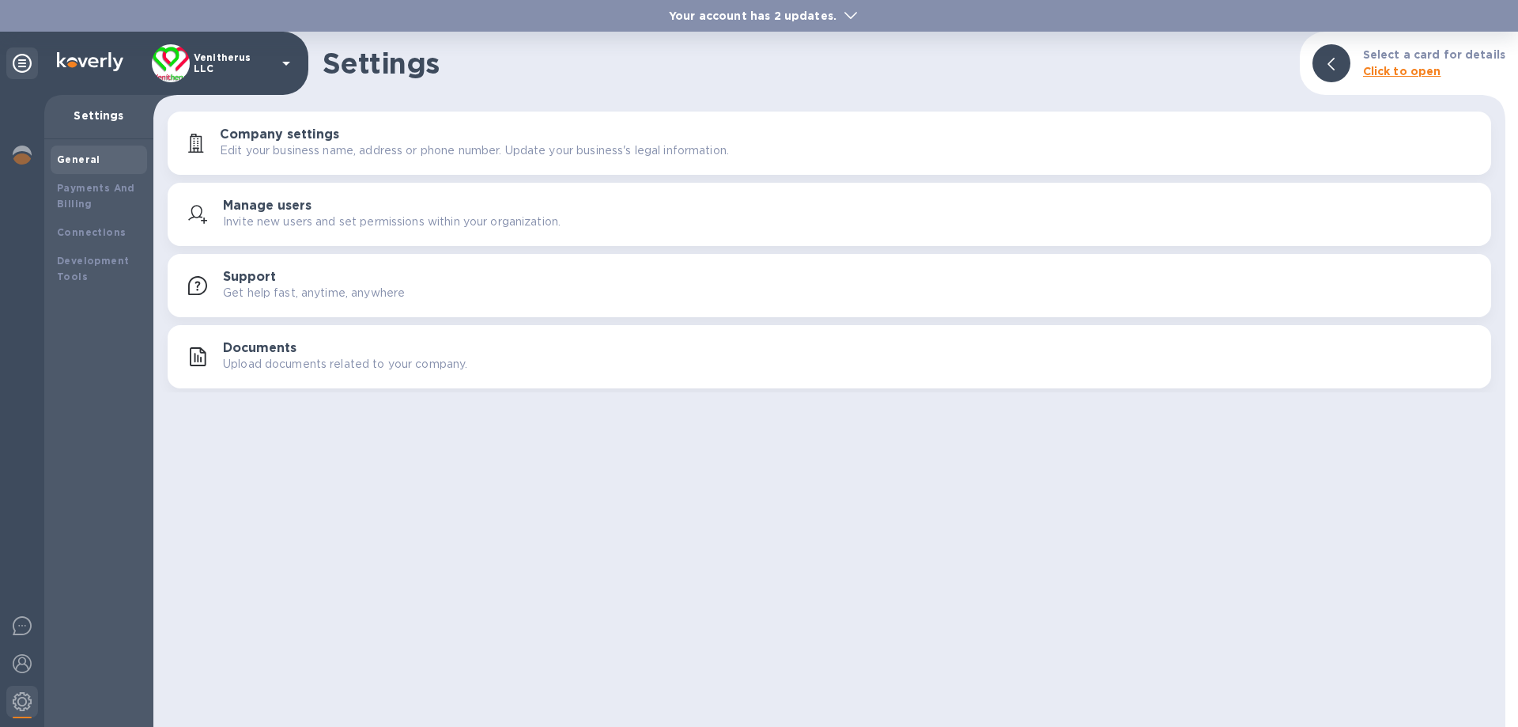
click at [1387, 73] on b "Click to open" at bounding box center [1402, 71] width 78 height 13
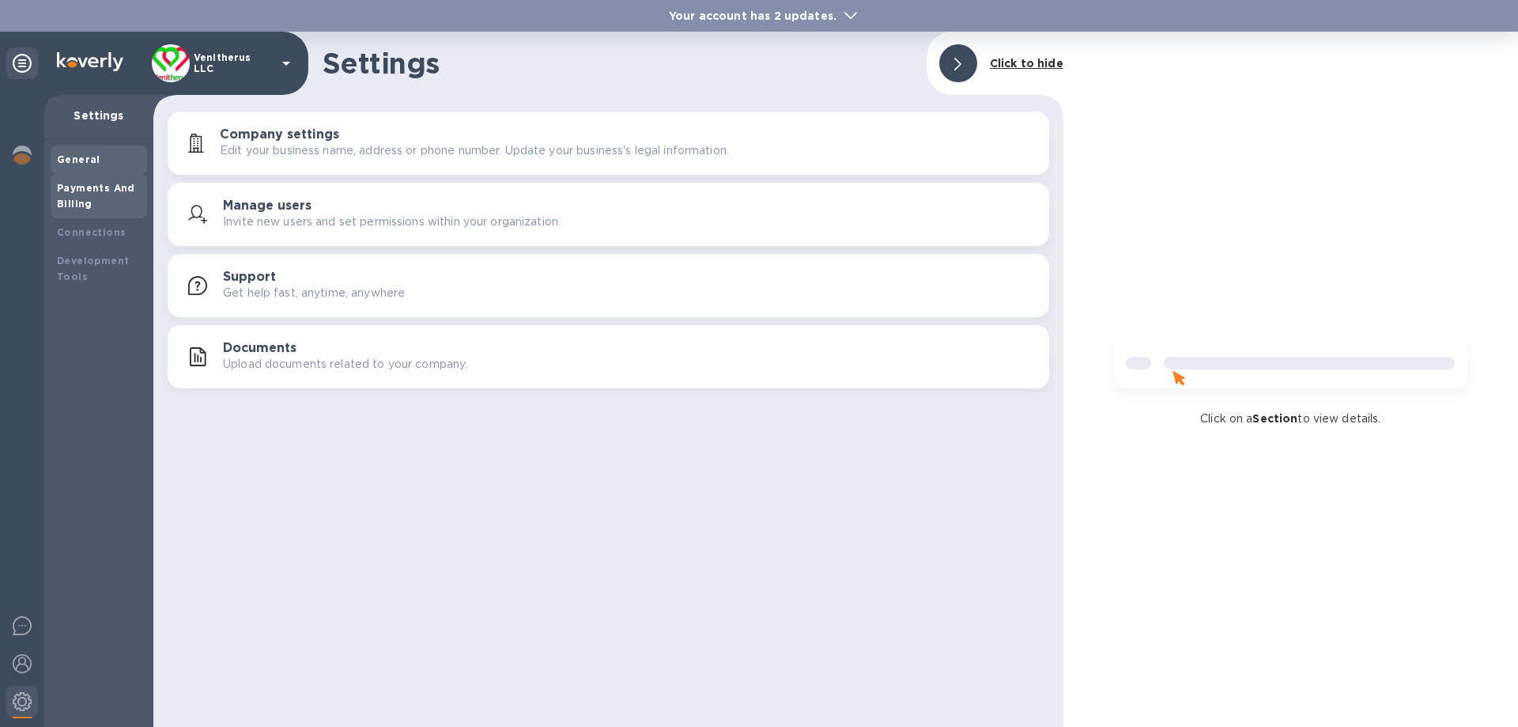
click at [89, 191] on b "Payments And Billing" at bounding box center [96, 196] width 78 height 28
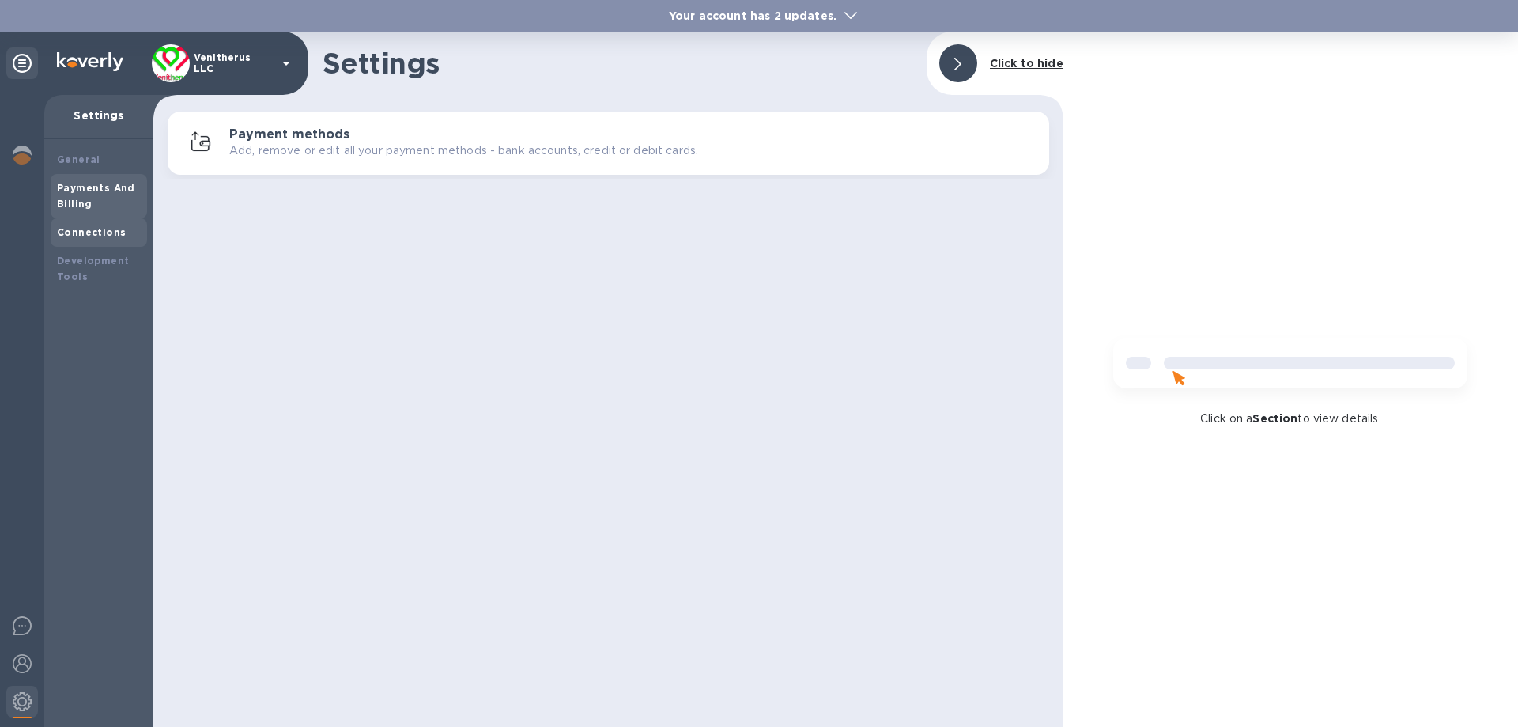
click at [104, 229] on b "Connections" at bounding box center [91, 232] width 69 height 12
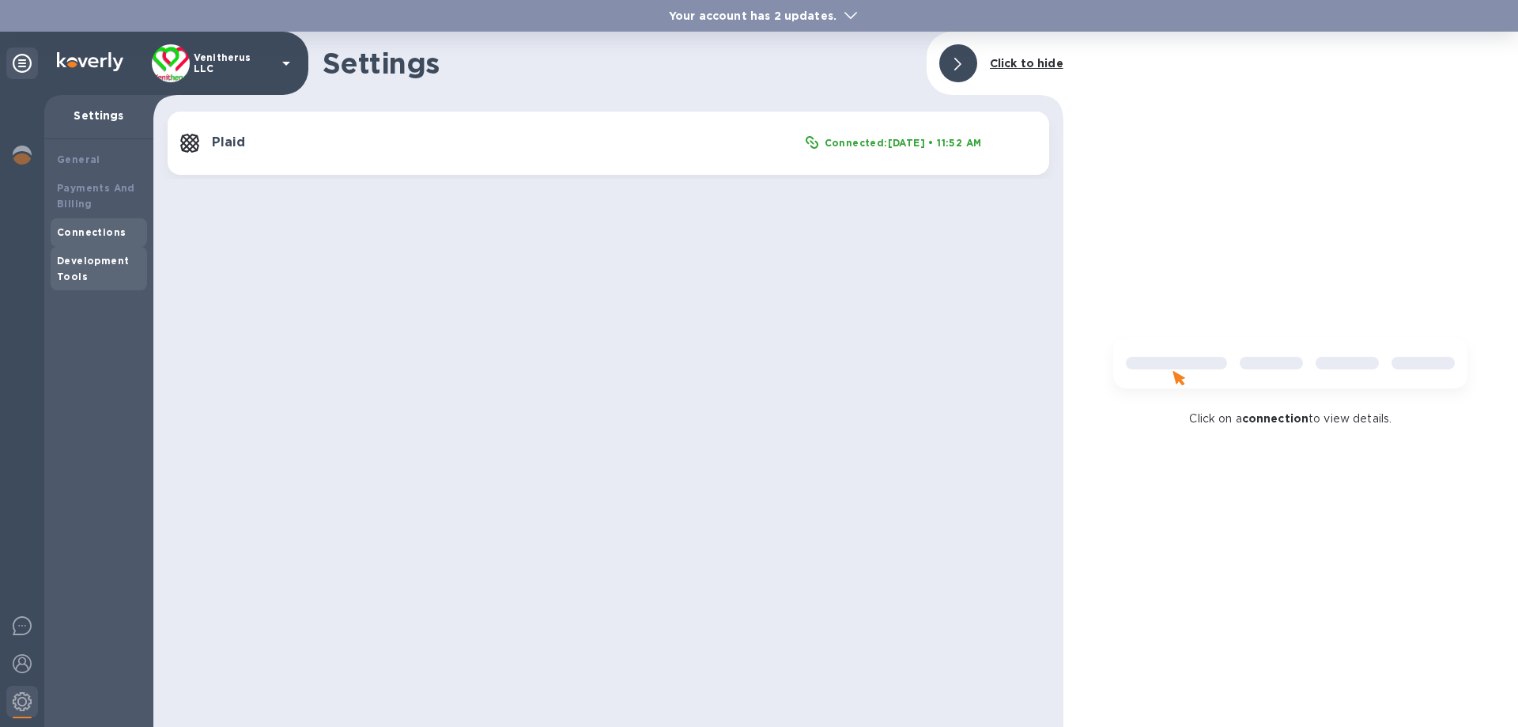
click at [100, 265] on b "Development Tools" at bounding box center [93, 269] width 72 height 28
